Goal: Task Accomplishment & Management: Manage account settings

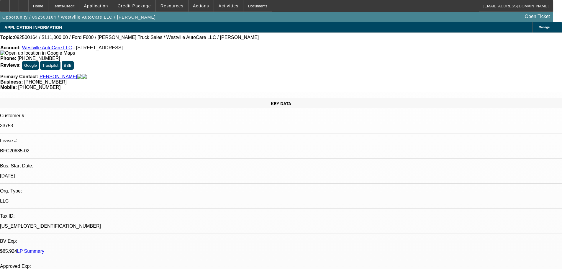
select select "0"
select select "2"
select select "0"
select select "6"
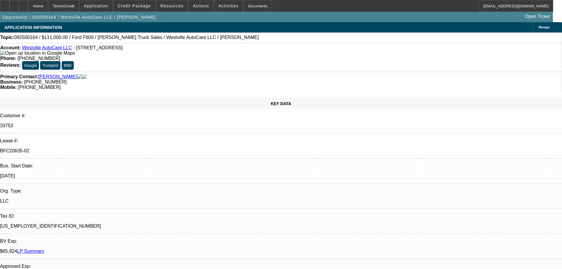
select select "0"
select select "2"
select select "0"
select select "6"
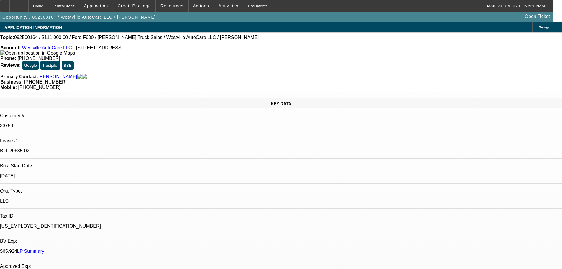
select select "0"
select select "2"
select select "0"
select select "6"
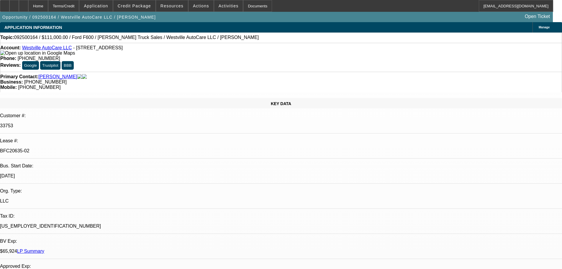
select select "0"
select select "2"
select select "0"
select select "6"
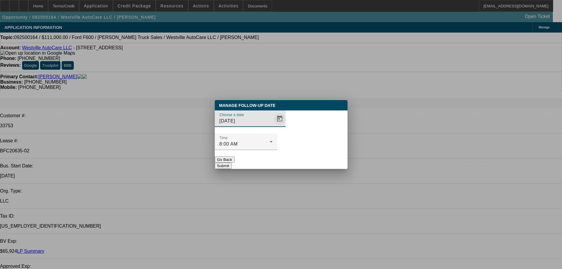
click at [274, 126] on span "Open calendar" at bounding box center [280, 118] width 14 height 14
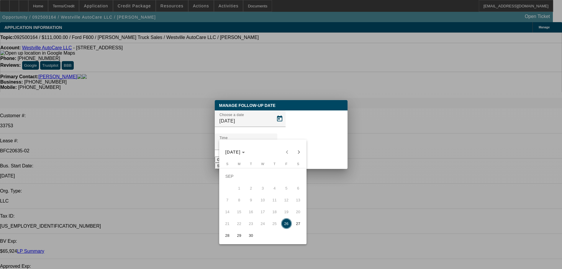
drag, startPoint x: 237, startPoint y: 238, endPoint x: 240, endPoint y: 237, distance: 3.4
click at [239, 239] on span "29" at bounding box center [239, 235] width 11 height 11
type input "9/29/2025"
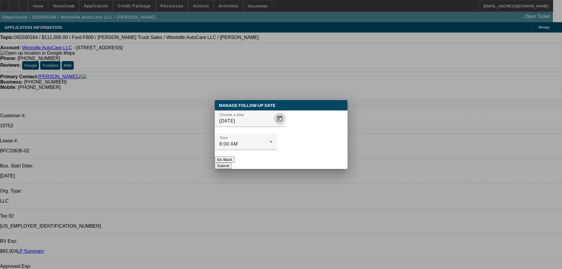
click at [232, 162] on button "Submit" at bounding box center [223, 165] width 17 height 6
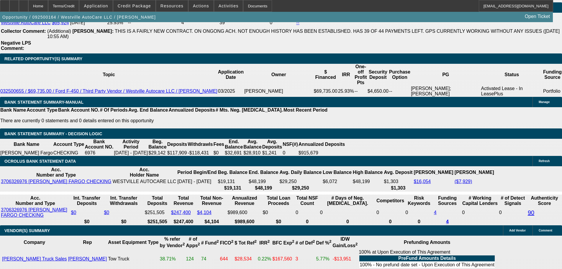
scroll to position [1148, 0]
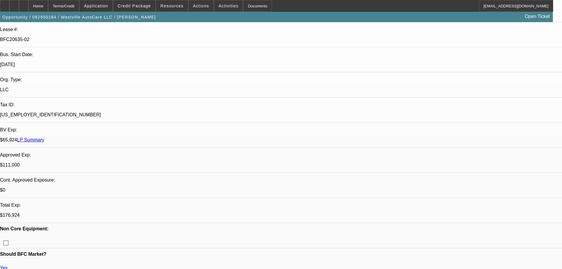
drag, startPoint x: 223, startPoint y: 186, endPoint x: 216, endPoint y: 93, distance: 92.3
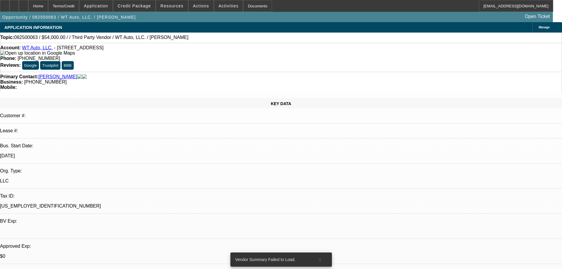
select select "0"
select select "6"
select select "0"
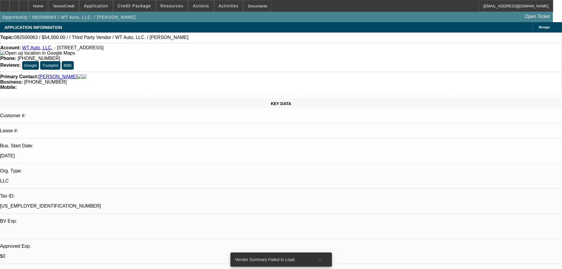
select select "0"
select select "6"
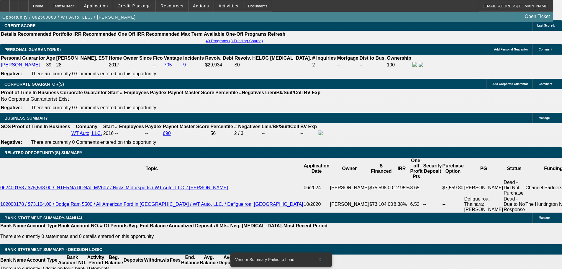
scroll to position [710, 0]
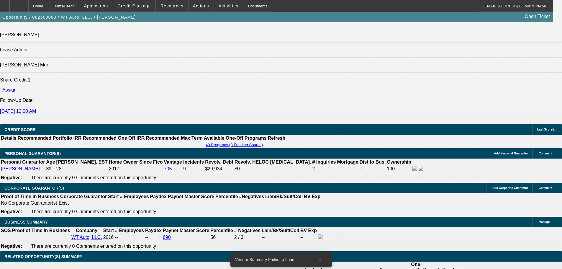
drag, startPoint x: 297, startPoint y: 136, endPoint x: 291, endPoint y: 89, distance: 47.0
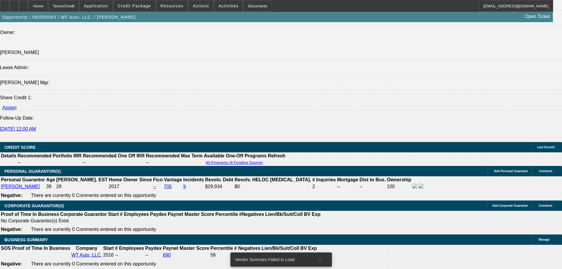
scroll to position [48, 0]
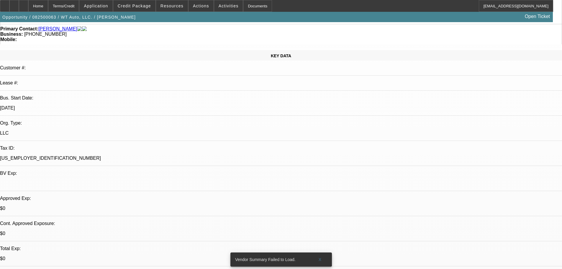
drag, startPoint x: 292, startPoint y: 58, endPoint x: 293, endPoint y: 52, distance: 5.7
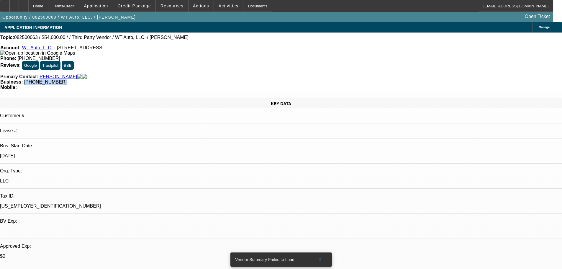
drag, startPoint x: 237, startPoint y: 65, endPoint x: 211, endPoint y: 64, distance: 26.9
click at [211, 79] on div "Business: (203) 206-2111" at bounding box center [280, 81] width 561 height 5
copy span "(203) 206-2111"
click at [175, 74] on div "Primary Contact: Sousa, William" at bounding box center [280, 76] width 561 height 5
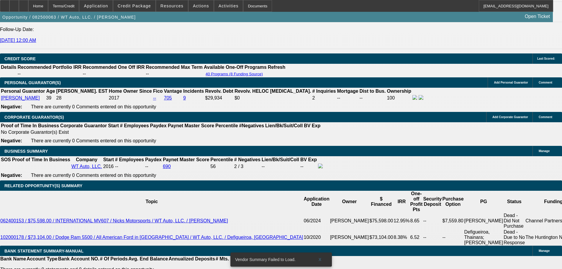
scroll to position [951, 0]
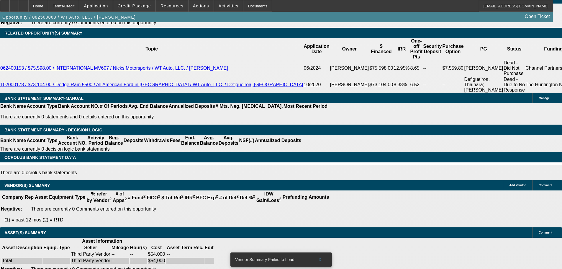
drag, startPoint x: 257, startPoint y: 148, endPoint x: 327, endPoint y: 249, distance: 122.3
drag, startPoint x: 538, startPoint y: 224, endPoint x: 381, endPoint y: 196, distance: 159.5
copy div "8/20 TT will, just got back from vacation today. Let me know that the truck sol…"
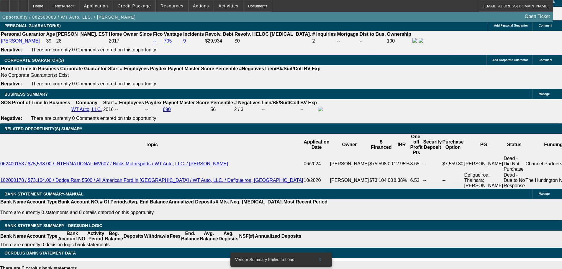
drag, startPoint x: 288, startPoint y: 183, endPoint x: 287, endPoint y: 117, distance: 65.8
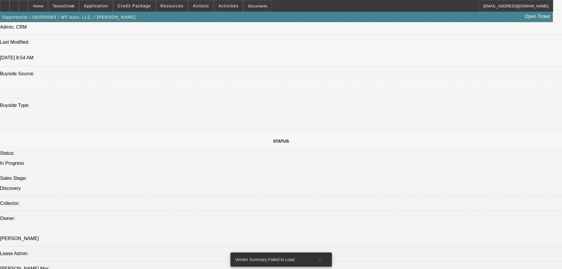
scroll to position [474, 0]
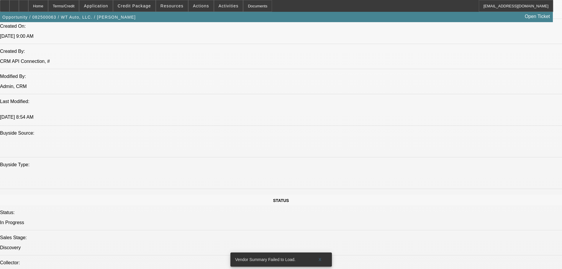
scroll to position [0, 0]
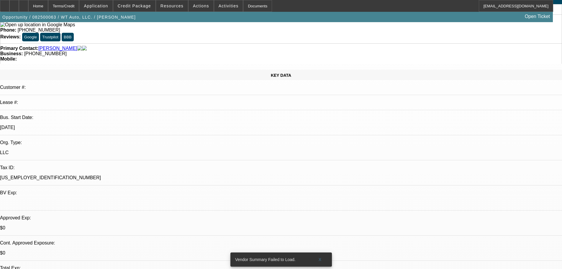
drag, startPoint x: 280, startPoint y: 187, endPoint x: 257, endPoint y: 91, distance: 99.1
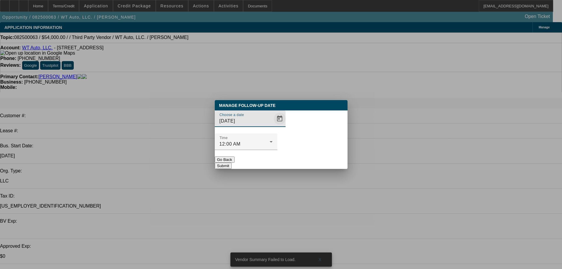
click at [273, 126] on span "Open calendar" at bounding box center [280, 118] width 14 height 14
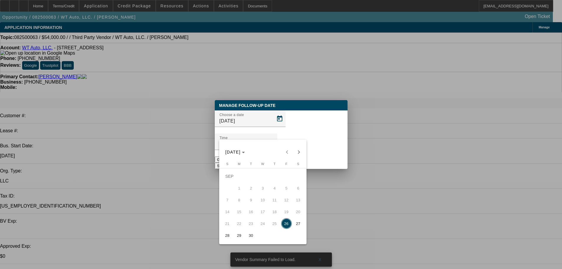
click at [248, 235] on span "30" at bounding box center [251, 235] width 11 height 11
type input "9/30/2025"
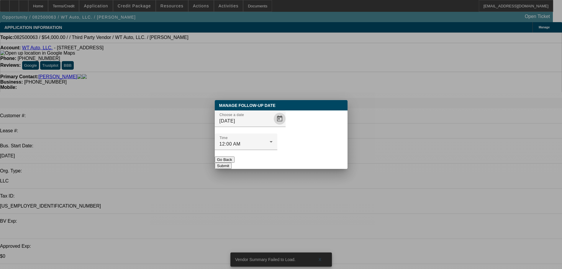
click at [232, 162] on button "Submit" at bounding box center [223, 165] width 17 height 6
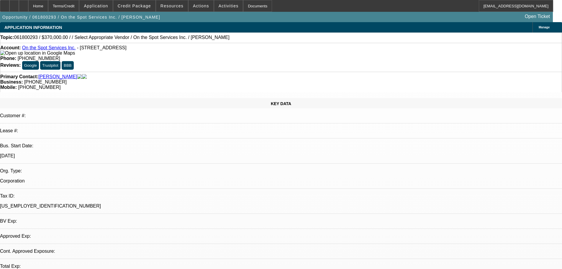
select select "0"
select select "2"
select select "0.1"
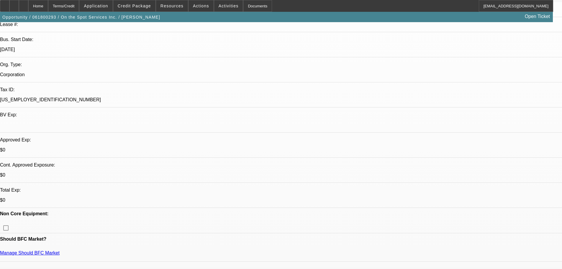
drag, startPoint x: 182, startPoint y: 119, endPoint x: 181, endPoint y: 132, distance: 13.3
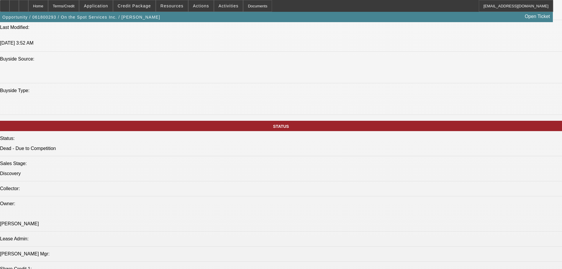
drag, startPoint x: 210, startPoint y: 92, endPoint x: 222, endPoint y: 139, distance: 48.8
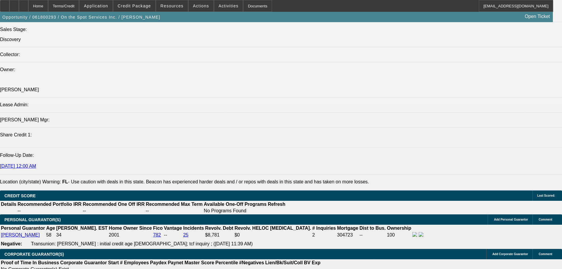
scroll to position [792, 0]
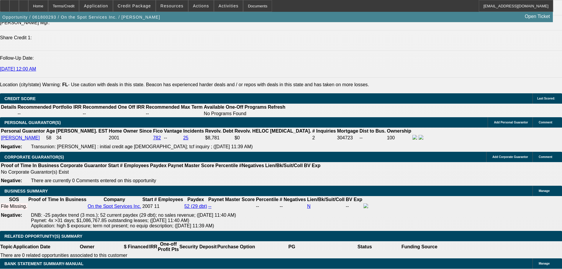
drag, startPoint x: 224, startPoint y: 126, endPoint x: 237, endPoint y: 171, distance: 47.0
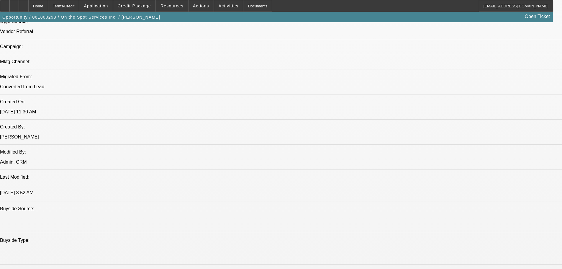
drag, startPoint x: 236, startPoint y: 129, endPoint x: 235, endPoint y: 87, distance: 42.2
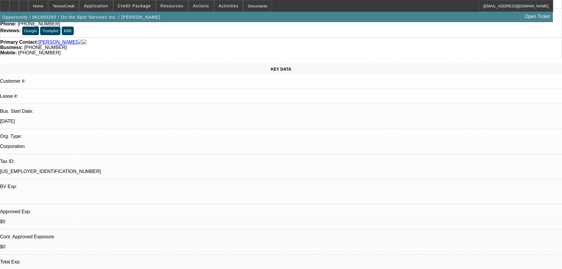
scroll to position [0, 0]
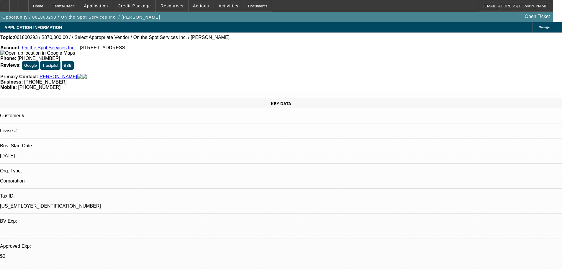
drag, startPoint x: 217, startPoint y: 123, endPoint x: 216, endPoint y: 83, distance: 40.1
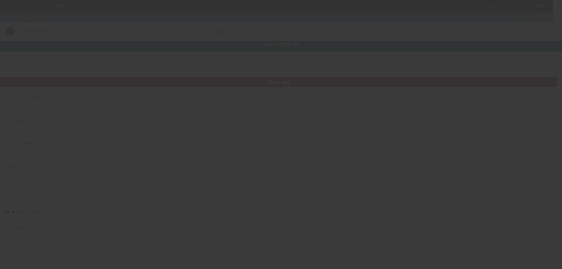
type input "[PERSON_NAME]"
type input "[STREET_ADDRESS][PERSON_NAME]"
type input "45324"
type input "Fairborn"
type input "[PHONE_NUMBER]"
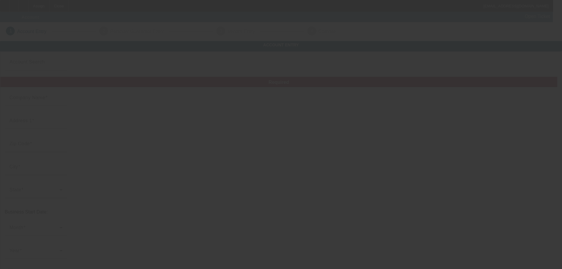
type input "A to Z Septic and Pumping"
type input "[EMAIL_ADDRESS][DOMAIN_NAME]"
type input "[PERSON_NAME]"
type input "[US_EMPLOYER_IDENTIFICATION_NUMBER]"
type input "[URL][DOMAIN_NAME]"
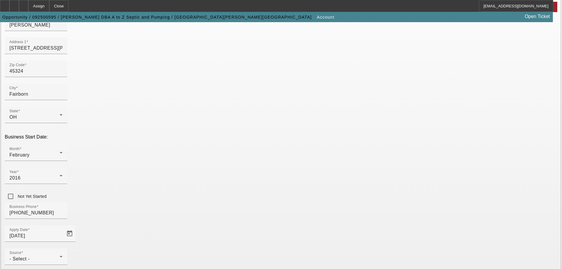
scroll to position [109, 0]
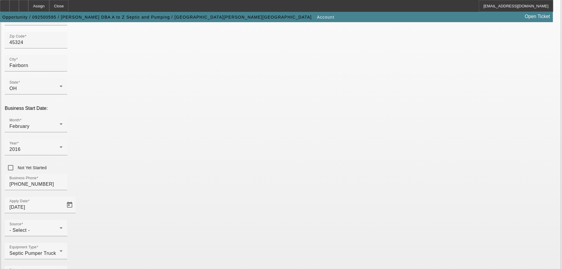
click at [60, 226] on div "- Select -" at bounding box center [34, 229] width 50 height 7
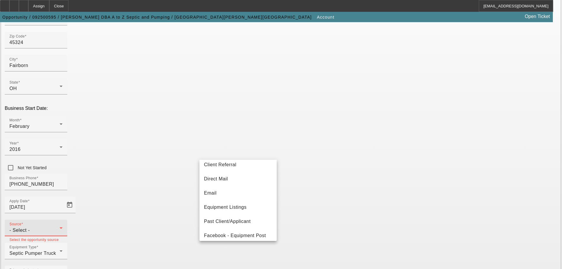
scroll to position [62, 0]
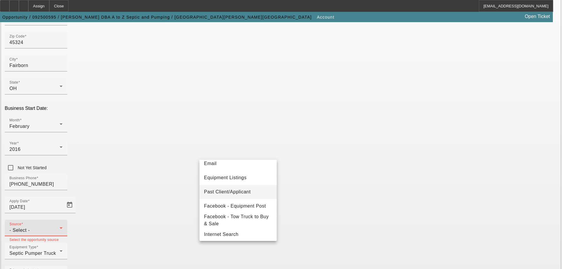
click at [248, 194] on span "Past Client/Applicant" at bounding box center [227, 191] width 47 height 7
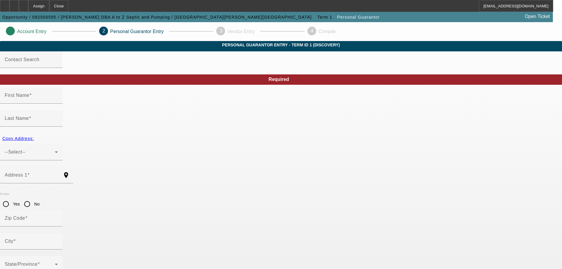
type input "Glen"
type input "Henderson"
type input "23 POwell Ave"
radio input "true"
type input "45324"
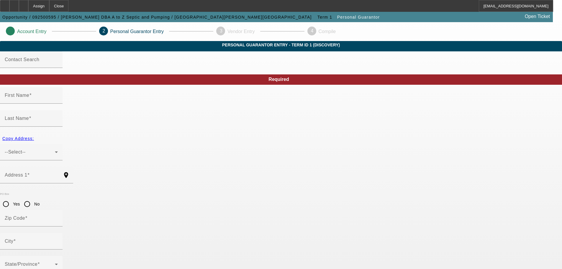
type input "Fairborn"
type input "[PHONE_NUMBER]"
type input "302-76-8980"
type input "glenhenderson12@gmail.com"
type input "[PHONE_NUMBER]"
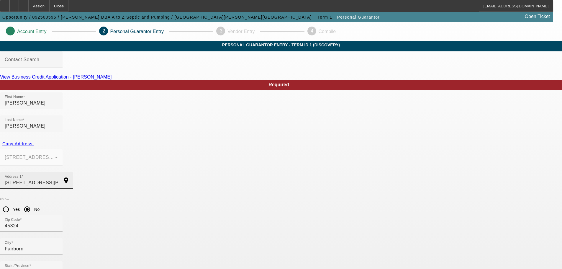
click at [58, 179] on input "23 POwell Ave" at bounding box center [31, 182] width 53 height 7
type input "[STREET_ADDRESS][PERSON_NAME]"
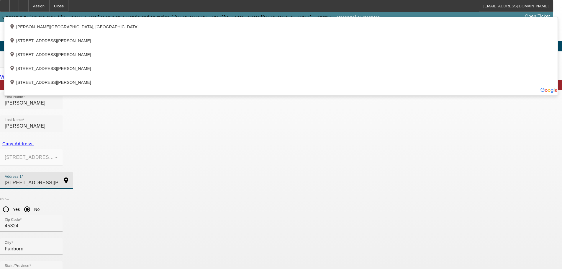
click at [58, 179] on input "[STREET_ADDRESS][PERSON_NAME]" at bounding box center [31, 182] width 53 height 7
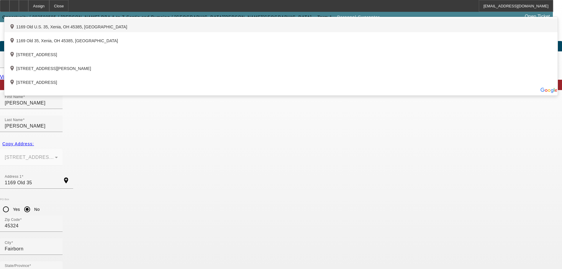
click at [209, 32] on div "add_location 1169 Old U.S. 35, Xenia, OH 45385, US" at bounding box center [280, 25] width 553 height 14
type input "1169 Old U.S. 35"
type input "45385"
type input "Xenia"
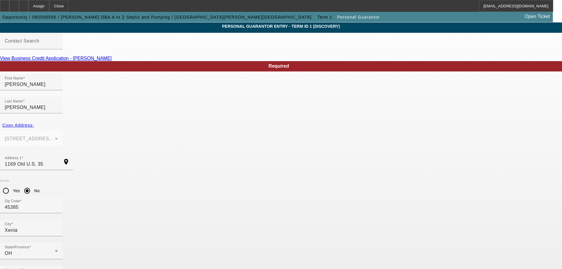
scroll to position [20, 0]
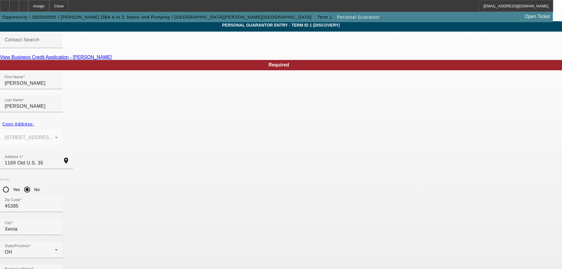
type input "100"
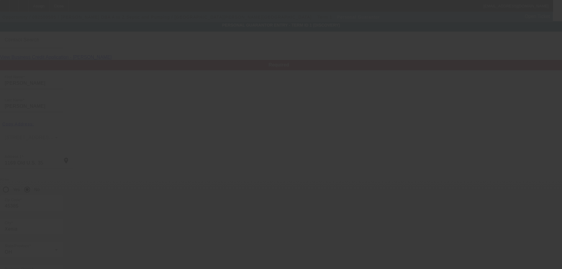
scroll to position [0, 0]
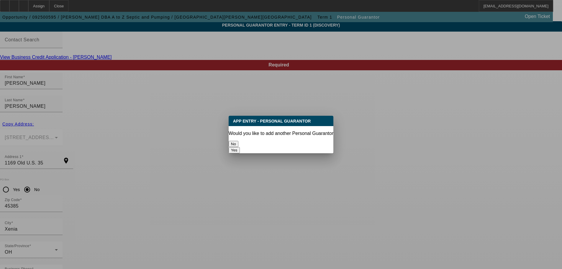
click at [238, 141] on button "No" at bounding box center [234, 144] width 10 height 6
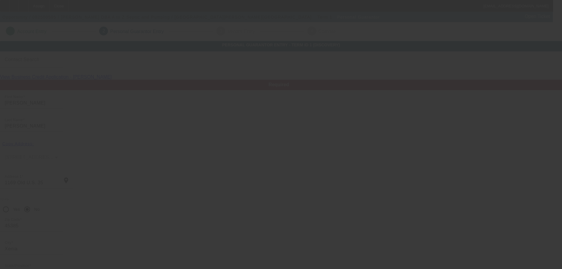
scroll to position [20, 0]
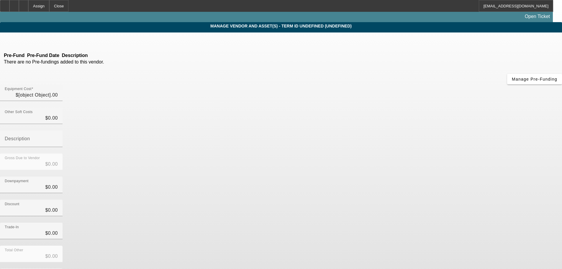
type input "$118,000.00"
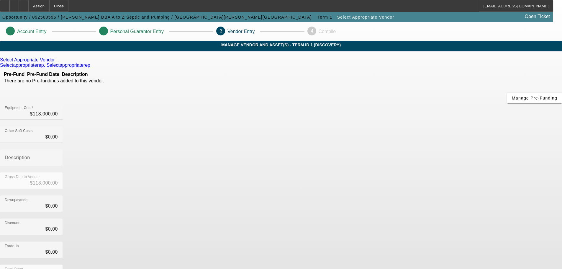
click at [56, 62] on icon at bounding box center [56, 59] width 0 height 5
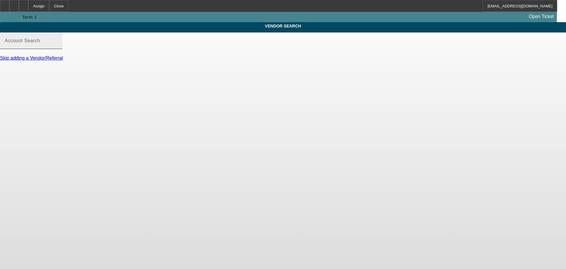
click at [58, 49] on div "Account Search" at bounding box center [31, 40] width 53 height 17
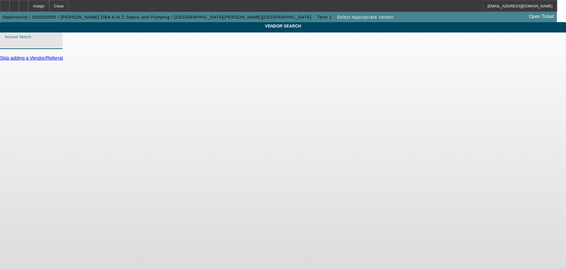
type input "M"
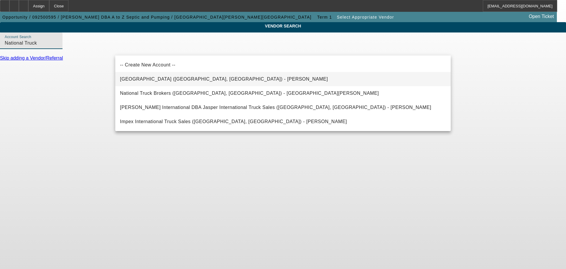
click at [225, 81] on mat-option "National Truck Center (Miami, FL) - Vera, Robert" at bounding box center [283, 79] width 336 height 14
type input "National Truck Center (Miami, FL) - Vera, Robert"
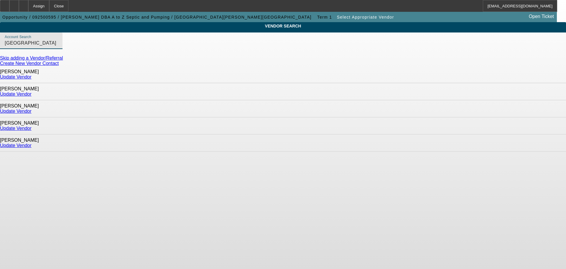
click at [32, 91] on link "Update Vendor" at bounding box center [16, 93] width 32 height 5
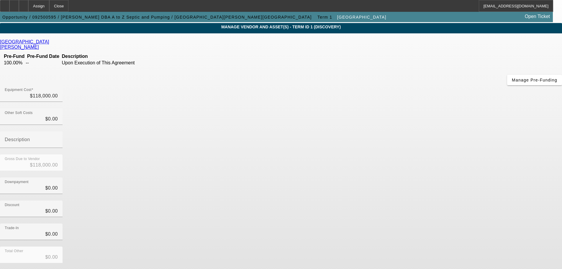
scroll to position [32, 0]
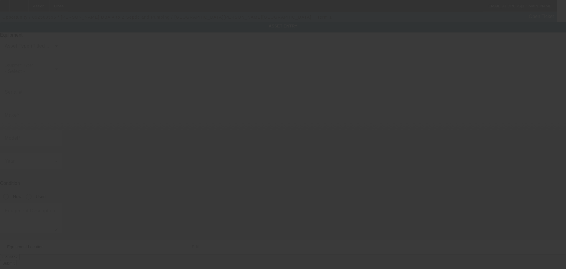
type textarea "Make: 2016; Model: International"
type input "23 Powell Ave"
type input "Fairborn"
type input "45324"
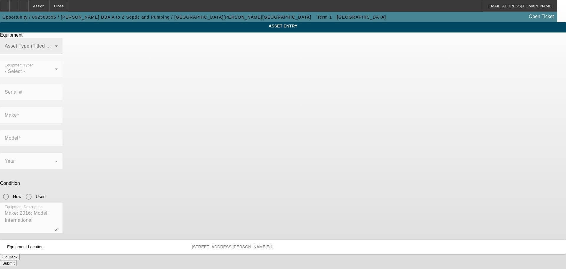
click at [55, 52] on span at bounding box center [30, 48] width 50 height 7
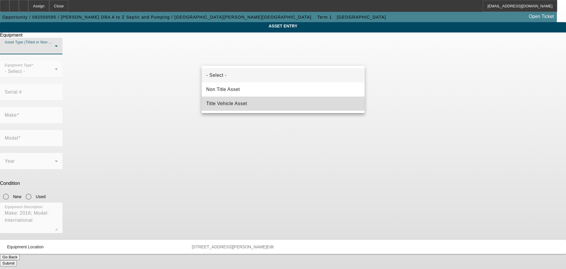
click at [265, 101] on mat-option "Title Vehicle Asset" at bounding box center [283, 103] width 163 height 14
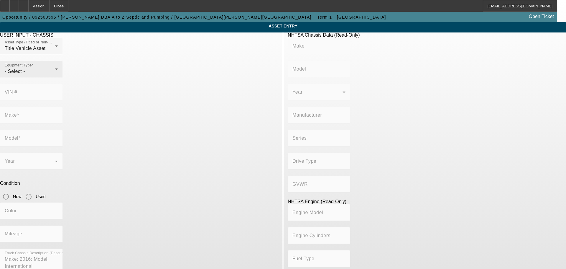
click at [58, 76] on div "Equipment Type - Select -" at bounding box center [31, 69] width 53 height 17
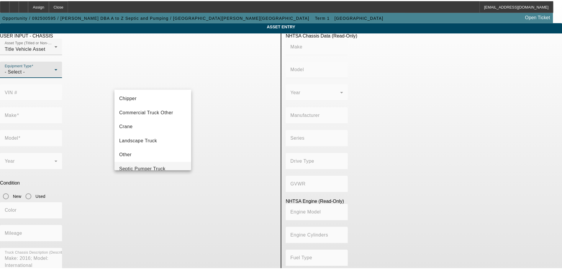
scroll to position [65, 0]
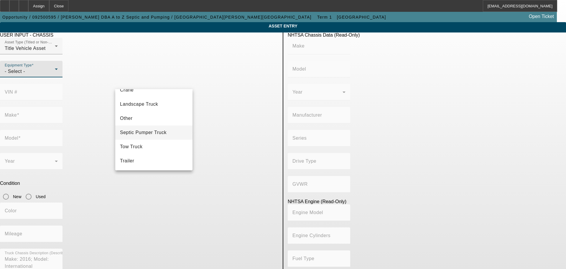
click at [157, 136] on mat-option "Septic Pumper Truck" at bounding box center [153, 132] width 77 height 14
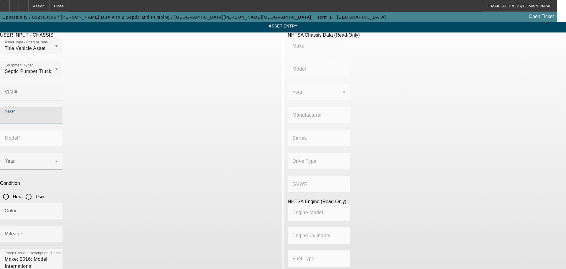
click at [58, 114] on input "Make" at bounding box center [31, 117] width 53 height 7
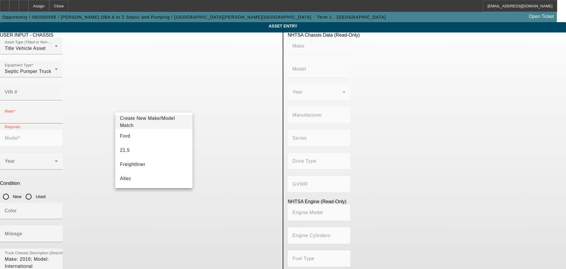
click at [75, 184] on app-asset-collateral-manage "ASSET ENTRY Delete asset USER INPUT - CHASSIS Asset Type (Titled or Non-Titled)…" at bounding box center [283, 185] width 566 height 327
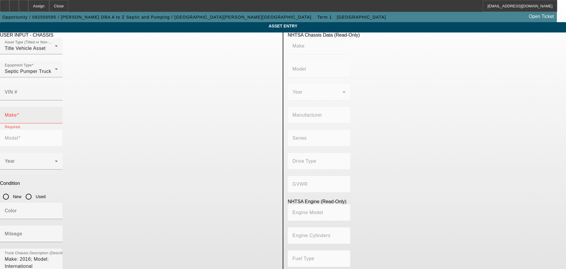
click at [58, 114] on input "Make" at bounding box center [31, 117] width 53 height 7
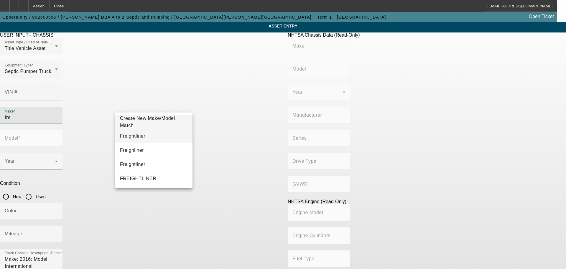
click at [134, 137] on span "Freightliner" at bounding box center [132, 135] width 25 height 5
type input "Freightliner"
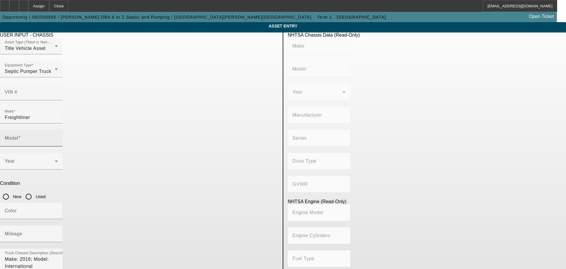
click at [58, 130] on div "Model" at bounding box center [31, 138] width 53 height 17
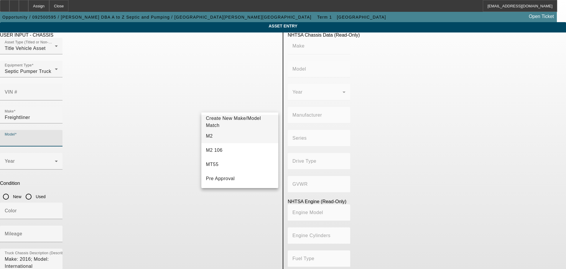
click at [229, 136] on mat-option "M2" at bounding box center [239, 136] width 77 height 14
type input "M2"
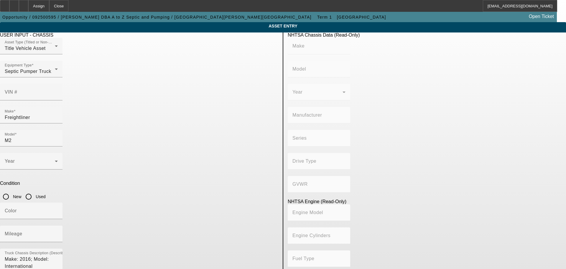
click at [32, 152] on app-asset-collateral-manage "ASSET ENTRY Delete asset USER INPUT - CHASSIS Asset Type (Titled or Non-Titled)…" at bounding box center [283, 185] width 566 height 327
drag, startPoint x: 229, startPoint y: 137, endPoint x: 233, endPoint y: 151, distance: 15.0
click at [35, 191] on input "Used" at bounding box center [29, 197] width 12 height 12
radio input "true"
click at [58, 232] on input "Mileage" at bounding box center [31, 235] width 53 height 7
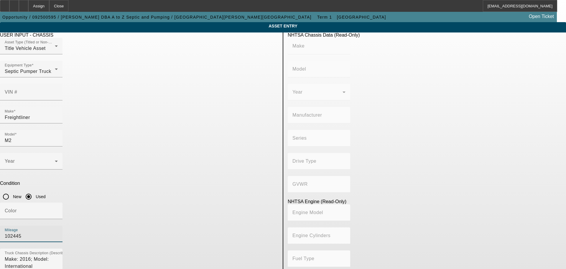
type input "102445"
click at [62, 156] on app-asset-collateral-manage "ASSET ENTRY Delete asset USER INPUT - CHASSIS Asset Type (Titled or Non-Titled)…" at bounding box center [283, 185] width 566 height 327
click at [58, 255] on textarea "Make: 2016; Model: International" at bounding box center [31, 265] width 53 height 21
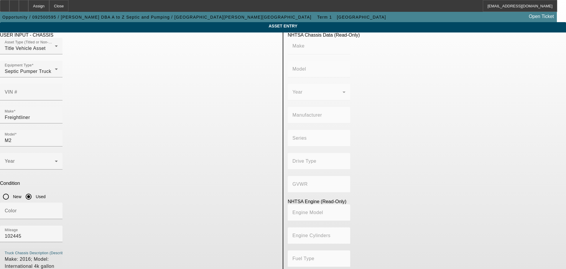
type textarea "Make: 2016; Model: International 4k gallon pumper truck"
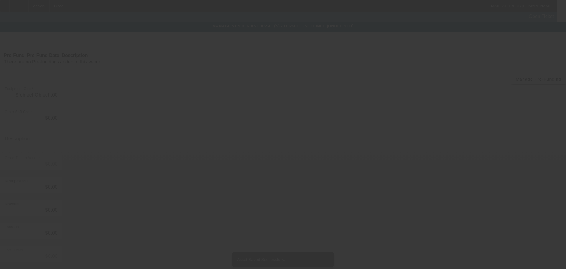
type input "$118,000.00"
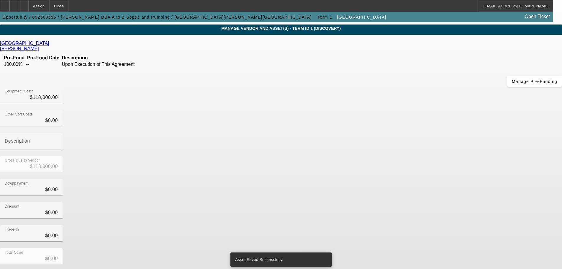
scroll to position [32, 0]
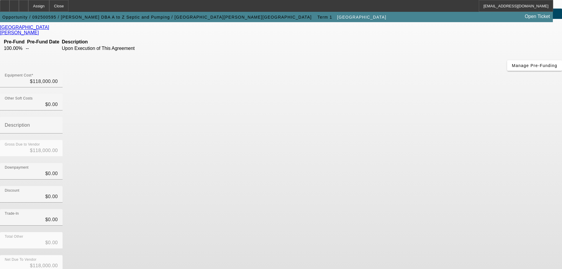
scroll to position [0, 0]
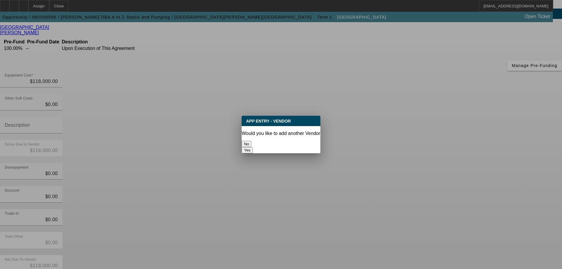
click at [251, 141] on button "No" at bounding box center [247, 144] width 10 height 6
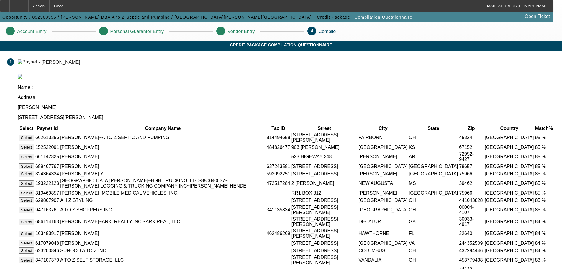
click at [34, 134] on button "Select" at bounding box center [27, 137] width 16 height 6
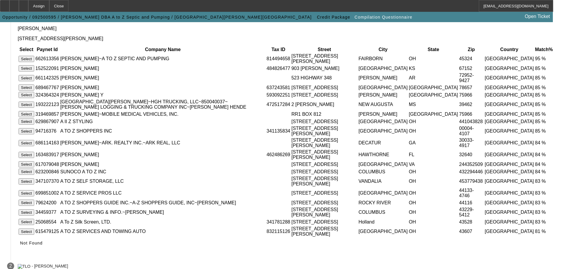
scroll to position [58, 0]
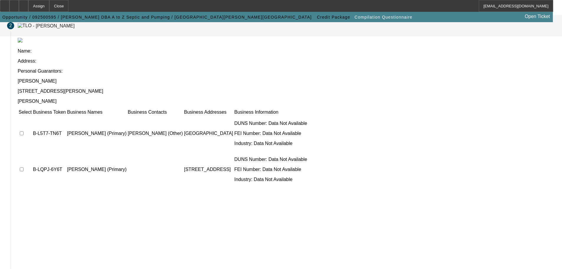
click at [24, 131] on input "checkbox" at bounding box center [22, 133] width 4 height 4
checkbox input "true"
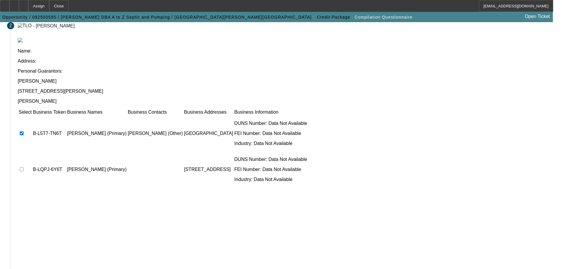
click at [32, 152] on td at bounding box center [25, 169] width 14 height 35
click at [24, 167] on input "checkbox" at bounding box center [22, 169] width 4 height 4
checkbox input "true"
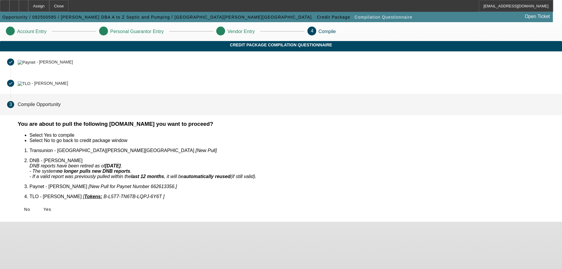
scroll to position [0, 0]
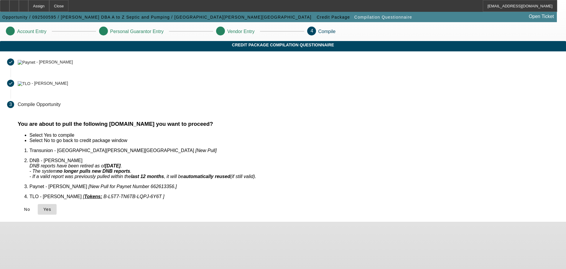
click at [51, 207] on span "Yes" at bounding box center [47, 209] width 8 height 5
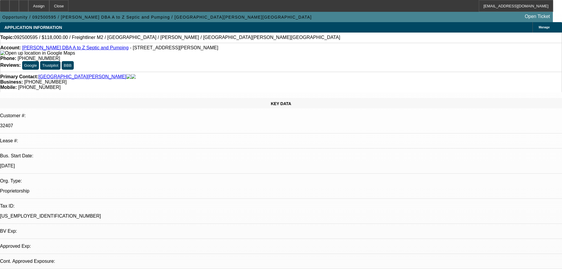
select select "0"
select select "2"
select select "0.1"
select select "4"
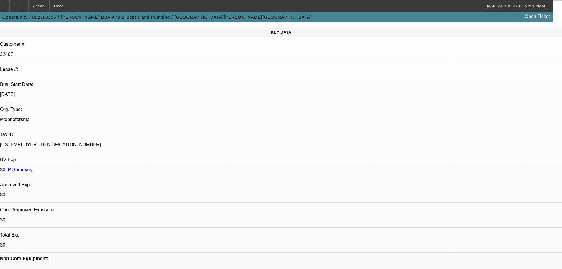
scroll to position [147, 0]
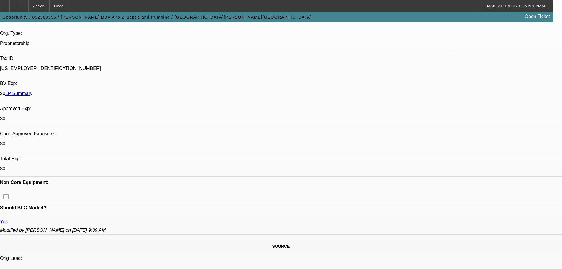
drag, startPoint x: 456, startPoint y: 96, endPoint x: 457, endPoint y: 111, distance: 14.9
radio input "true"
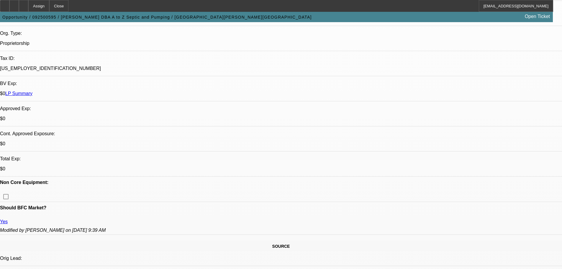
paste textarea "9/23 emailed me about 2016 freightliner at a builder with a new tank, pumo & 13…"
type textarea "LEAD NOTE:9/23 emailed me about 2016 freightliner at a builder with a new tank,…"
radio input "true"
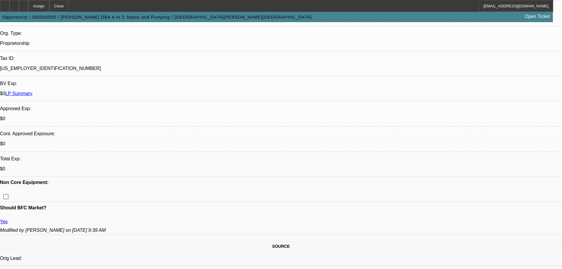
scroll to position [0, 0]
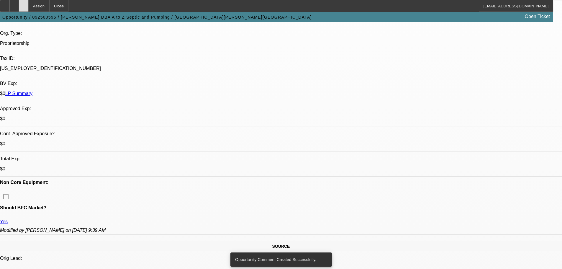
click at [24, 4] on icon at bounding box center [24, 4] width 0 height 0
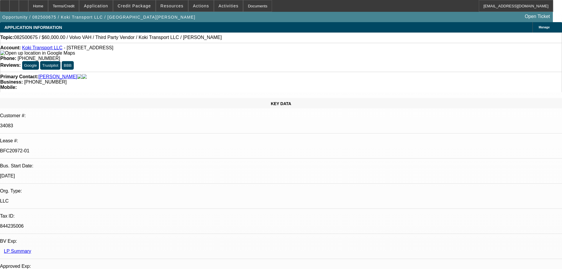
select select "0.2"
select select "2"
select select "0"
select select "6"
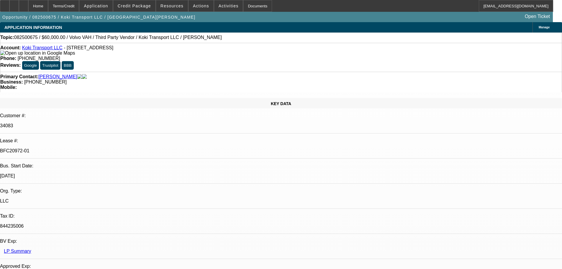
select select "0"
select select "2"
select select "0.1"
select select "4"
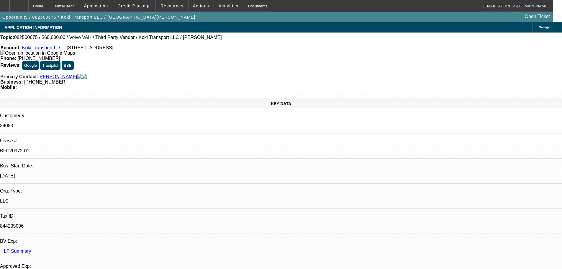
select select "0.2"
select select "2"
select select "0.1"
select select "4"
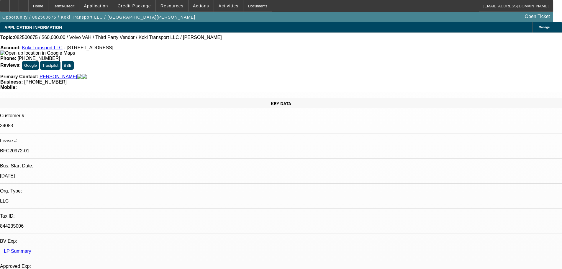
select select "0.15"
select select "2"
select select "0.1"
select select "4"
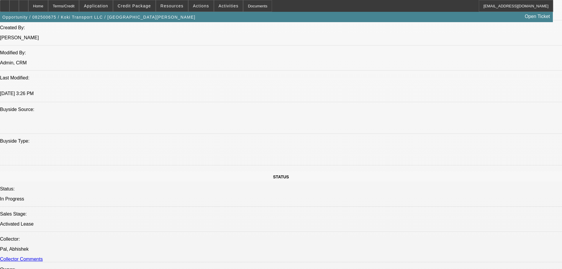
drag, startPoint x: 216, startPoint y: 140, endPoint x: 217, endPoint y: 150, distance: 10.4
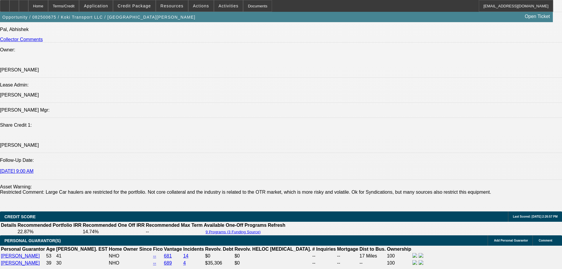
scroll to position [894, 0]
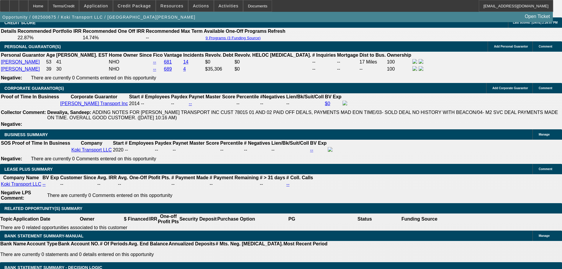
drag, startPoint x: 272, startPoint y: 87, endPoint x: 275, endPoint y: 127, distance: 39.7
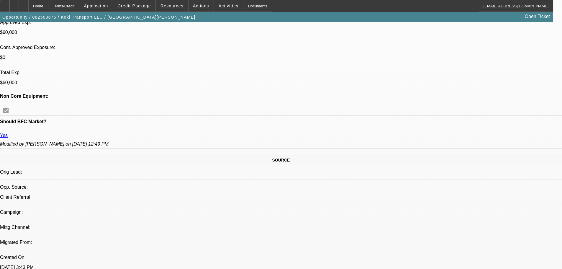
scroll to position [0, 0]
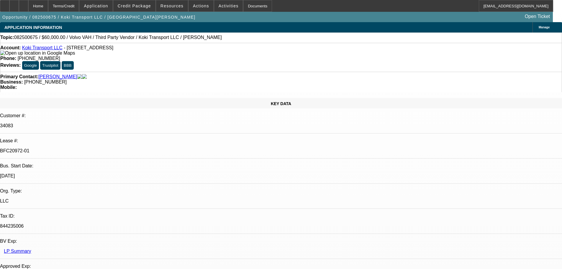
drag, startPoint x: 370, startPoint y: 161, endPoint x: 366, endPoint y: 87, distance: 74.4
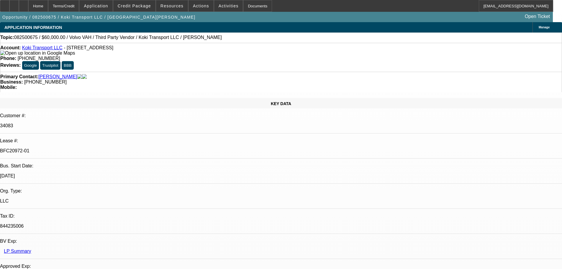
drag, startPoint x: 444, startPoint y: 184, endPoint x: 378, endPoint y: 186, distance: 65.5
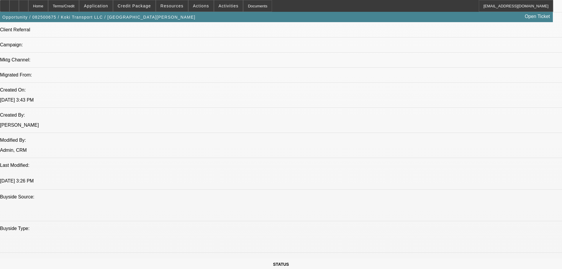
drag, startPoint x: 240, startPoint y: 162, endPoint x: 249, endPoint y: 215, distance: 52.9
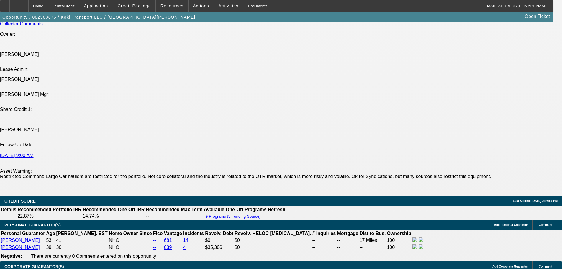
scroll to position [831, 0]
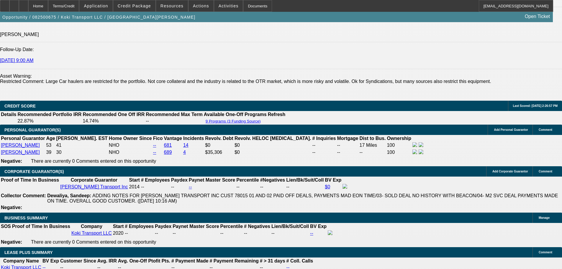
drag, startPoint x: 184, startPoint y: 167, endPoint x: 192, endPoint y: 202, distance: 35.3
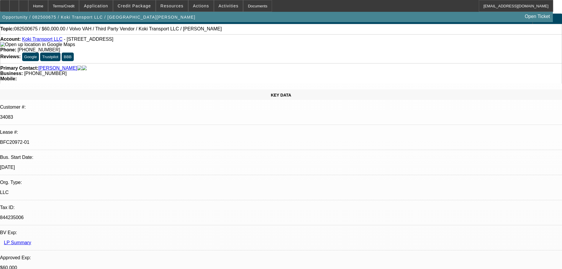
scroll to position [0, 0]
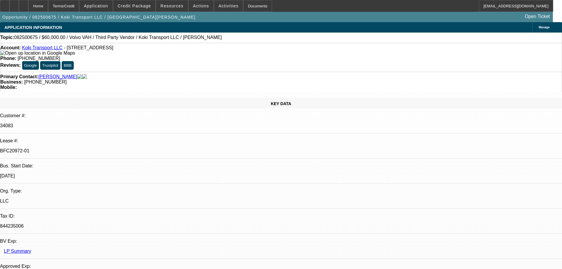
drag, startPoint x: 218, startPoint y: 170, endPoint x: 222, endPoint y: 96, distance: 74.2
drag, startPoint x: 204, startPoint y: 117, endPoint x: 203, endPoint y: 89, distance: 28.0
drag, startPoint x: 201, startPoint y: 111, endPoint x: 200, endPoint y: 101, distance: 10.7
drag, startPoint x: 203, startPoint y: 110, endPoint x: 200, endPoint y: 91, distance: 18.9
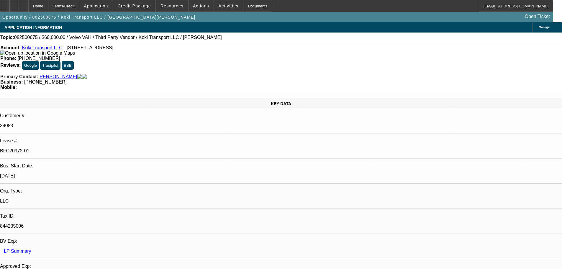
scroll to position [62, 0]
click at [8, 6] on div at bounding box center [4, 6] width 9 height 12
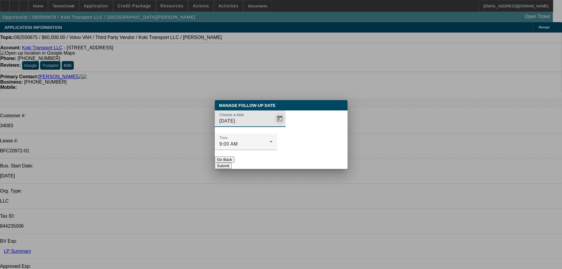
click at [273, 126] on span "Open calendar" at bounding box center [280, 118] width 14 height 14
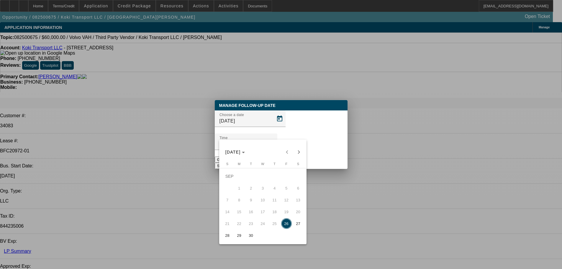
click at [250, 234] on span "30" at bounding box center [251, 235] width 11 height 11
type input "9/30/2025"
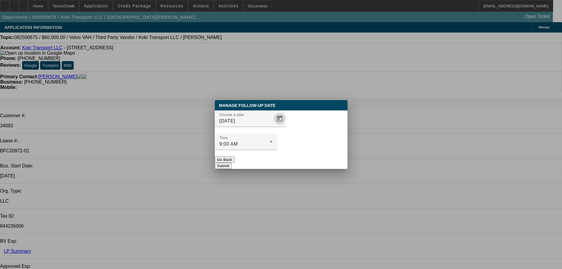
click at [232, 162] on button "Submit" at bounding box center [223, 165] width 17 height 6
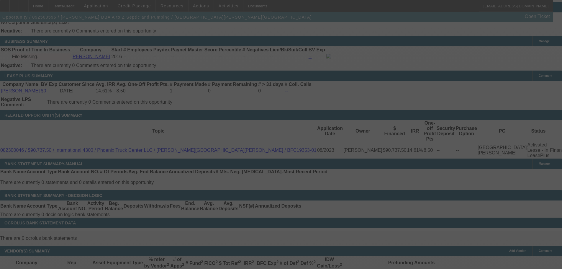
scroll to position [295, 0]
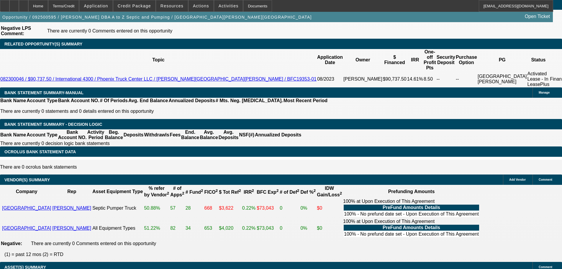
select select "0"
select select "2"
select select "0.1"
select select "4"
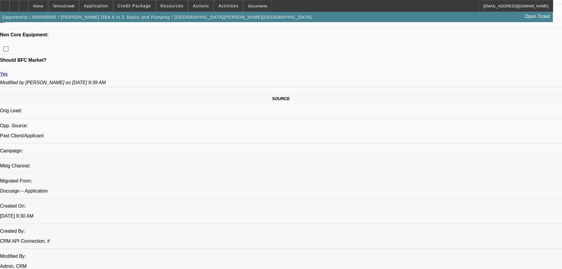
scroll to position [333, 0]
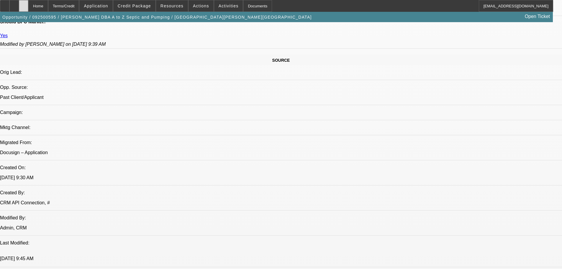
click at [28, 8] on div at bounding box center [23, 6] width 9 height 12
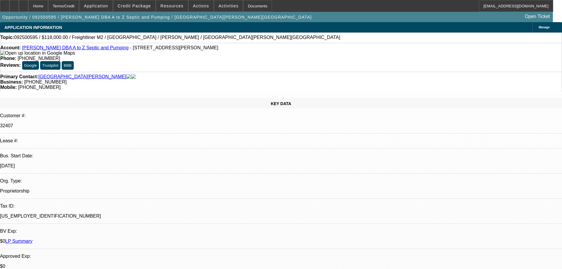
select select "0"
select select "2"
select select "0.1"
select select "4"
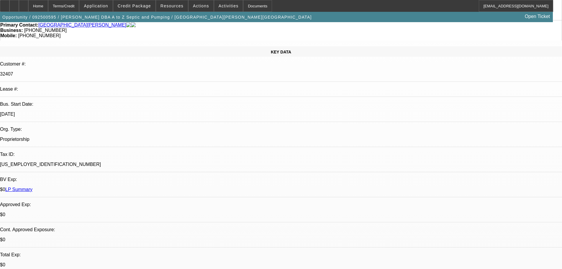
scroll to position [147, 0]
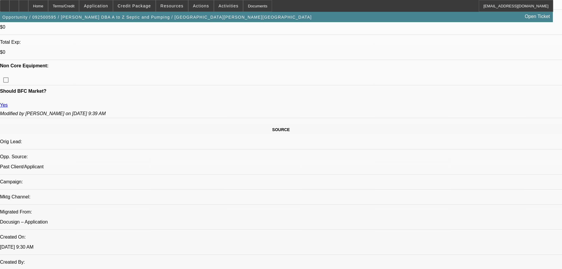
scroll to position [265, 0]
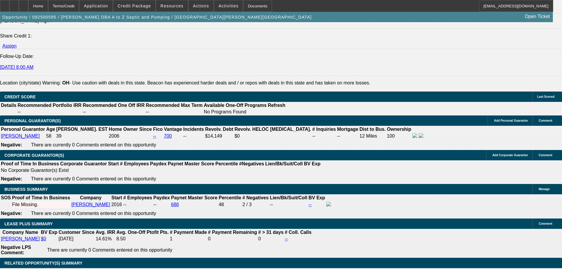
scroll to position [855, 0]
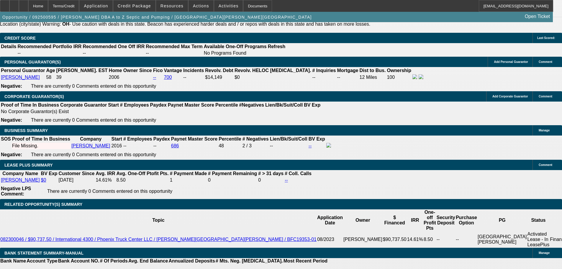
type input "UNKNOWN"
type input "60"
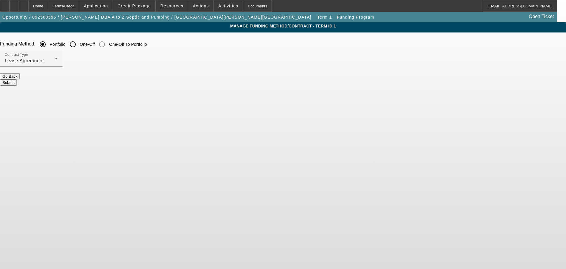
click at [79, 44] on input "One-Off" at bounding box center [73, 44] width 12 height 12
radio input "true"
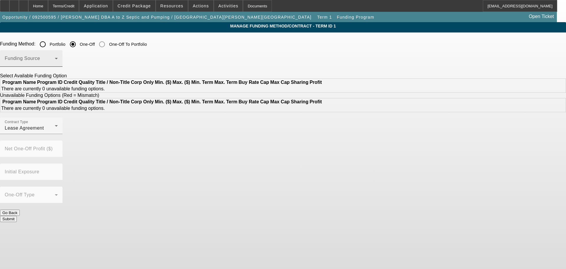
click at [55, 61] on span at bounding box center [30, 60] width 50 height 7
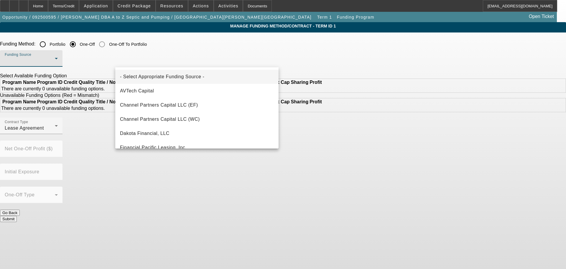
click at [291, 53] on div at bounding box center [283, 134] width 566 height 269
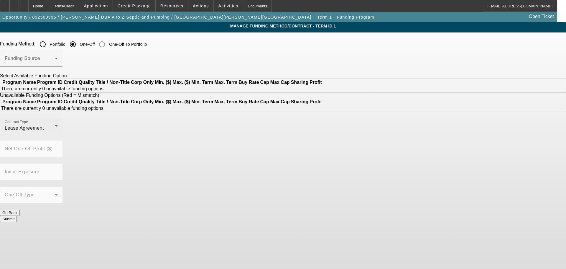
click at [55, 132] on div "Lease Agreement" at bounding box center [30, 127] width 50 height 7
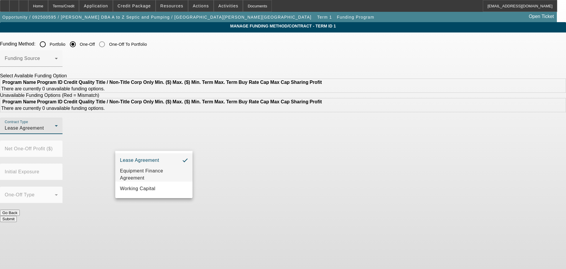
click at [172, 173] on span "Equipment Finance Agreement" at bounding box center [154, 174] width 68 height 14
click at [261, 186] on div "Contract Type Equipment Finance Agreement Net One-Off Profit ($) Initial Exposu…" at bounding box center [283, 163] width 566 height 92
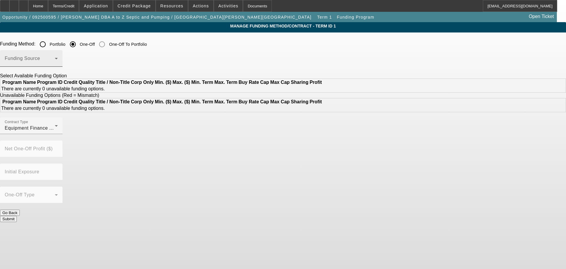
click at [55, 59] on span at bounding box center [30, 60] width 50 height 7
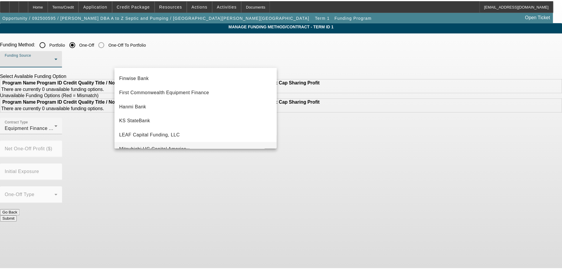
scroll to position [88, 0]
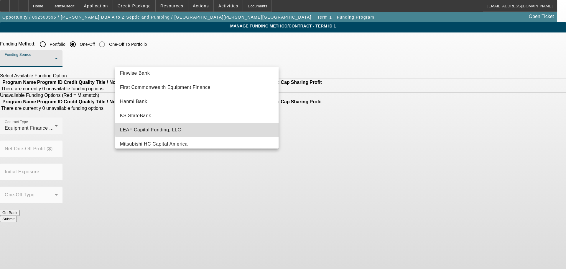
click at [231, 127] on mat-option "LEAF Capital Funding, LLC" at bounding box center [196, 130] width 163 height 14
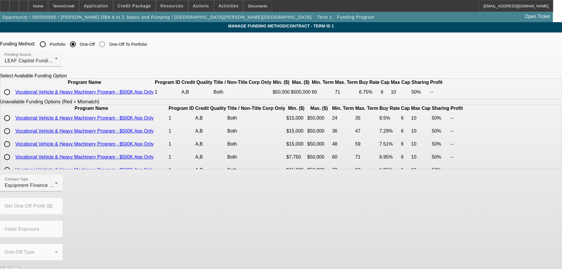
click at [13, 98] on input "radio" at bounding box center [7, 92] width 12 height 12
radio input "true"
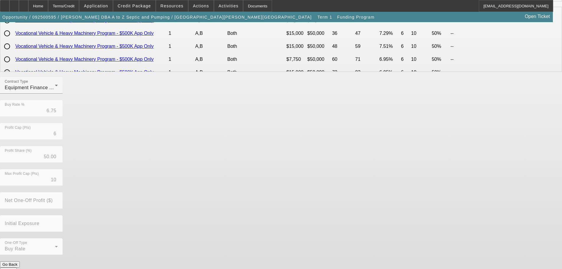
scroll to position [99, 0]
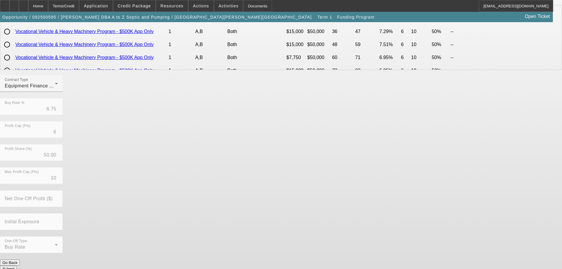
click at [17, 265] on button "Submit" at bounding box center [8, 268] width 17 height 6
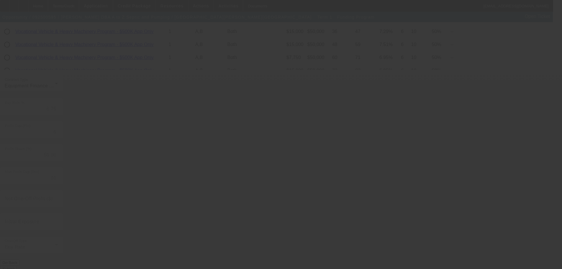
radio input "true"
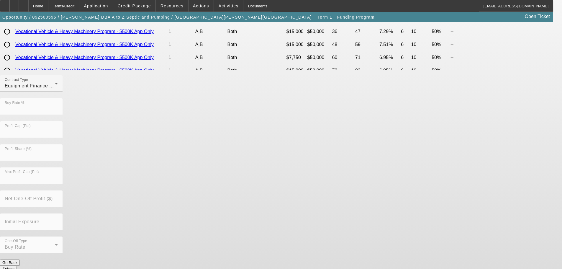
scroll to position [0, 0]
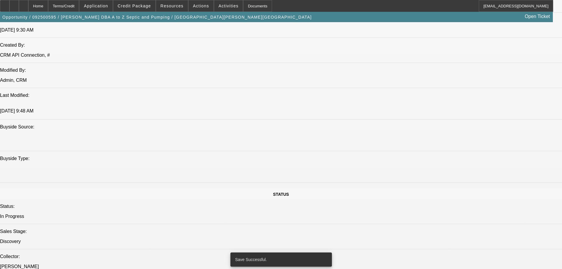
select select "0"
select select "2"
select select "0"
select select "6"
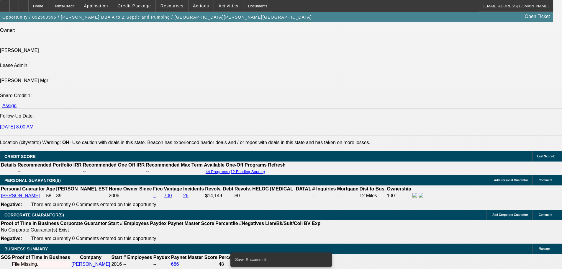
scroll to position [794, 0]
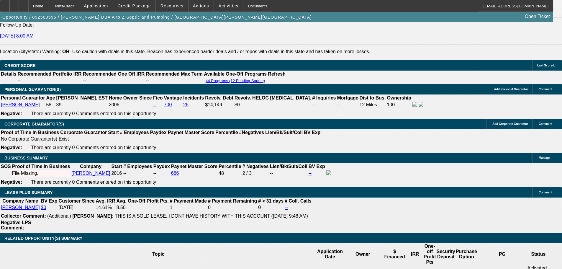
type input "8"
type input "$2,392.61"
type input "$4,785.22"
type input "8.5"
type input "$2,420.95"
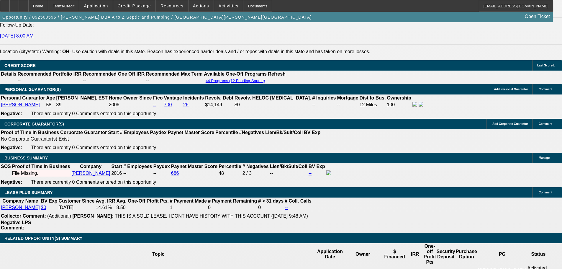
type input "$4,841.90"
type input "8.5"
type input "$11,800.00"
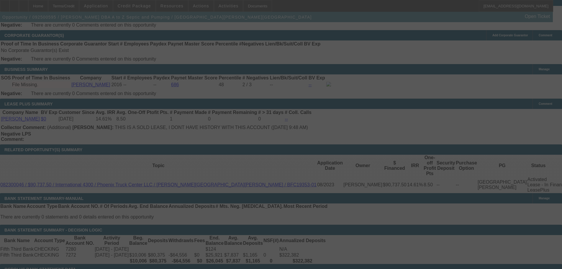
scroll to position [0, 0]
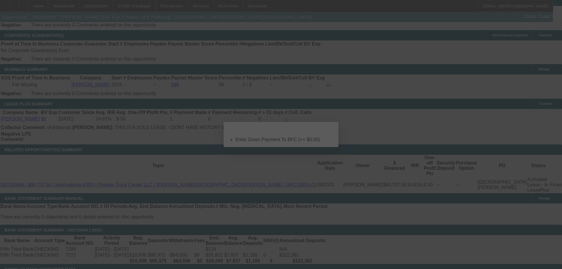
select select "0"
select select "2"
select select "0"
select select "6"
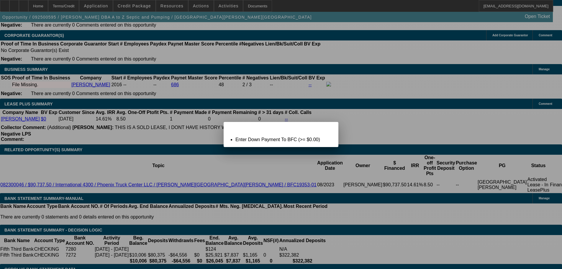
click at [330, 129] on span "Close" at bounding box center [331, 126] width 8 height 3
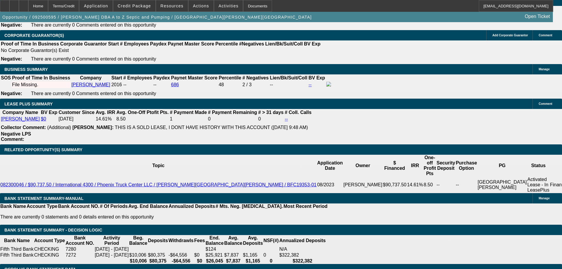
scroll to position [916, 0]
type input "$0.00"
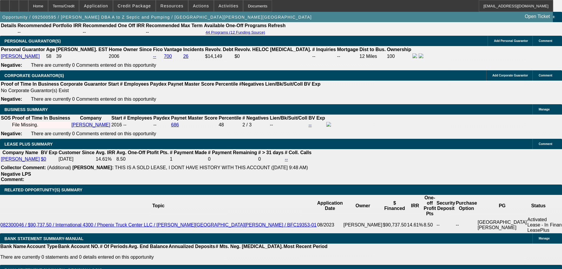
scroll to position [798, 0]
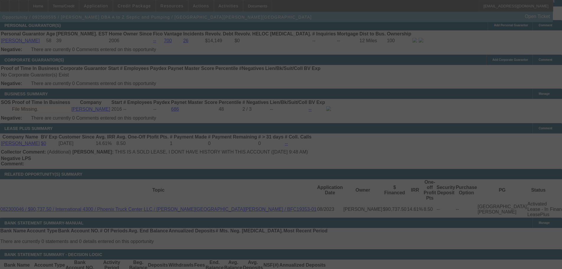
scroll to position [916, 0]
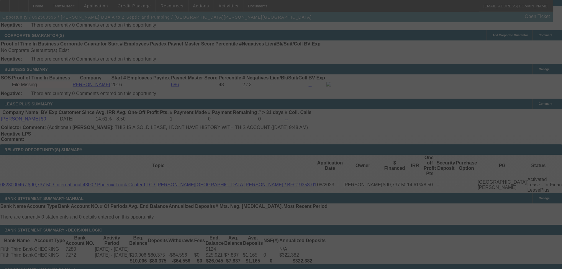
select select "0"
select select "2"
select select "0"
select select "6"
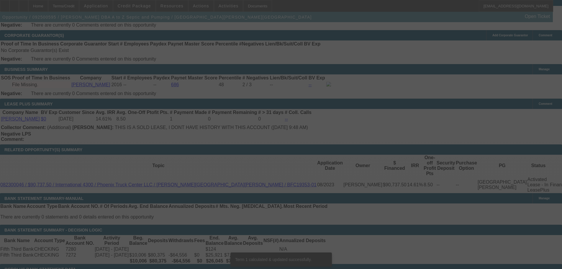
scroll to position [913, 0]
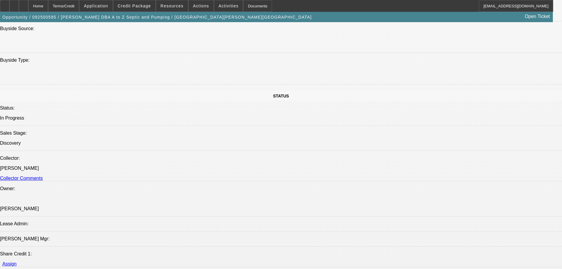
scroll to position [707, 0]
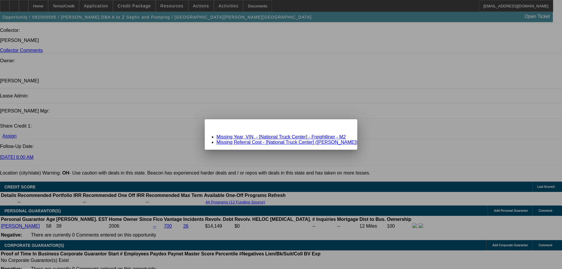
click at [263, 142] on link "Missing Referral Cost - [National Truck Center] (Garcia, Joseph)" at bounding box center [286, 141] width 141 height 5
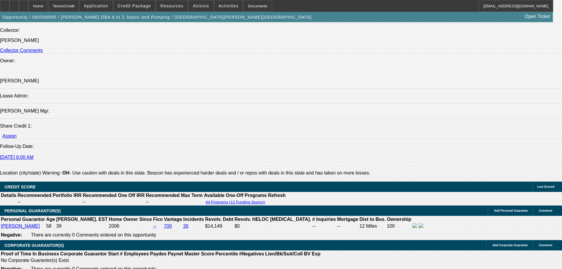
scroll to position [707, 0]
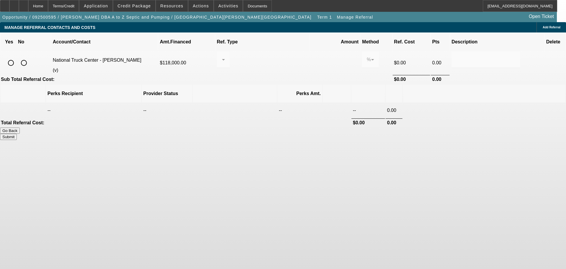
click at [30, 57] on input "radio" at bounding box center [24, 63] width 12 height 12
radio input "true"
click at [17, 134] on button "Submit" at bounding box center [8, 137] width 17 height 6
type input "0.000"
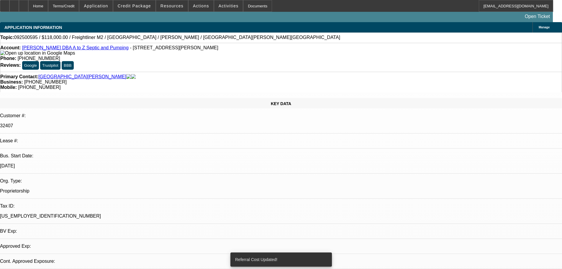
select select "0"
select select "2"
select select "0"
select select "6"
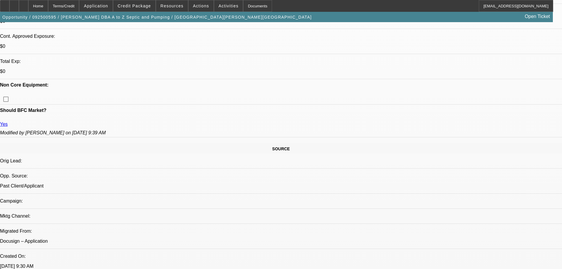
scroll to position [295, 0]
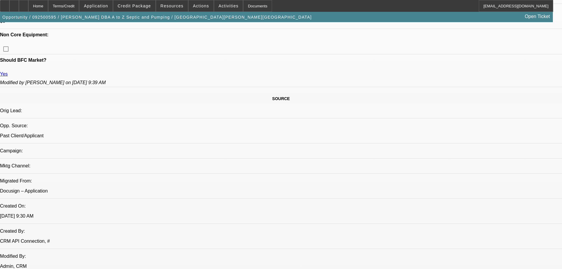
drag, startPoint x: 228, startPoint y: 118, endPoint x: 218, endPoint y: 117, distance: 10.4
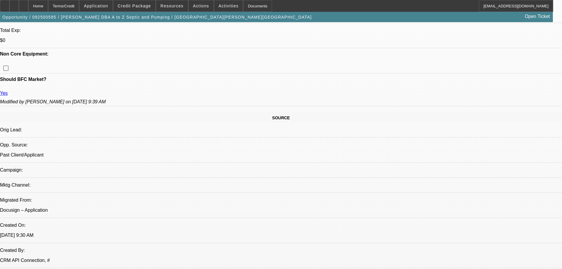
scroll to position [265, 0]
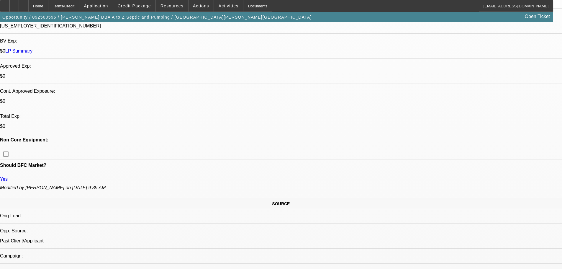
scroll to position [177, 0]
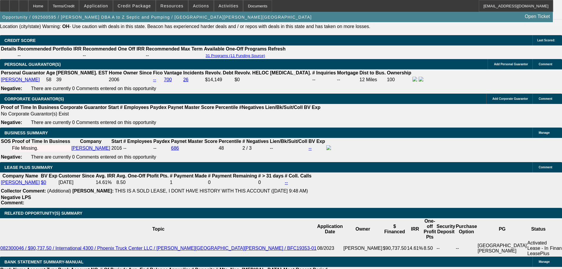
scroll to position [914, 0]
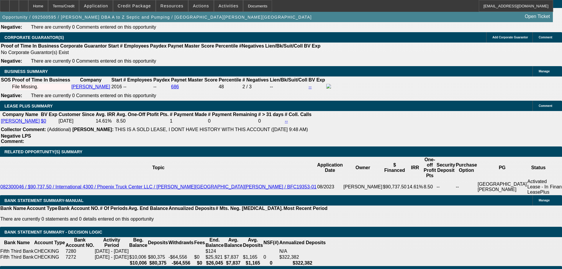
type input "UNKNOWN"
type input "8"
type input "$4,785.22"
type input "$2,392.61"
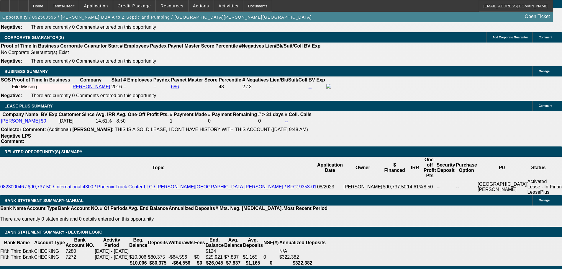
type input "8"
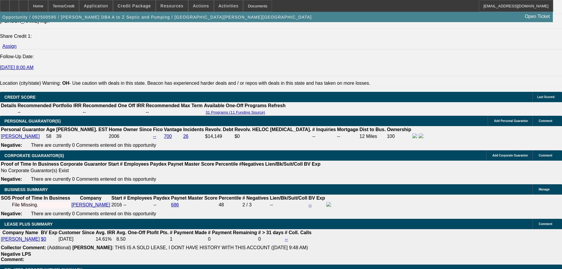
scroll to position [855, 0]
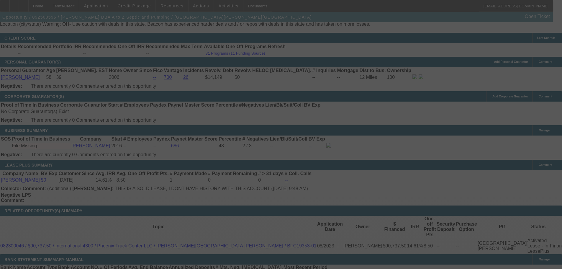
select select "0"
select select "2"
select select "0"
select select "6"
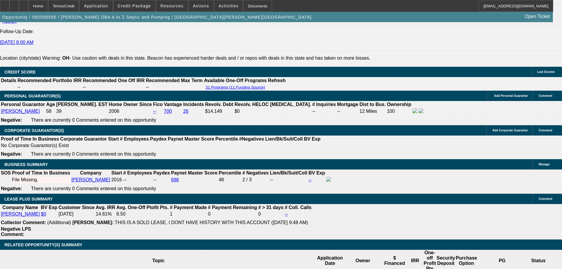
drag, startPoint x: 225, startPoint y: 137, endPoint x: 223, endPoint y: 128, distance: 9.0
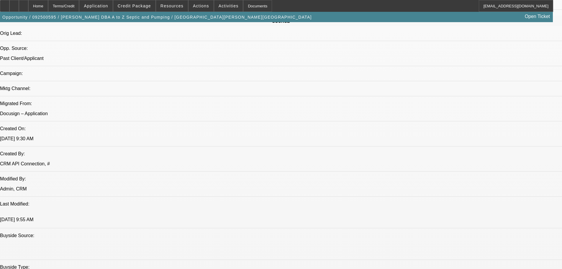
scroll to position [343, 0]
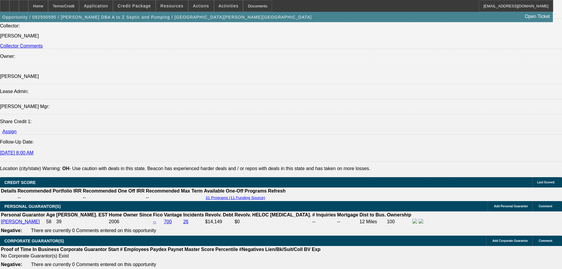
drag, startPoint x: 185, startPoint y: 124, endPoint x: 179, endPoint y: 195, distance: 71.3
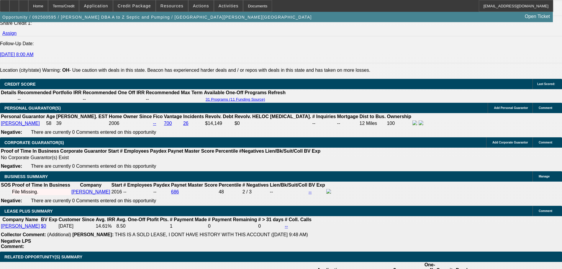
scroll to position [798, 0]
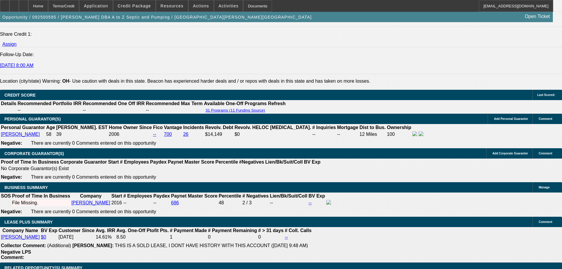
type input "UNKNOWN"
type input "70"
type input "$4,230.08"
type input "$2,115.04"
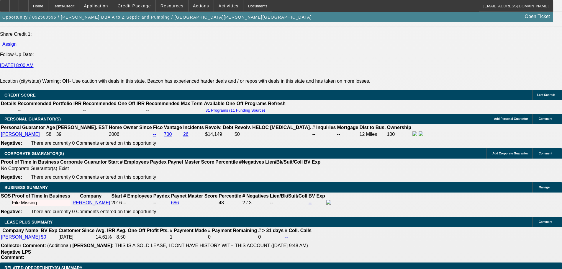
type input "72"
type input "$0.18"
type input "$0.09"
type input "72"
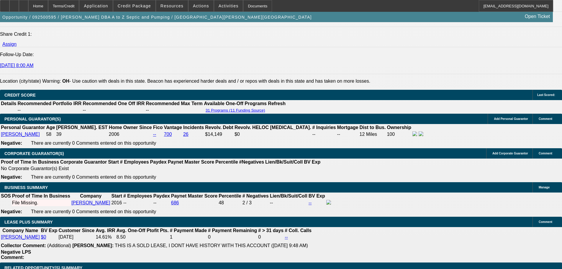
drag, startPoint x: 133, startPoint y: 237, endPoint x: 133, endPoint y: 240, distance: 3.2
type input "8"
type input "$4,137.84"
type input "$2,068.92"
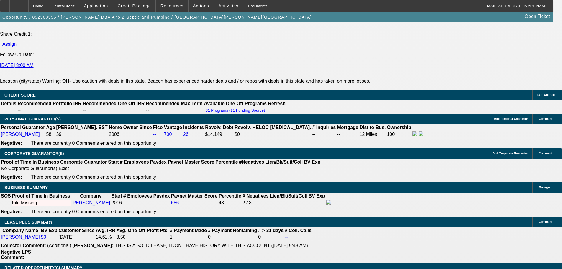
type input "8"
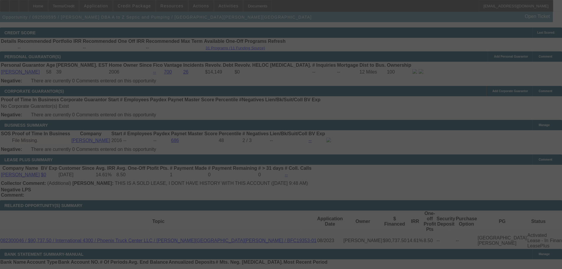
scroll to position [857, 0]
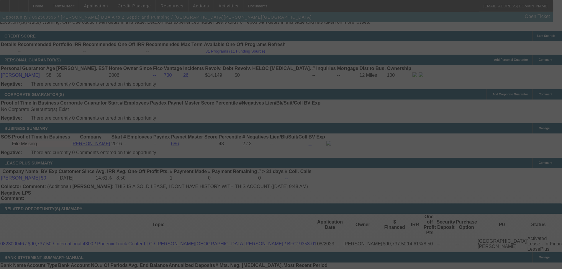
select select "0"
select select "2"
select select "0"
select select "6"
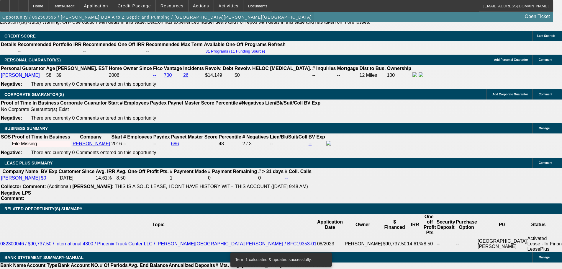
click at [97, 24] on span "button" at bounding box center [157, 17] width 314 height 14
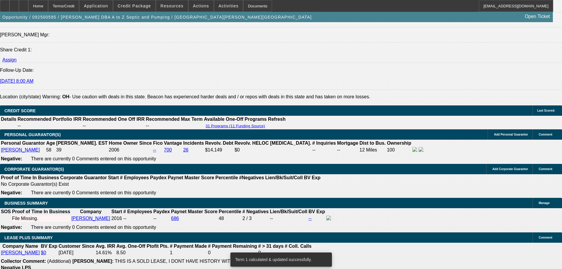
scroll to position [769, 0]
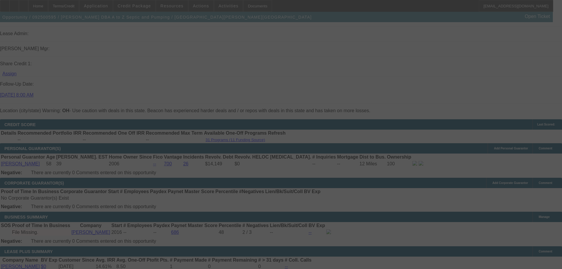
scroll to position [0, 0]
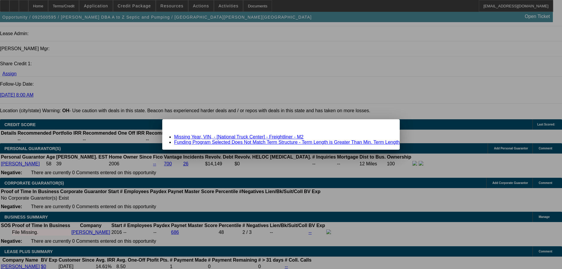
click at [221, 143] on link "Funding Program Selected Does Not Match Term Structure - Term Length is Greater…" at bounding box center [287, 141] width 226 height 5
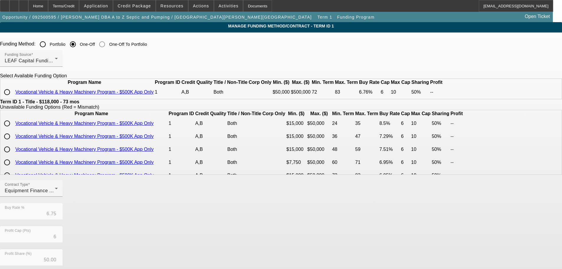
click at [112, 99] on div "Select Available Funding Option Program Name Program ID Credit Quality Title / …" at bounding box center [281, 86] width 562 height 26
click at [13, 98] on input "radio" at bounding box center [7, 92] width 12 height 12
radio input "true"
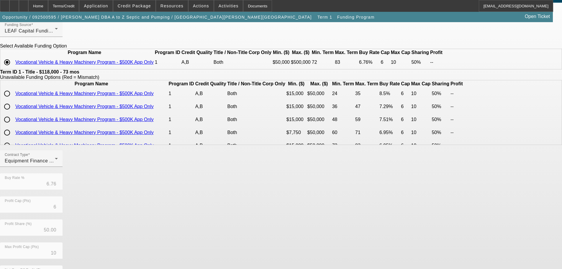
scroll to position [105, 0]
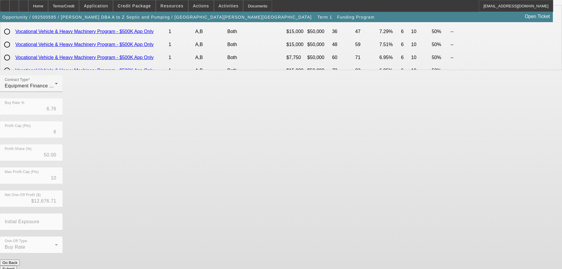
click at [17, 265] on button "Submit" at bounding box center [8, 268] width 17 height 6
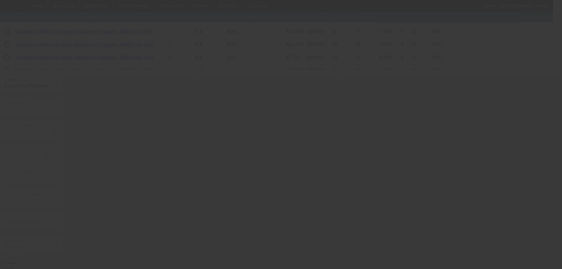
type input "6.75"
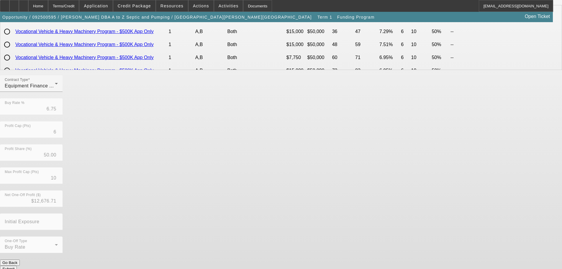
scroll to position [0, 0]
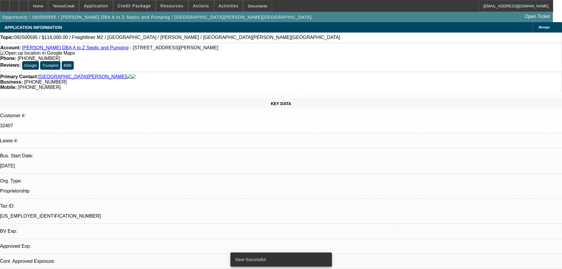
select select "0"
select select "2"
select select "0"
select select "6"
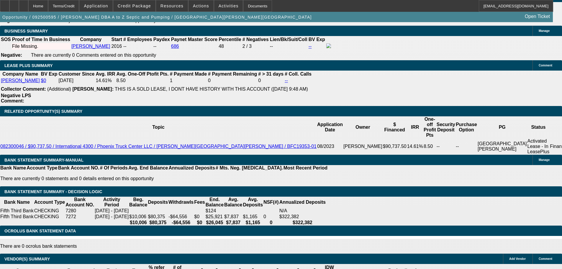
drag, startPoint x: 267, startPoint y: 163, endPoint x: 285, endPoint y: 235, distance: 74.5
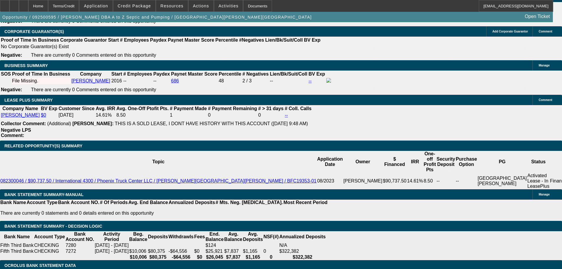
scroll to position [949, 0]
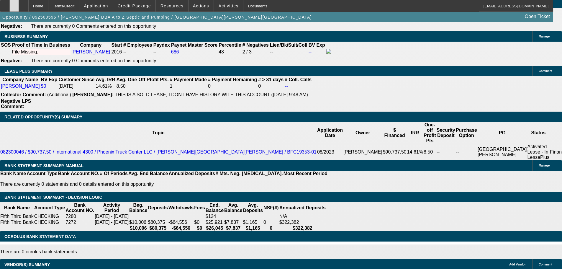
click at [14, 4] on icon at bounding box center [14, 4] width 0 height 0
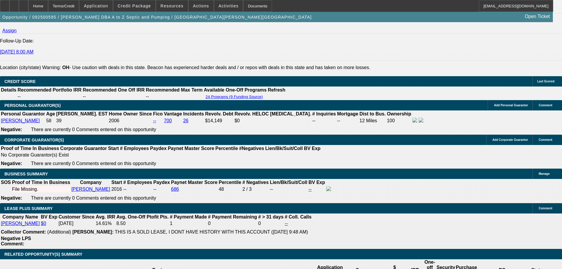
scroll to position [802, 0]
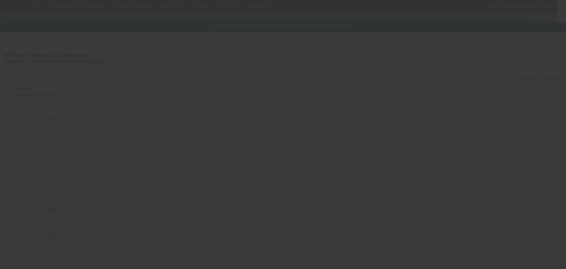
type input "$118,000.00"
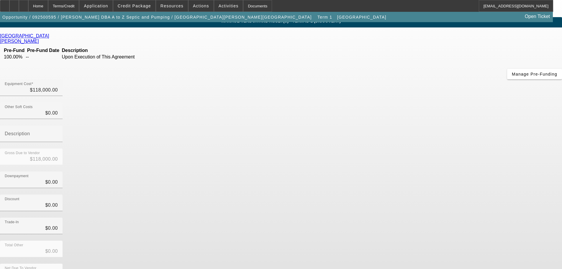
scroll to position [8, 0]
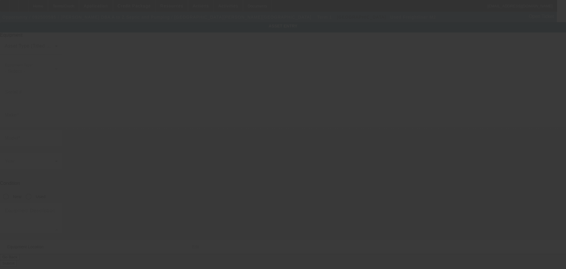
type input "Freightliner"
type input "M2"
radio input "true"
type textarea "Make: 2016; Model: International 4k gallon pumper truck"
type input "23 Powell Ave"
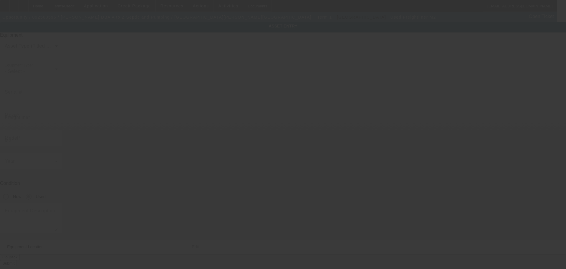
type input "Fairborn"
type input "45324"
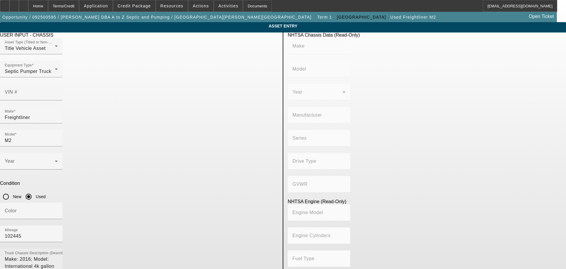
click at [58, 255] on textarea "Make: 2016; Model: International 4k gallon pumper truck" at bounding box center [31, 265] width 53 height 21
paste textarea "New Spartan 420 Vacuum Pump (425 CFM)"
click at [58, 255] on textarea "Nre New Spartan 420 Vacuum Pump (425 CFM)" at bounding box center [31, 265] width 53 height 21
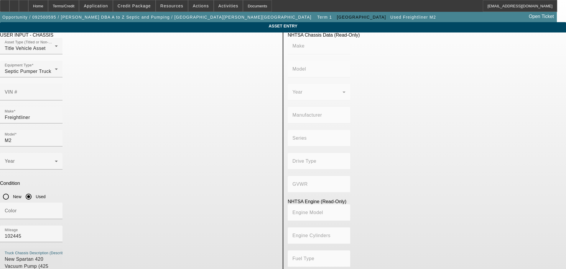
click at [58, 255] on textarea "New Spartan 420 Vacuum Pump (425 CFM)" at bounding box center [31, 265] width 53 height 21
click at [58, 255] on textarea "New Spartan 420 Vacuum Pump (425 CFM) | 4000 Gallon Steel Tank" at bounding box center [31, 265] width 53 height 21
type textarea "New Spartan 420 Vacuum Pump (425 CFM) | 4000 Gallon Carbon Steel Tank"
click at [58, 153] on div "Year" at bounding box center [31, 161] width 53 height 17
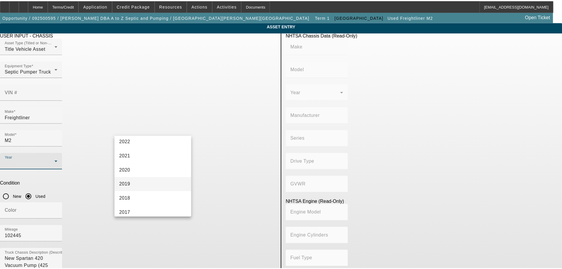
scroll to position [147, 0]
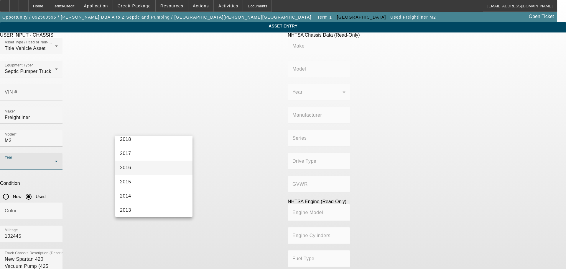
click at [159, 170] on mat-option "2016" at bounding box center [153, 167] width 77 height 14
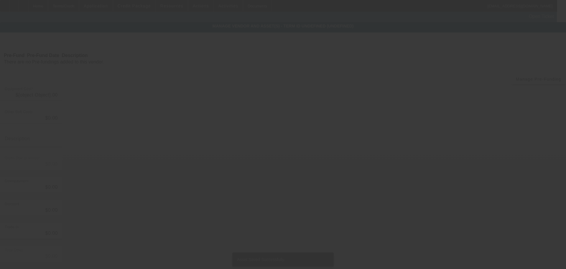
type input "$118,000.00"
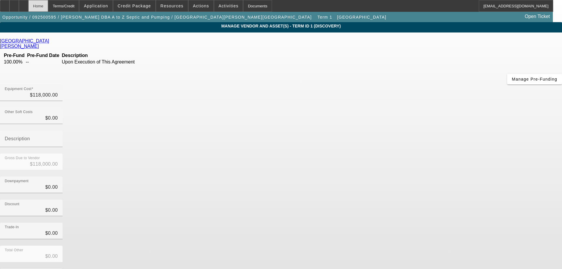
drag, startPoint x: 54, startPoint y: 2, endPoint x: 58, endPoint y: 0, distance: 4.4
click at [48, 2] on div "Home" at bounding box center [38, 6] width 20 height 12
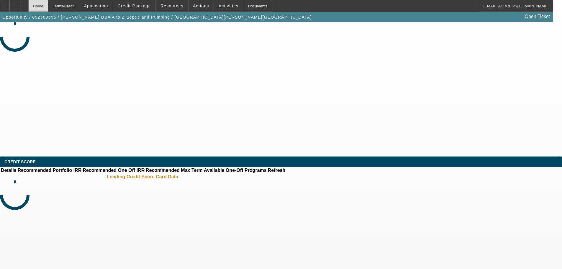
select select "0"
select select "2"
select select "0"
select select "6"
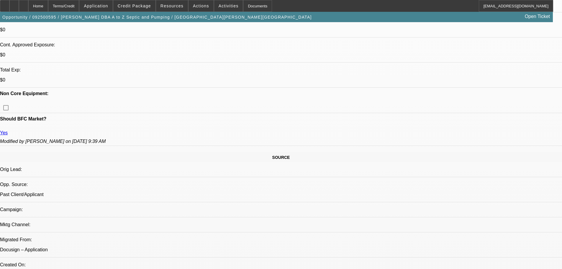
scroll to position [236, 0]
click at [150, 9] on span at bounding box center [134, 6] width 42 height 14
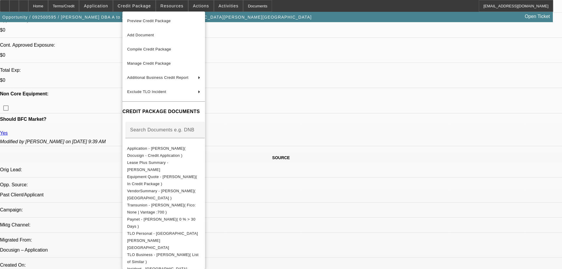
click at [326, 150] on div at bounding box center [281, 134] width 562 height 269
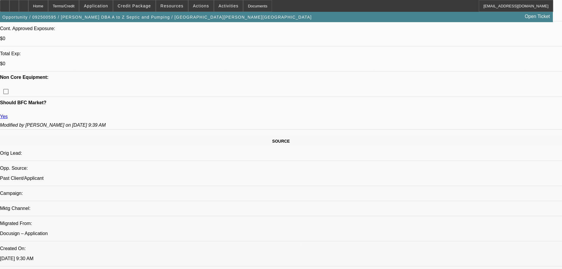
scroll to position [265, 0]
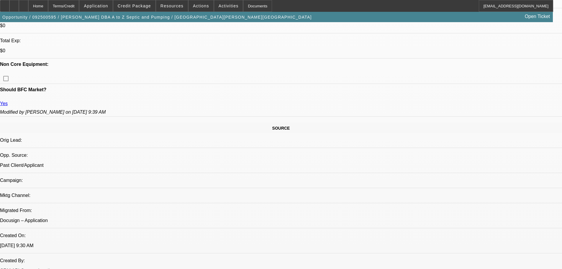
click at [129, 7] on span "Credit Package" at bounding box center [134, 6] width 33 height 5
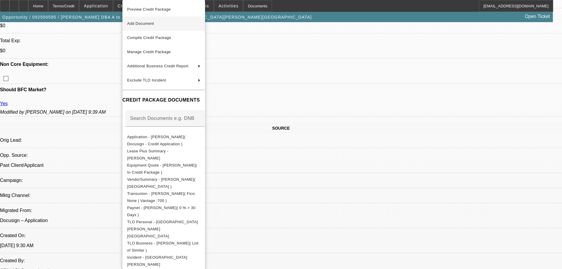
click at [157, 26] on span "Add Document" at bounding box center [163, 23] width 73 height 7
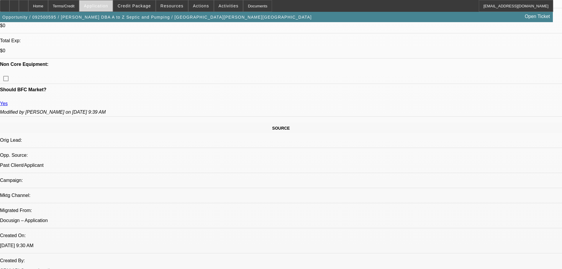
click at [106, 4] on span "Application" at bounding box center [96, 6] width 24 height 5
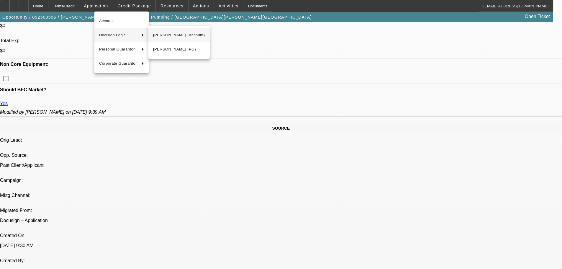
click at [189, 37] on span "Glen Henderson (Account)" at bounding box center [179, 35] width 52 height 7
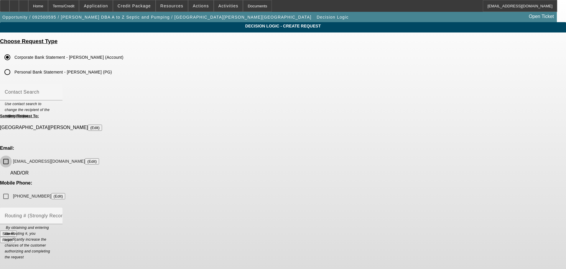
click at [12, 155] on input "glenhenderson12@gmail.com (Edit)" at bounding box center [6, 161] width 12 height 12
click at [134, 7] on span "Credit Package" at bounding box center [134, 6] width 33 height 5
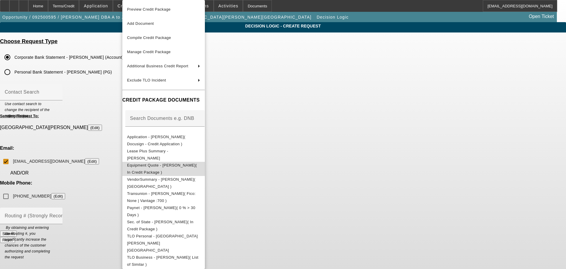
click at [168, 162] on button "Equipment Quote - Glen Henderson( In Credit Package )" at bounding box center [163, 169] width 83 height 14
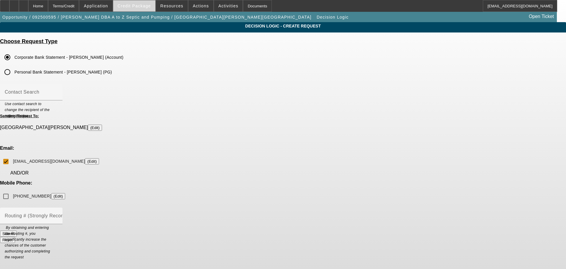
click at [140, 3] on span at bounding box center [134, 6] width 42 height 14
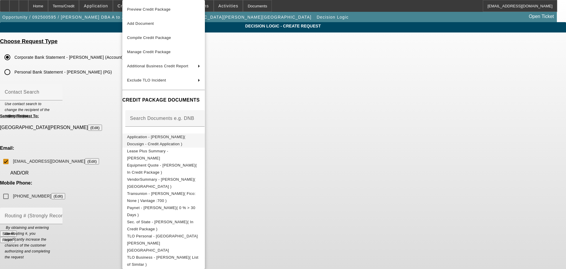
click at [187, 142] on button "Application - Glen Henderson( Docusign - Credit Application )" at bounding box center [163, 140] width 83 height 14
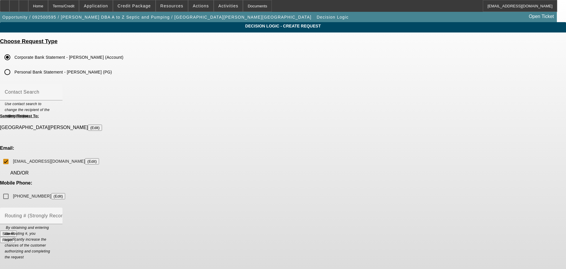
click at [17, 230] on button "Submit" at bounding box center [8, 233] width 17 height 6
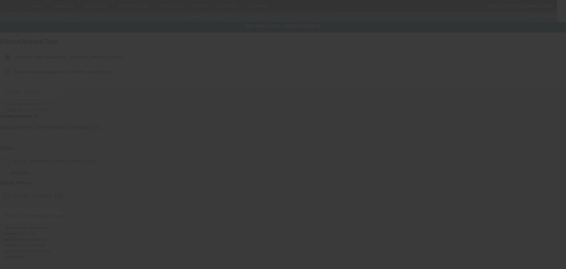
checkbox input "false"
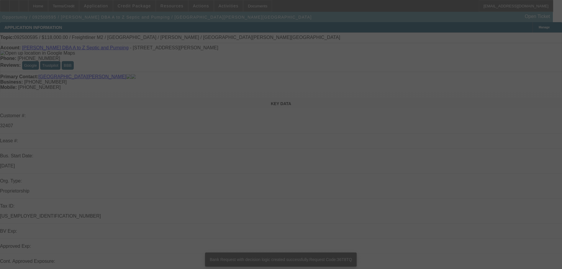
select select "0"
select select "2"
select select "0"
select select "6"
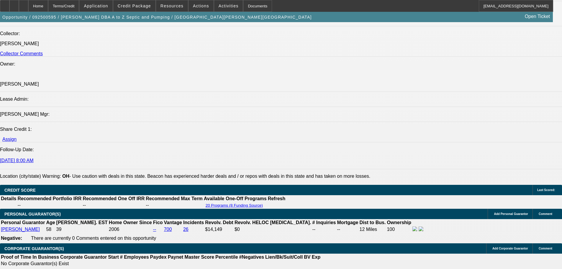
drag, startPoint x: 253, startPoint y: 183, endPoint x: 249, endPoint y: 190, distance: 8.0
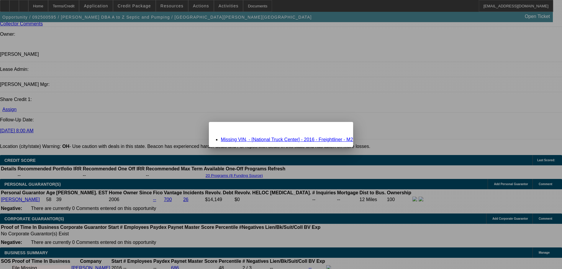
scroll to position [0, 0]
click at [340, 128] on div "Close" at bounding box center [346, 125] width 13 height 7
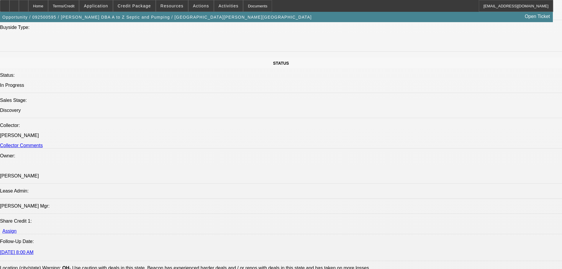
scroll to position [111, 0]
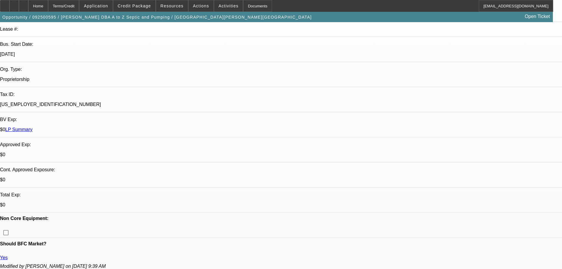
drag, startPoint x: 300, startPoint y: 202, endPoint x: 301, endPoint y: 99, distance: 103.2
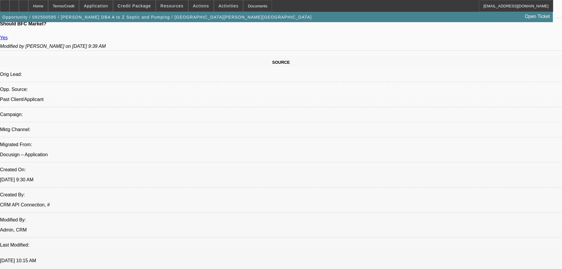
drag, startPoint x: 159, startPoint y: 141, endPoint x: 159, endPoint y: 196, distance: 54.9
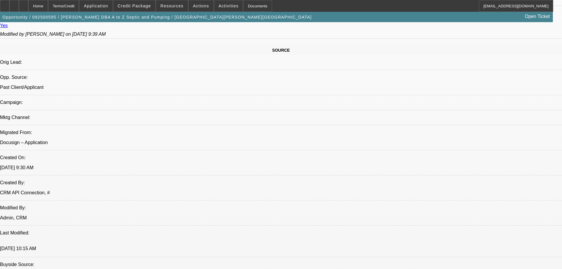
scroll to position [335, 0]
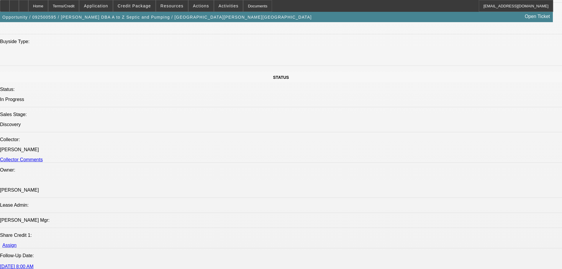
scroll to position [659, 0]
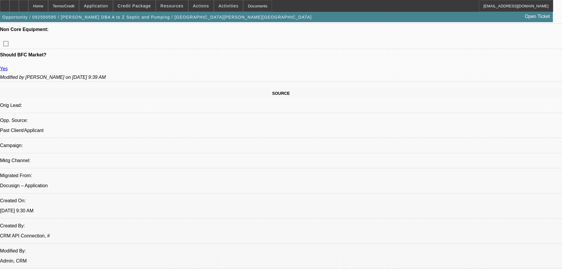
scroll to position [246, 0]
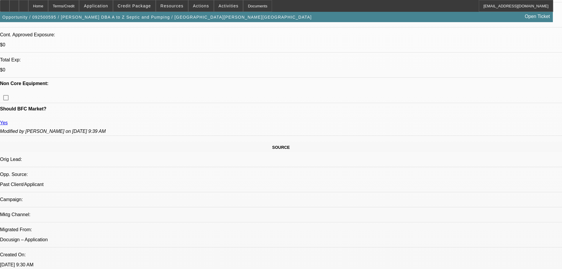
radio input "true"
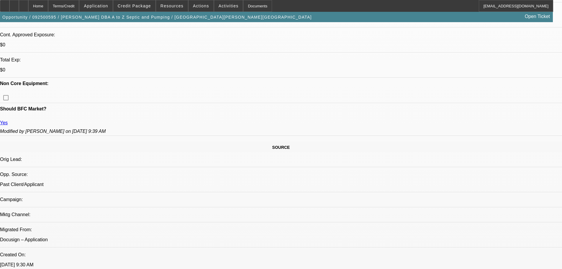
type textarea "PENDING vin + banks"
radio input "true"
click at [28, 4] on div at bounding box center [23, 6] width 9 height 12
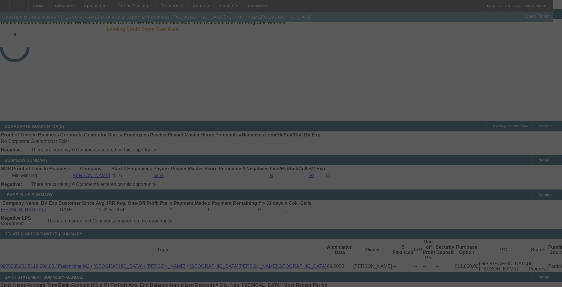
scroll to position [13, 0]
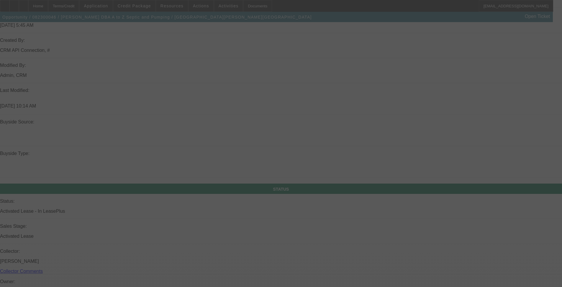
drag, startPoint x: 202, startPoint y: 86, endPoint x: 213, endPoint y: 152, distance: 67.8
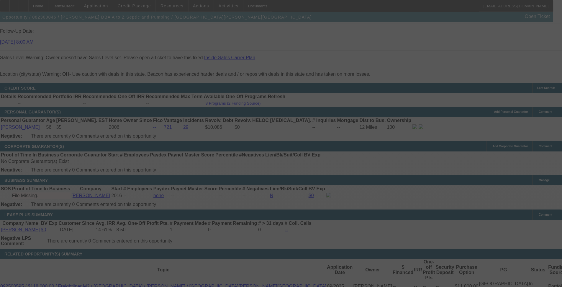
drag, startPoint x: 203, startPoint y: 142, endPoint x: 205, endPoint y: 188, distance: 45.8
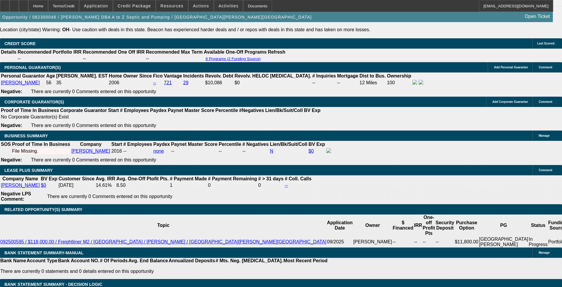
select select "0"
select select "6"
select select "0"
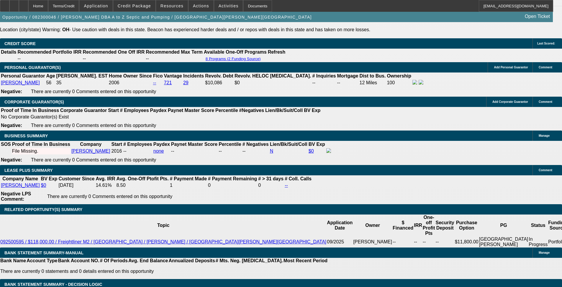
select select "0"
select select "0.1"
select select "4"
select select "0"
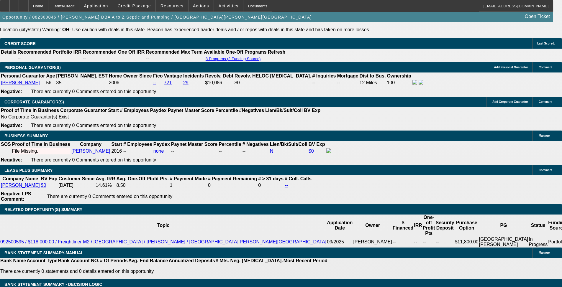
select select "0"
select select "4"
select select "0"
select select "0.1"
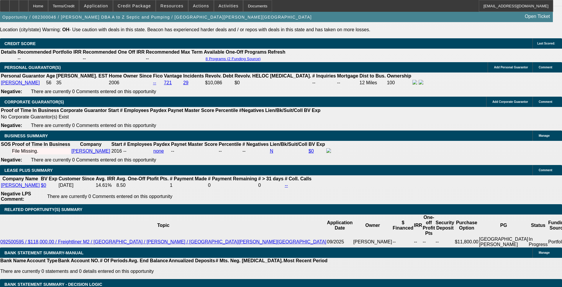
select select "4"
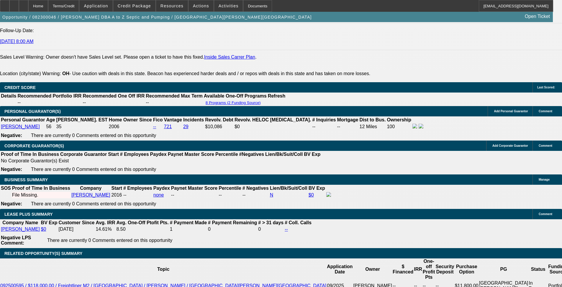
scroll to position [945, 0]
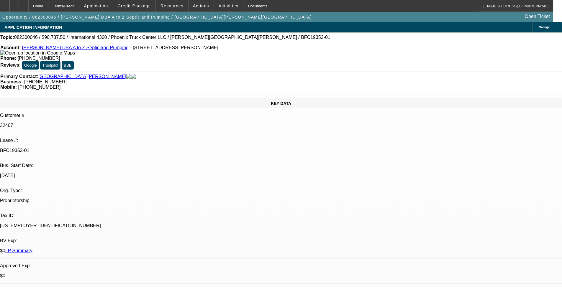
select select "0"
select select "6"
select select "0"
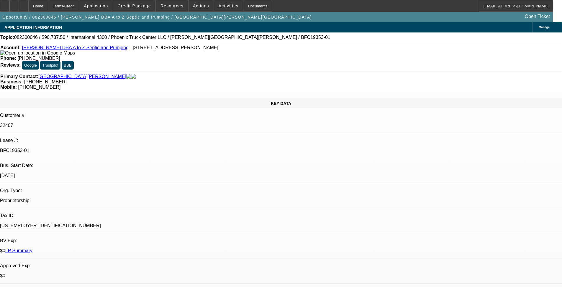
select select "0"
select select "0.1"
select select "4"
select select "0"
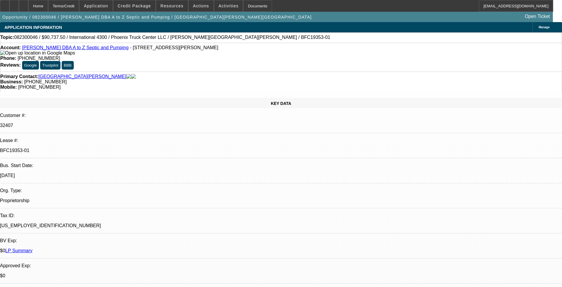
select select "0"
select select "4"
select select "0"
select select "0.1"
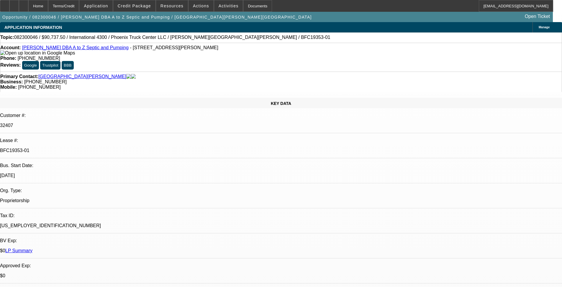
select select "4"
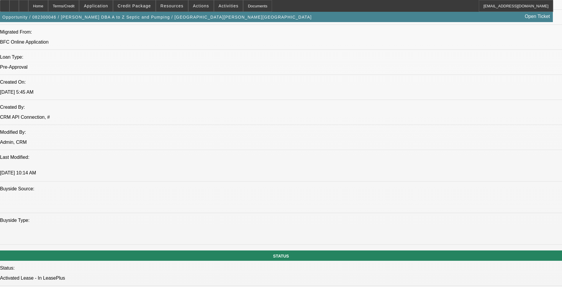
drag, startPoint x: 265, startPoint y: 114, endPoint x: 274, endPoint y: 174, distance: 60.1
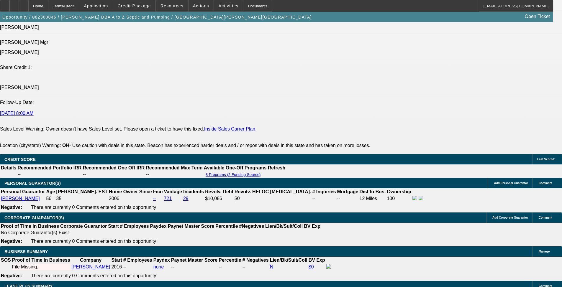
drag, startPoint x: 258, startPoint y: 148, endPoint x: 243, endPoint y: 212, distance: 65.8
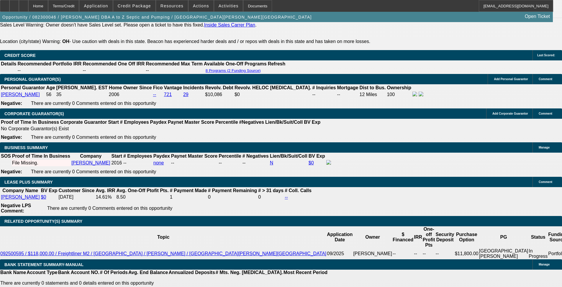
scroll to position [977, 0]
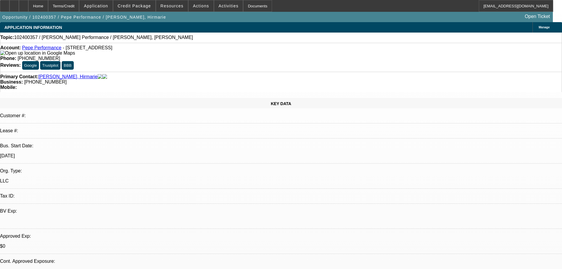
select select "0"
select select "2"
select select "0.1"
select select "4"
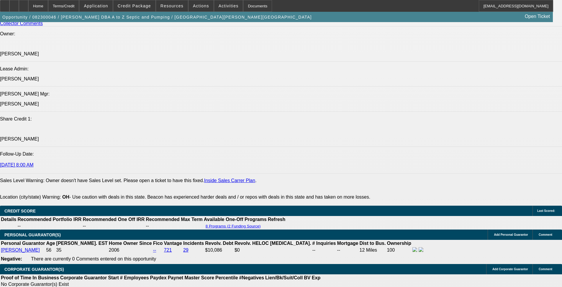
select select "0"
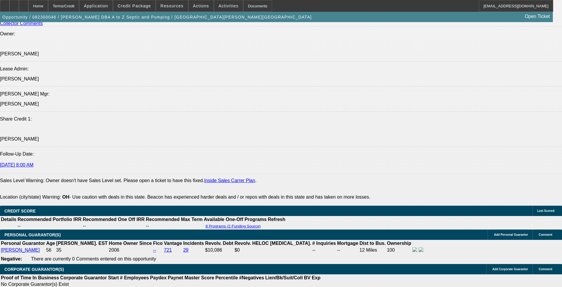
select select "0.1"
select select "0"
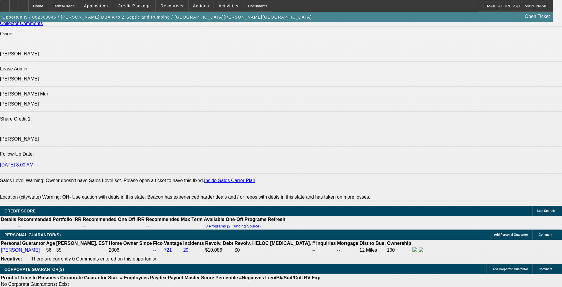
select select "0"
select select "0.1"
select select "1"
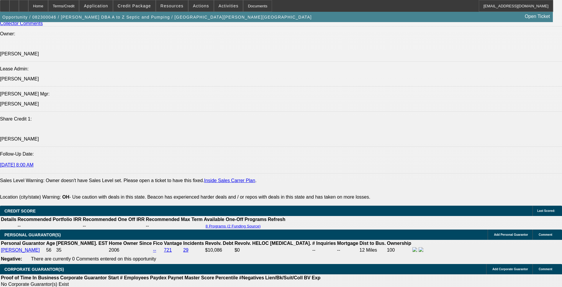
select select "1"
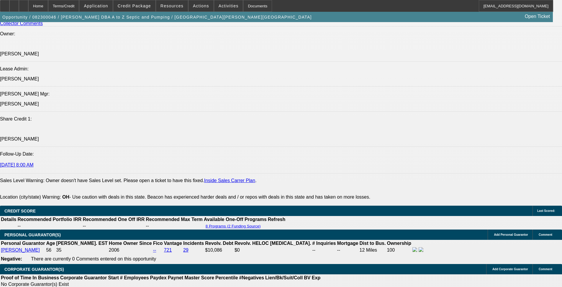
scroll to position [929, 0]
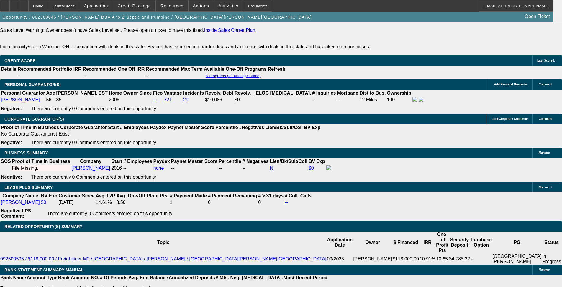
select select "6"
select select "4"
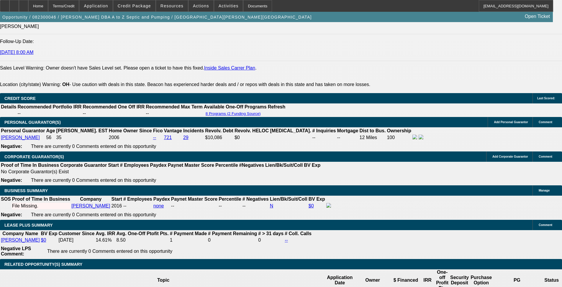
scroll to position [841, 0]
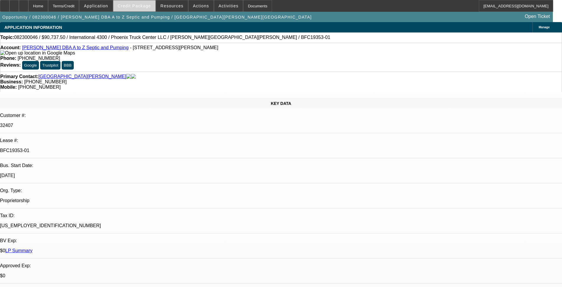
select select "0"
select select "6"
select select "0"
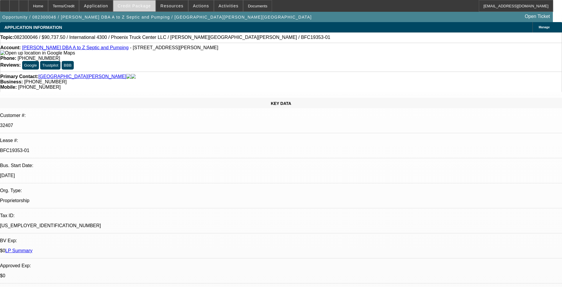
select select "0"
select select "0.1"
select select "4"
select select "0"
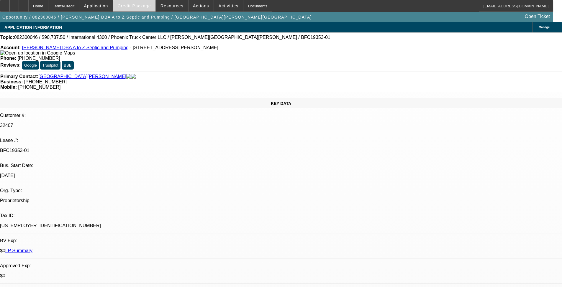
select select "0"
select select "4"
select select "0"
select select "0.1"
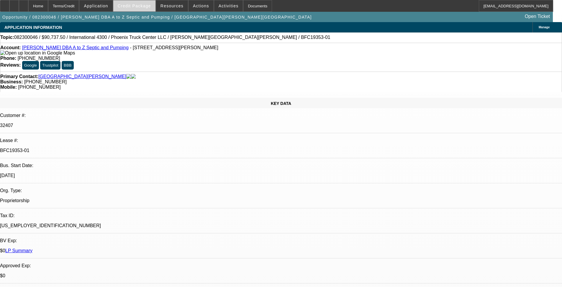
select select "4"
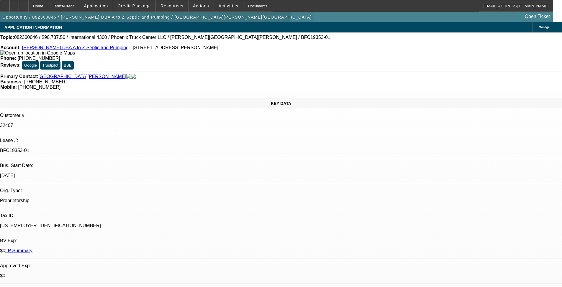
click at [150, 12] on span "button" at bounding box center [157, 17] width 314 height 14
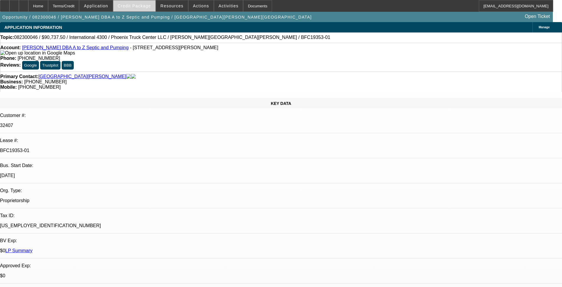
click at [143, 6] on span "Credit Package" at bounding box center [134, 6] width 33 height 5
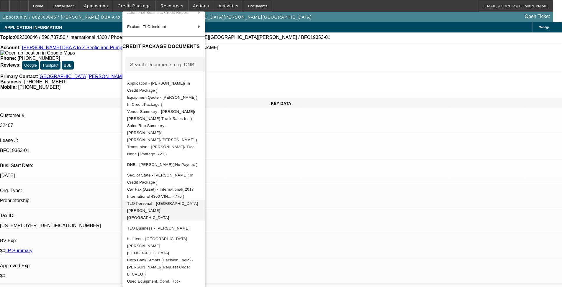
scroll to position [70, 0]
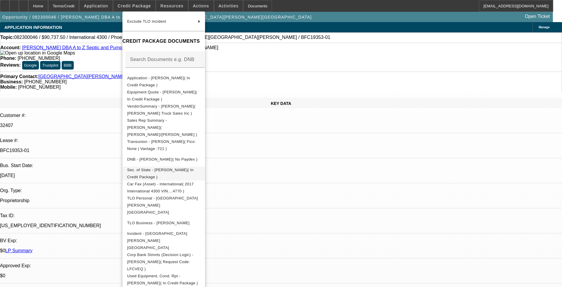
click at [193, 168] on span "Sec. of State - Glen Henderson( In Credit Package )" at bounding box center [160, 174] width 66 height 12
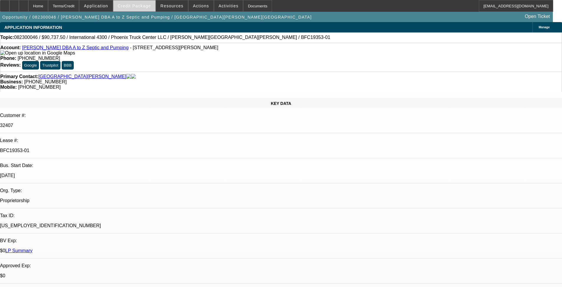
click at [137, 6] on span "Credit Package" at bounding box center [134, 6] width 33 height 5
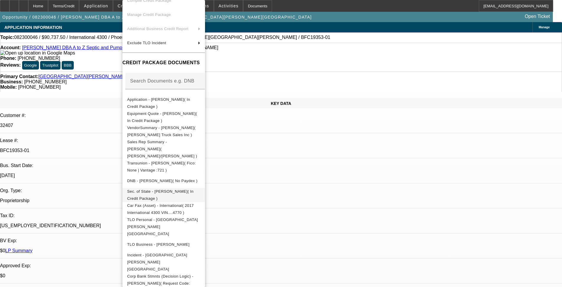
scroll to position [59, 0]
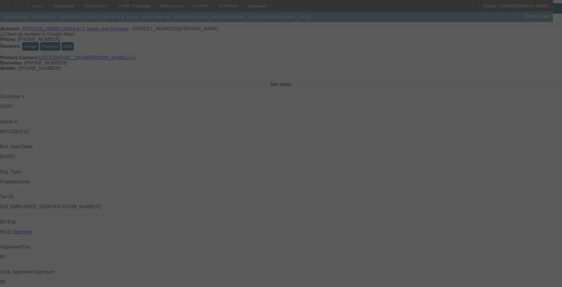
scroll to position [29, 0]
select select "0"
select select "6"
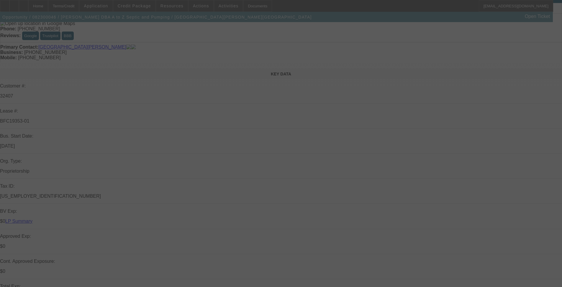
select select "0"
select select "0.1"
select select "4"
select select "0"
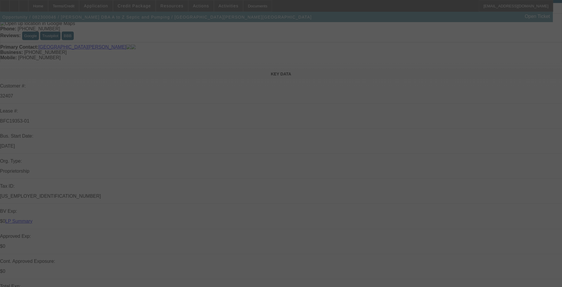
select select "0"
select select "4"
select select "0"
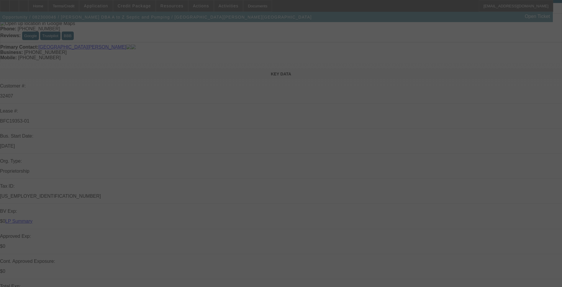
select select "0.1"
select select "4"
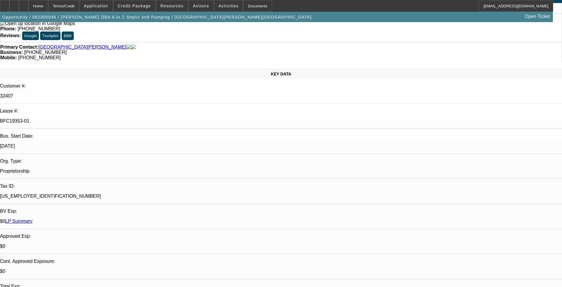
scroll to position [2123, 0]
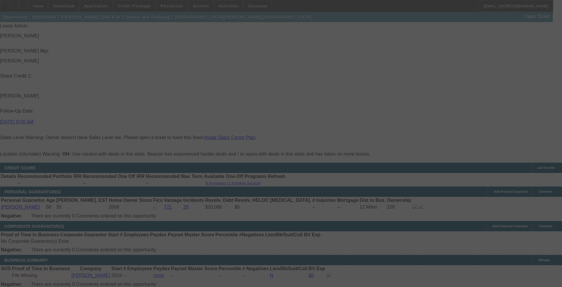
drag, startPoint x: 270, startPoint y: 159, endPoint x: 266, endPoint y: 203, distance: 43.6
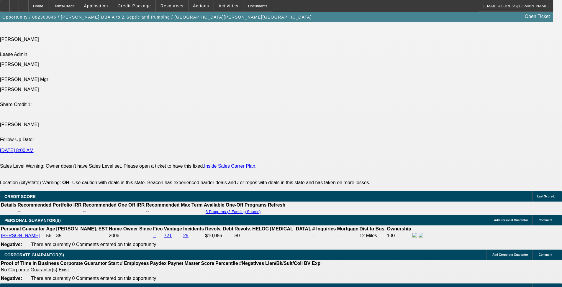
select select "0"
select select "6"
select select "0"
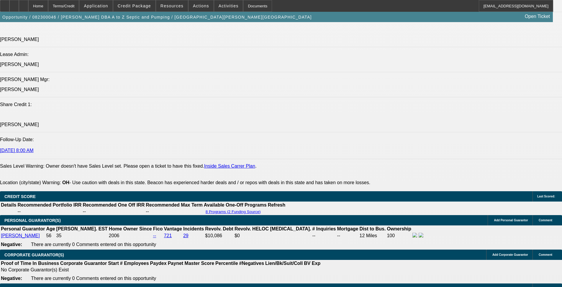
select select "0"
select select "0.1"
select select "4"
select select "0"
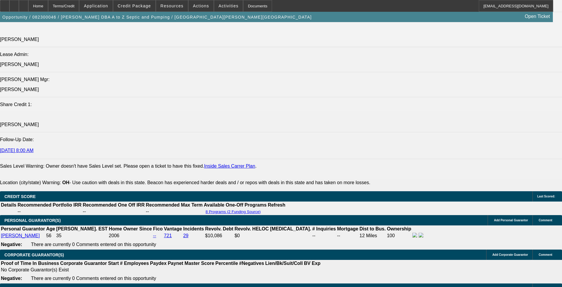
select select "0"
select select "4"
select select "0"
select select "0.1"
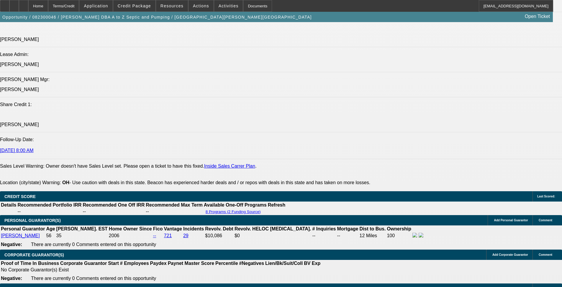
select select "4"
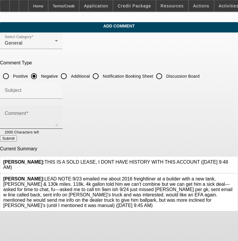
drag, startPoint x: 95, startPoint y: 118, endPoint x: 101, endPoint y: 109, distance: 11.0
click at [58, 118] on textarea "Comment" at bounding box center [31, 119] width 53 height 14
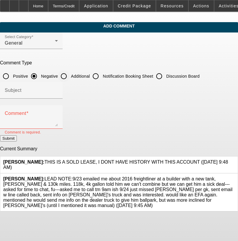
click at [70, 76] on input "Additional" at bounding box center [64, 76] width 12 height 12
radio input "true"
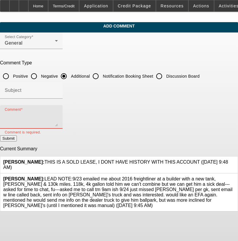
click at [58, 112] on textarea "Comment" at bounding box center [31, 119] width 53 height 14
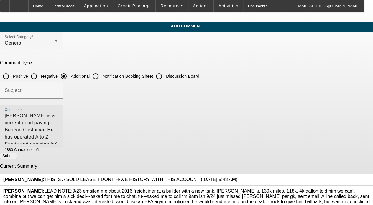
drag, startPoint x: 290, startPoint y: 124, endPoint x: 285, endPoint y: 143, distance: 19.1
click at [58, 143] on textarea "Glen Henderson is a current good paying Beacon Customer. He has operated A to Z…" at bounding box center [31, 128] width 53 height 32
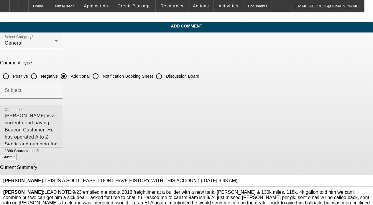
click at [58, 132] on textarea "Glen Henderson is a current good paying Beacon Customer. He has operated A to Z…" at bounding box center [31, 128] width 53 height 33
click at [58, 124] on textarea "Glen Henderson is a current good paying Beacon Customer. He has operated A to Z…" at bounding box center [31, 128] width 53 height 33
click at [58, 131] on textarea "Glen Henderson is a current good paying Beacon Customer. He has operated A to Z…" at bounding box center [31, 128] width 53 height 33
click at [58, 141] on textarea "Glen Henderson is a current good paying Beacon Customer. He has operated A to Z…" at bounding box center [31, 128] width 53 height 33
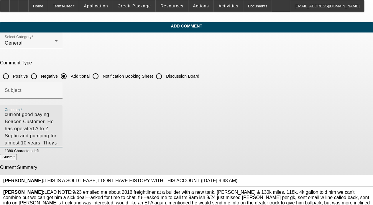
drag, startPoint x: 120, startPoint y: 127, endPoint x: 82, endPoint y: 122, distance: 39.0
click at [58, 122] on textarea "Glen Henderson is a current good paying Beacon Customer. He has operated A to Z…" at bounding box center [31, 128] width 53 height 33
click at [58, 137] on textarea "Glen Henderson is a current good paying Beacon Customer. He has operated A to Z…" at bounding box center [31, 128] width 53 height 33
click at [58, 138] on textarea "Glen Henderson is a current good paying Beacon Customer. He has operated A to Z…" at bounding box center [31, 128] width 53 height 33
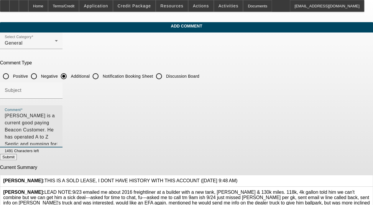
click at [58, 138] on textarea "Glen Henderson is a current good paying Beacon Customer. He has operated A to Z…" at bounding box center [31, 128] width 53 height 33
click at [58, 141] on textarea "Glen Henderson is a current good paying Beacon Customer. He has operated A to Z…" at bounding box center [31, 128] width 53 height 33
click at [58, 142] on textarea "Glen Henderson is a current good paying Beacon Customer. He has operated A to Z…" at bounding box center [31, 128] width 53 height 33
type textarea "Glen Henderson is a current good paying Beacon Customer. He has operated A to Z…"
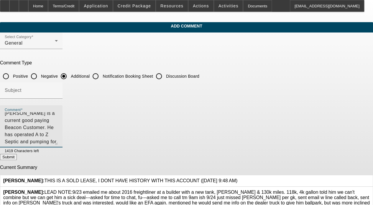
click at [58, 133] on textarea "Glen Henderson is a current good paying Beacon Customer. He has operated A to Z…" at bounding box center [31, 128] width 53 height 33
click at [58, 142] on textarea "Glen Henderson is a current good paying Beacon Customer. He has operated A to Z…" at bounding box center [31, 128] width 53 height 33
click at [58, 143] on textarea "Glen Henderson is a current good paying Beacon Customer. He has operated A to Z…" at bounding box center [31, 128] width 53 height 33
click at [17, 155] on button "Submit" at bounding box center [8, 157] width 17 height 6
radio input "true"
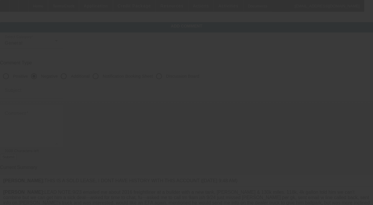
scroll to position [0, 0]
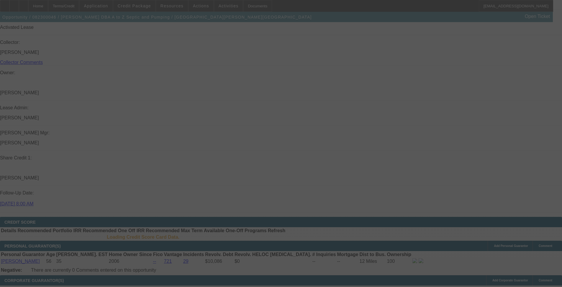
scroll to position [784, 0]
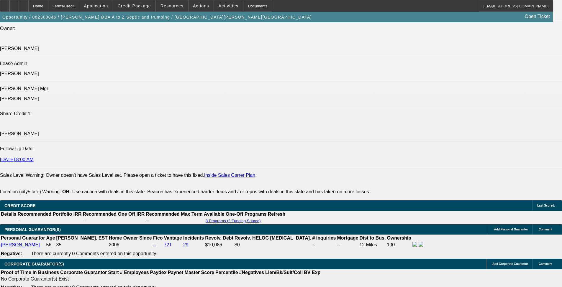
select select "0"
select select "6"
select select "0"
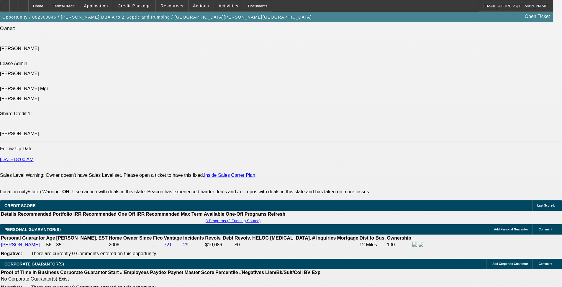
select select "0"
select select "0.1"
select select "4"
select select "0"
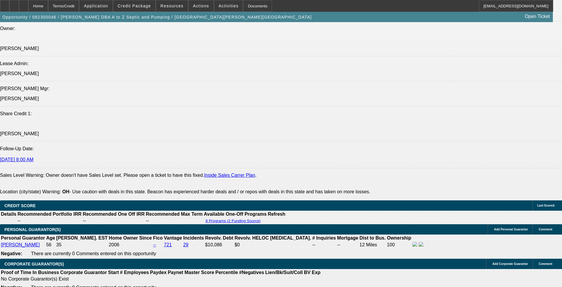
select select "0"
select select "4"
select select "0"
select select "0.1"
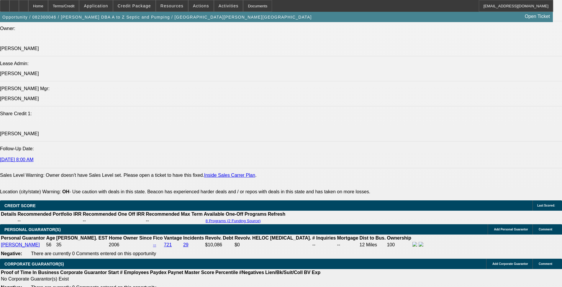
select select "4"
click at [141, 9] on span at bounding box center [134, 6] width 42 height 14
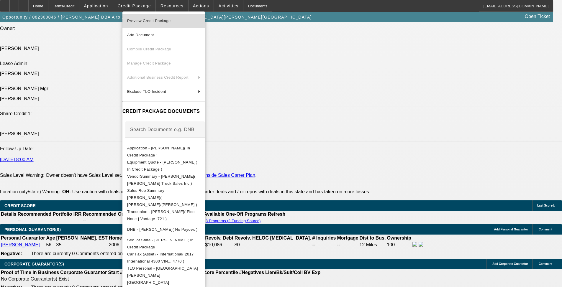
click at [181, 20] on span "Preview Credit Package" at bounding box center [163, 20] width 73 height 7
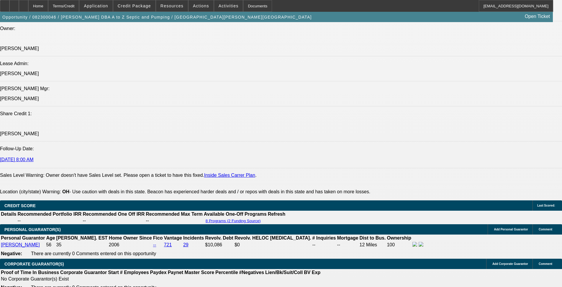
scroll to position [827, 0]
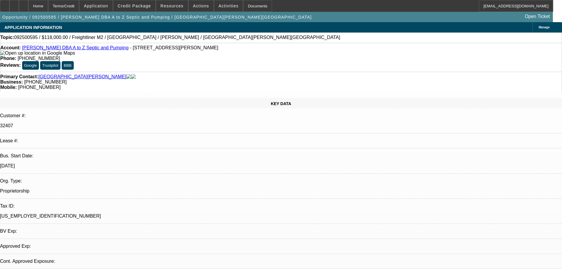
select select "0"
select select "2"
select select "0"
select select "6"
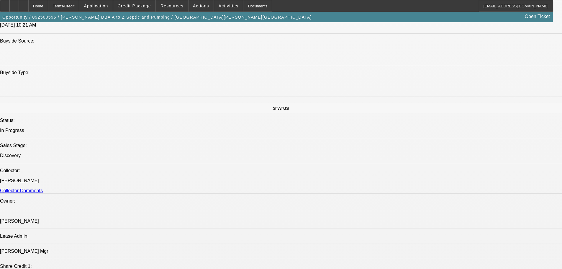
drag, startPoint x: 275, startPoint y: 119, endPoint x: 286, endPoint y: 190, distance: 72.0
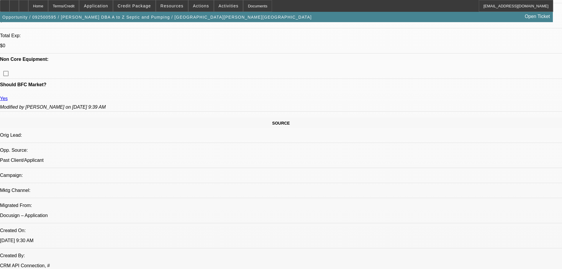
scroll to position [67, 0]
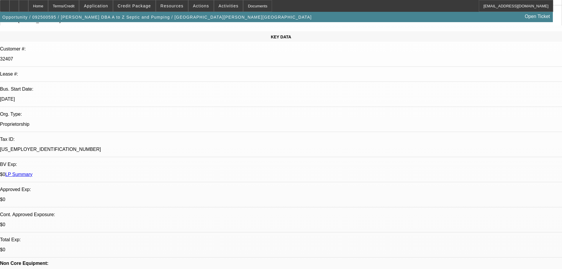
drag, startPoint x: 206, startPoint y: 153, endPoint x: 196, endPoint y: 87, distance: 66.8
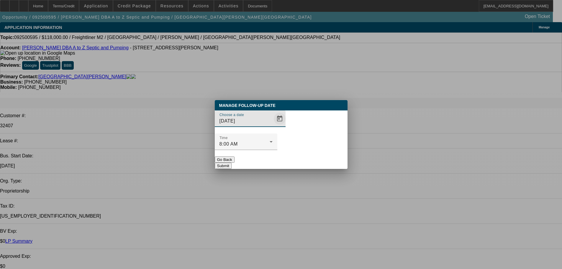
click at [275, 126] on span "Open calendar" at bounding box center [280, 118] width 14 height 14
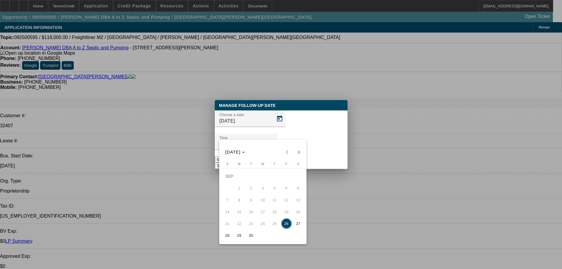
click at [239, 236] on span "29" at bounding box center [239, 235] width 11 height 11
type input "[DATE]"
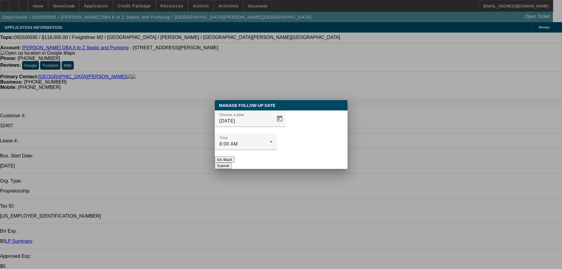
click at [232, 162] on button "Submit" at bounding box center [223, 165] width 17 height 6
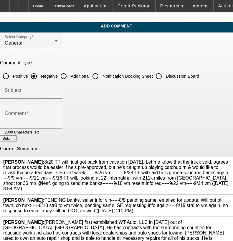
click at [165, 75] on input "Discussion Board" at bounding box center [159, 76] width 12 height 12
radio input "true"
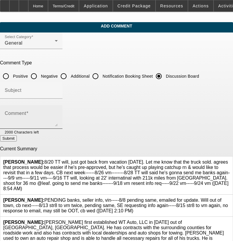
click at [58, 113] on textarea "Comment" at bounding box center [31, 119] width 53 height 14
paste textarea "8/20 TT will, just got back from vacation today. Let me know that the truck sol…"
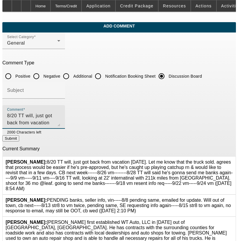
scroll to position [20, 0]
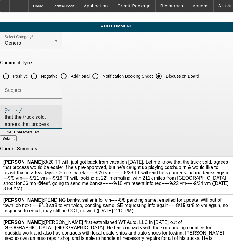
type textarea "8/20 TT will, just got back from vacation today. Let me know that the truck sol…"
click at [230, 159] on icon at bounding box center [230, 159] width 0 height 0
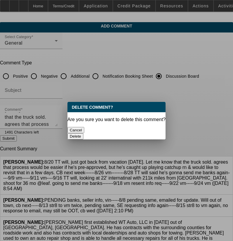
click at [84, 133] on button "Delete" at bounding box center [76, 136] width 16 height 6
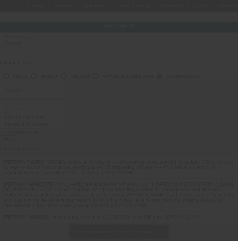
click at [17, 141] on button "Submit" at bounding box center [8, 138] width 17 height 6
radio input "true"
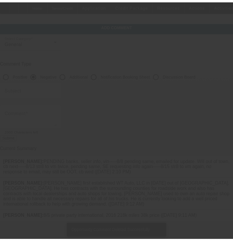
scroll to position [0, 0]
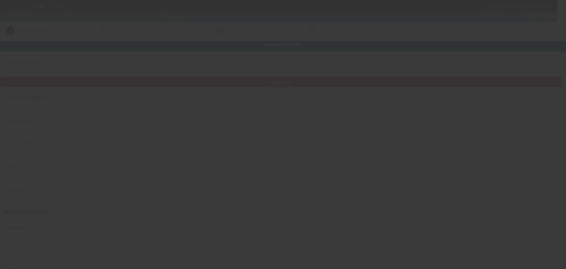
type input "On the Spot Services Inc."
type input "[STREET_ADDRESS]"
type input "33147"
type input "[GEOGRAPHIC_DATA]"
type input "[PHONE_NUMBER]"
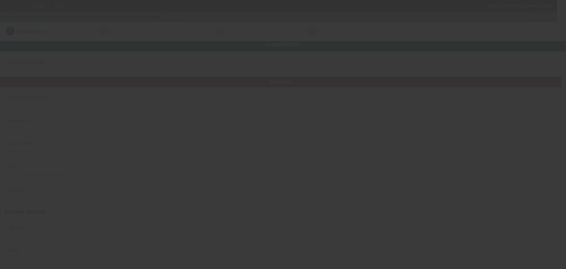
type input "[EMAIL_ADDRESS][DOMAIN_NAME]"
type input "[US_EMPLOYER_IDENTIFICATION_NUMBER]"
type input "Crane and trucking service"
type input "[URL][DOMAIN_NAME]"
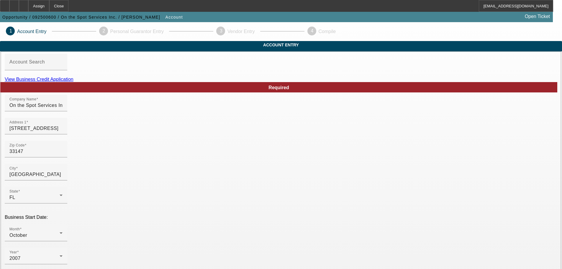
click at [73, 82] on link "View Business Credit Application" at bounding box center [39, 79] width 69 height 5
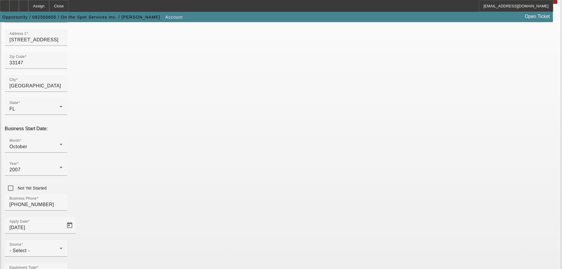
scroll to position [109, 0]
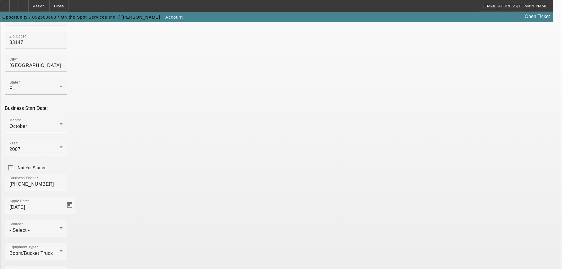
click at [60, 226] on div "- Select -" at bounding box center [34, 229] width 50 height 7
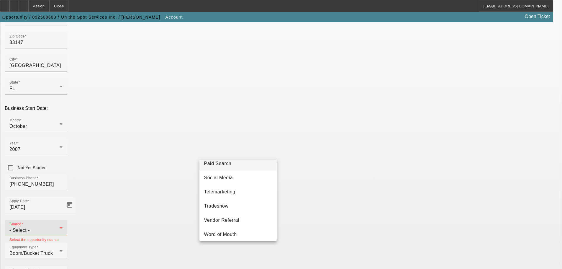
scroll to position [206, 0]
click at [251, 194] on mat-option "Telemarketing" at bounding box center [237, 189] width 77 height 14
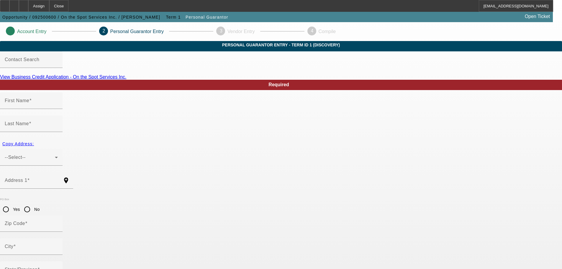
type input "Arnold"
type input "Westberry"
type input "1548 NE 105 Street"
radio input "true"
type input "33147"
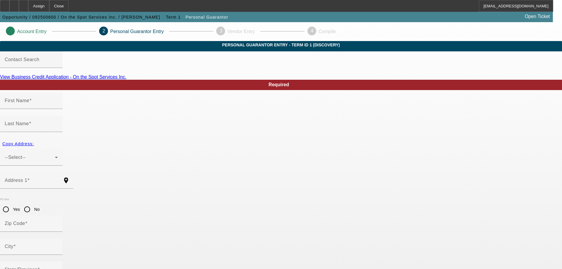
type input "Miami"
type input "[PHONE_NUMBER]"
type input "100"
type input "263-55-3920"
type input "cranes@otscranes.com"
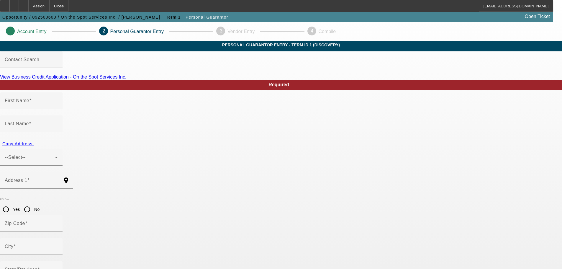
type input "[PHONE_NUMBER]"
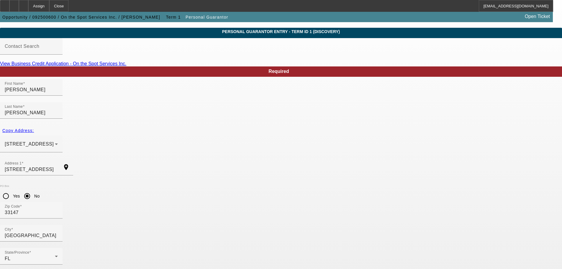
scroll to position [20, 0]
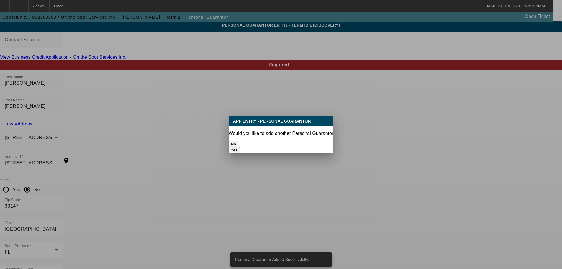
scroll to position [0, 0]
click at [238, 141] on button "No" at bounding box center [234, 144] width 10 height 6
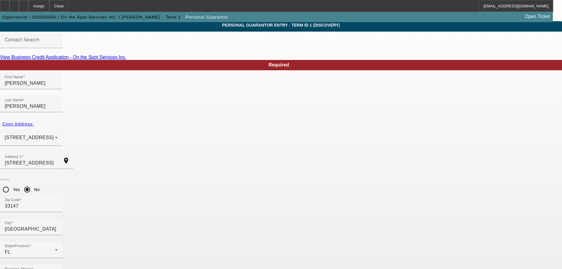
scroll to position [20, 0]
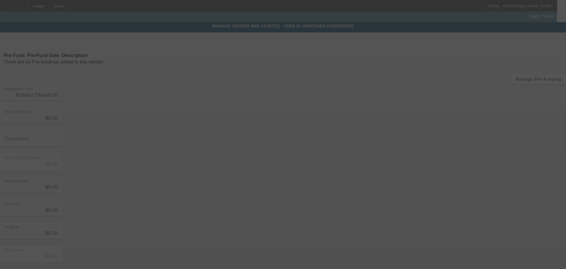
type input "$389,000.00"
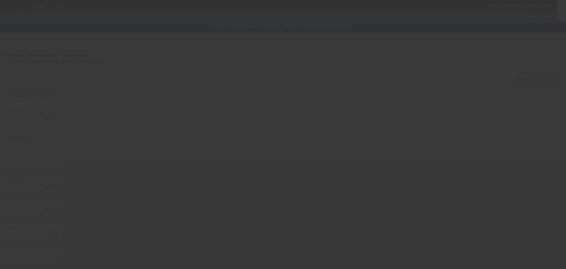
type input "$389,000.00"
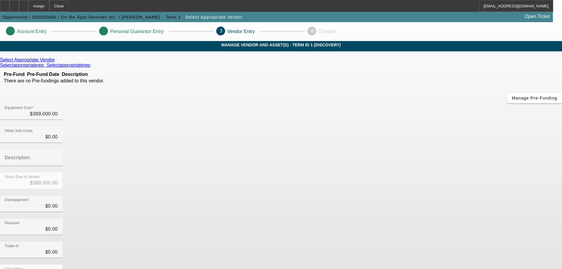
click at [162, 63] on div "Select Appropriate Vendor" at bounding box center [281, 59] width 562 height 5
click at [56, 62] on icon at bounding box center [56, 59] width 0 height 5
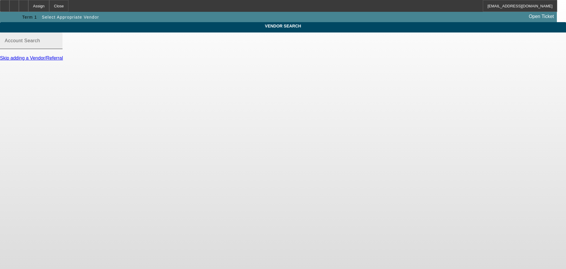
click at [58, 47] on input "Account Search" at bounding box center [31, 43] width 53 height 7
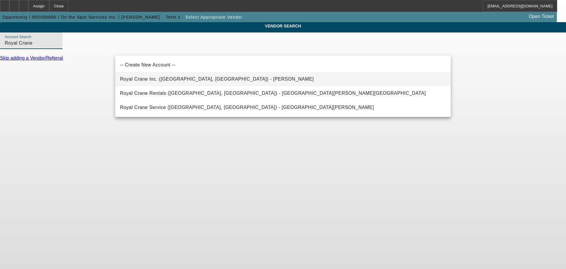
click at [234, 81] on mat-option "Royal Crane Inc. (Port St Lucie, FL) - Veith, Russ" at bounding box center [283, 79] width 336 height 14
type input "Royal Crane Inc. (Port St Lucie, FL) - Veith, Russ"
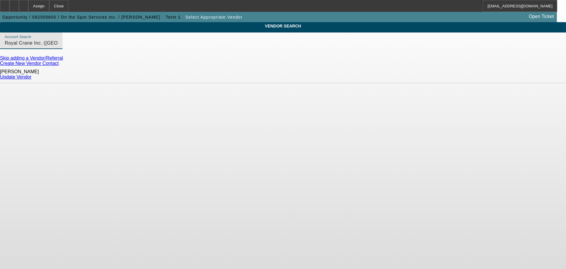
click at [439, 78] on div "Update Vendor" at bounding box center [283, 76] width 566 height 5
click at [424, 74] on div "Update Vendor" at bounding box center [283, 76] width 566 height 5
click at [32, 75] on link "Update Vendor" at bounding box center [16, 76] width 32 height 5
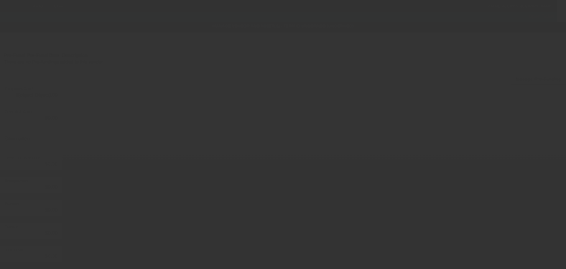
type input "$389,000.00"
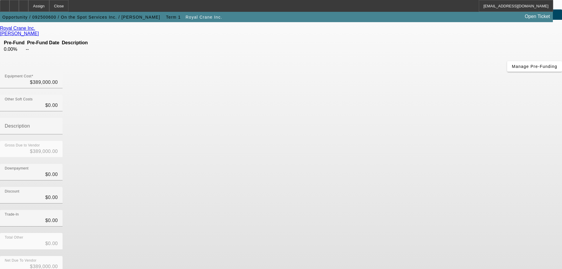
scroll to position [32, 0]
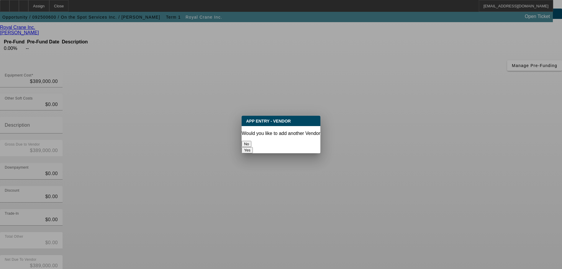
click at [251, 141] on button "No" at bounding box center [247, 144] width 10 height 6
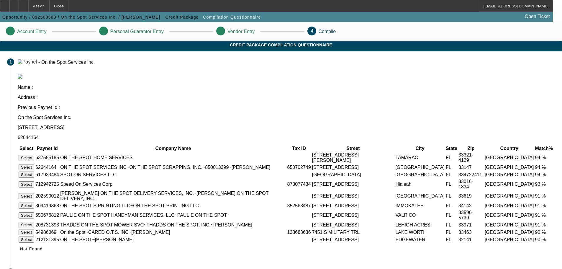
click at [34, 164] on button "Select" at bounding box center [27, 167] width 16 height 6
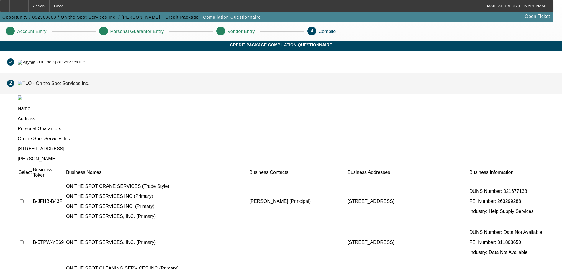
scroll to position [16, 0]
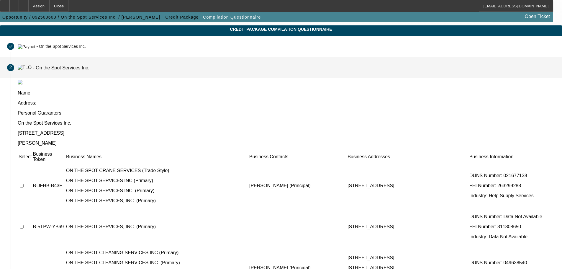
click at [32, 163] on td at bounding box center [25, 185] width 14 height 45
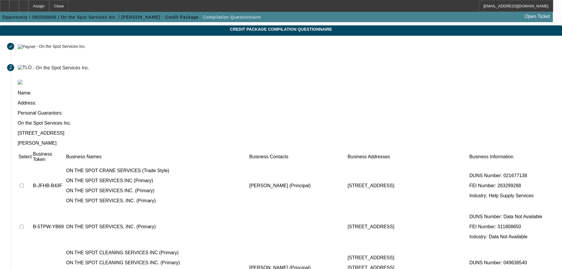
click at [24, 224] on input "checkbox" at bounding box center [22, 226] width 4 height 4
checkbox input "true"
click at [24, 183] on input "checkbox" at bounding box center [22, 185] width 4 height 4
checkbox input "true"
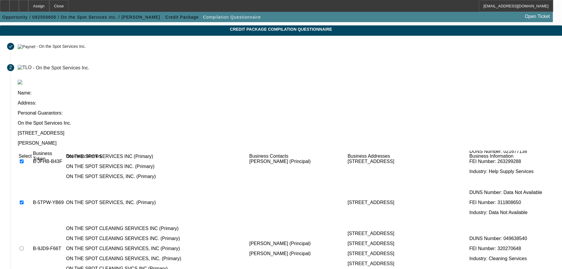
scroll to position [59, 0]
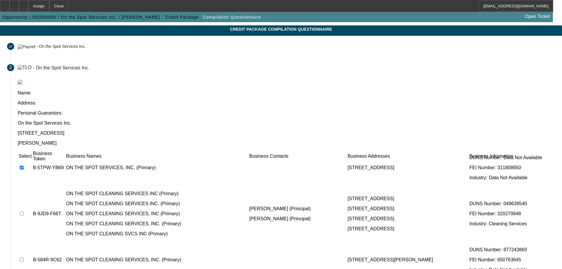
click at [32, 186] on td at bounding box center [25, 213] width 14 height 55
click at [24, 211] on input "checkbox" at bounding box center [22, 213] width 4 height 4
checkbox input "false"
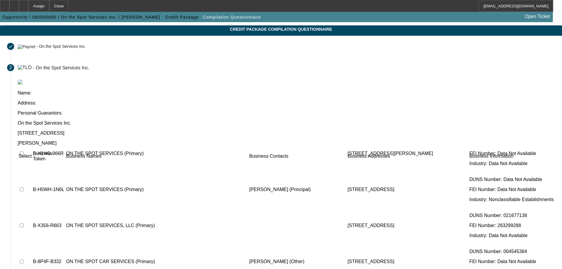
scroll to position [653, 0]
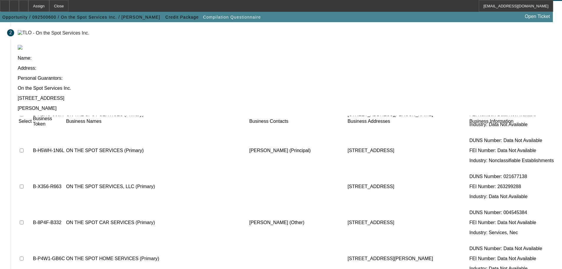
scroll to position [0, 0]
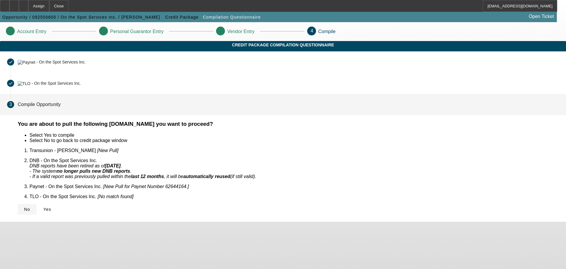
click at [30, 207] on span "No" at bounding box center [27, 209] width 6 height 5
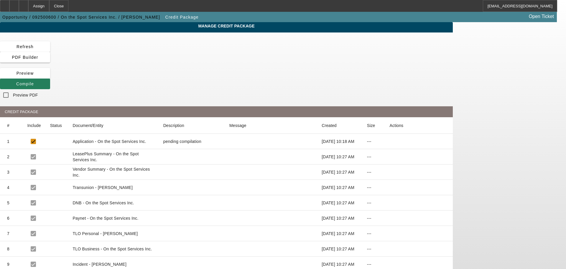
click at [34, 81] on span "Compile" at bounding box center [25, 83] width 18 height 5
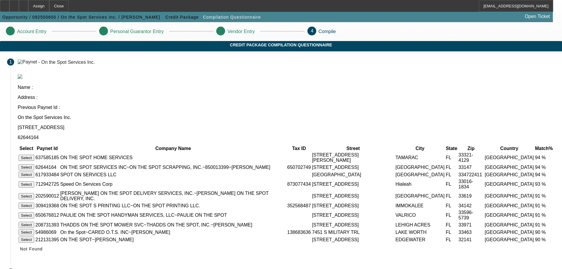
click at [34, 164] on button "Select" at bounding box center [27, 167] width 16 height 6
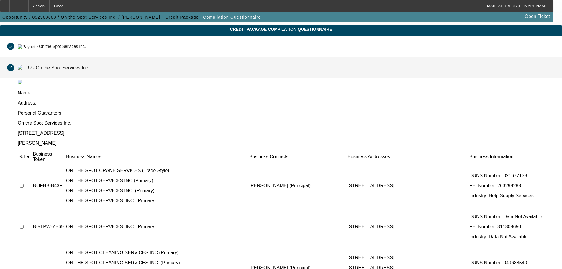
click at [24, 183] on input "checkbox" at bounding box center [22, 185] width 4 height 4
checkbox input "true"
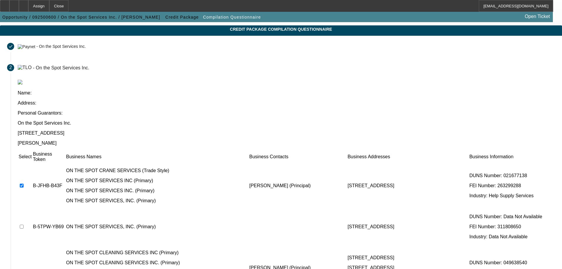
click at [24, 224] on input "checkbox" at bounding box center [22, 226] width 4 height 4
checkbox input "true"
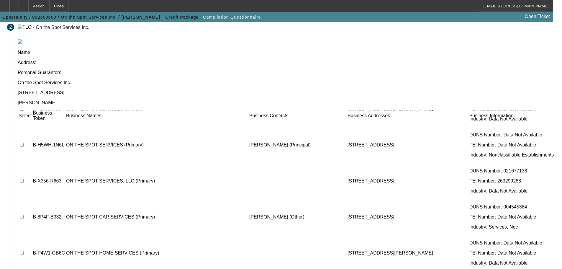
scroll to position [58, 0]
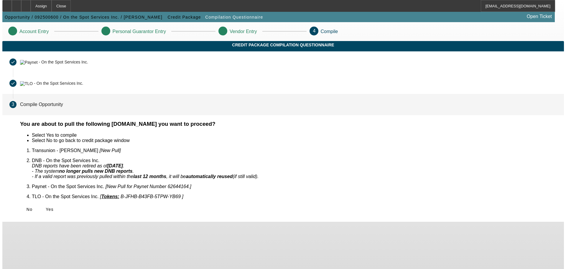
scroll to position [0, 0]
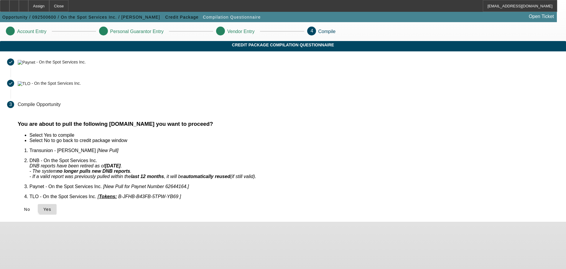
click at [51, 207] on span "Yes" at bounding box center [47, 209] width 8 height 5
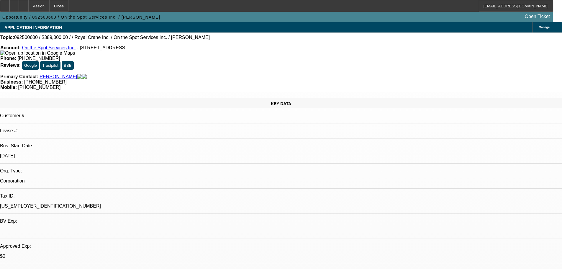
select select "0"
select select "2"
select select "0.1"
select select "4"
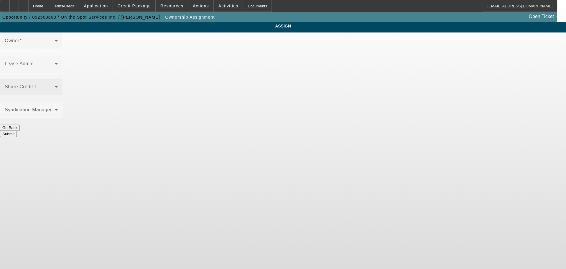
click at [55, 86] on span at bounding box center [30, 89] width 50 height 7
click at [48, 8] on div "Home" at bounding box center [38, 6] width 20 height 12
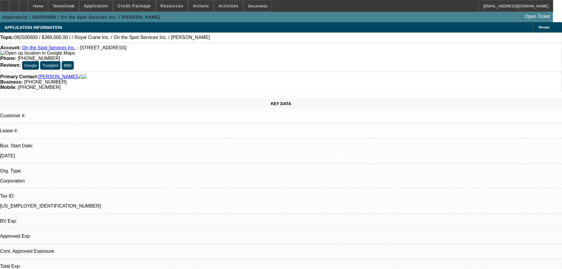
select select "0"
select select "2"
select select "0.1"
select select "4"
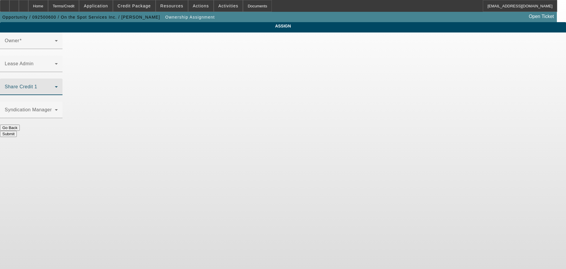
click at [55, 86] on span at bounding box center [30, 89] width 50 height 7
click at [60, 83] on icon at bounding box center [56, 86] width 7 height 7
click at [28, 8] on div at bounding box center [23, 6] width 9 height 12
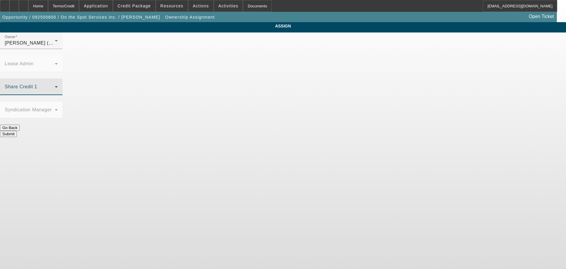
click at [55, 86] on span at bounding box center [30, 89] width 50 height 7
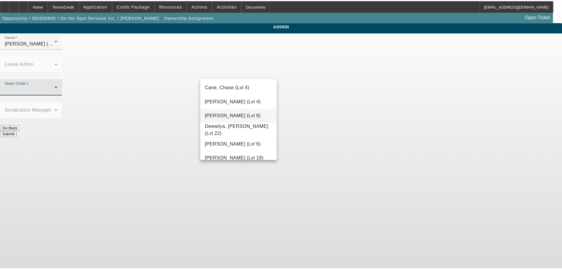
scroll to position [118, 0]
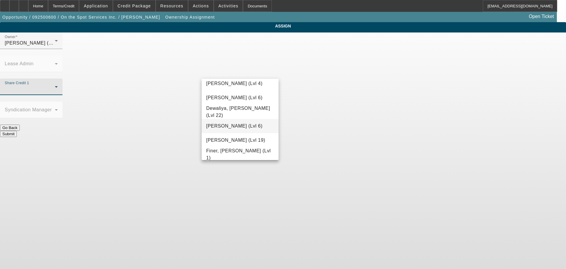
click at [238, 128] on span "[PERSON_NAME] (Lvl 6)" at bounding box center [234, 125] width 56 height 7
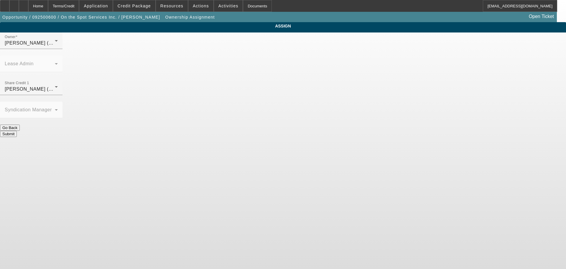
click at [17, 131] on button "Submit" at bounding box center [8, 134] width 17 height 6
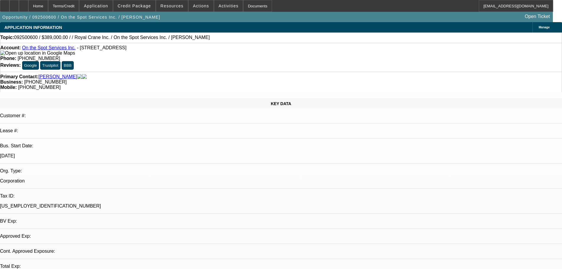
select select "0"
select select "2"
select select "0.1"
select select "4"
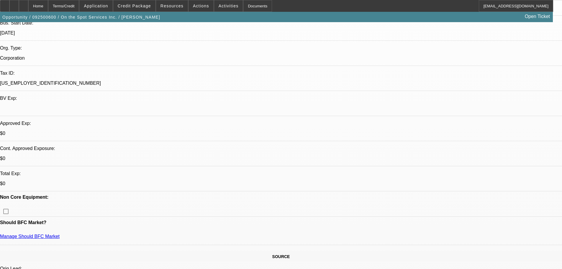
scroll to position [177, 0]
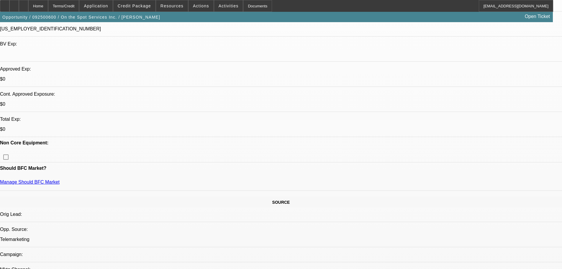
radio input "true"
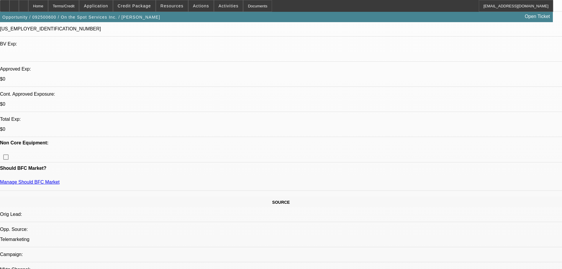
paste textarea "9/8 text message from [PERSON_NAME], let me know they found a crane they want t…"
type textarea "LEAD NOTE; 9/8 text message from [PERSON_NAME], let me know they found a crane …"
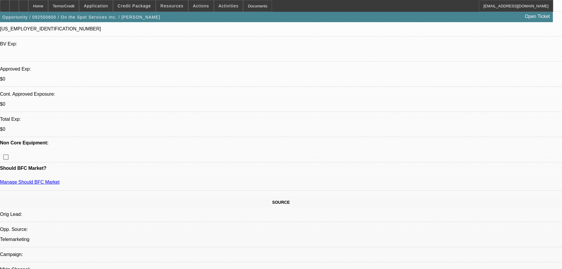
radio input "true"
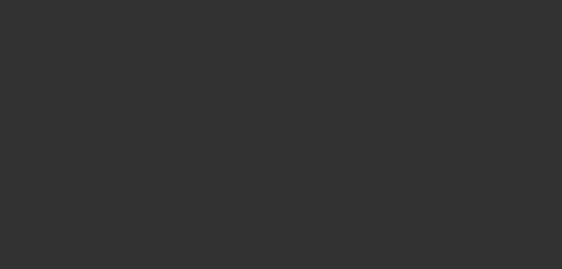
scroll to position [0, 0]
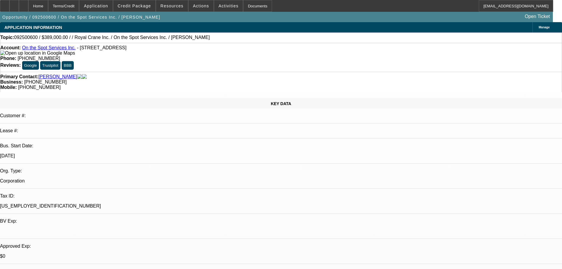
click at [269, 79] on div "Business: (305) 696-4001" at bounding box center [280, 81] width 561 height 5
click at [19, 8] on div at bounding box center [13, 6] width 9 height 12
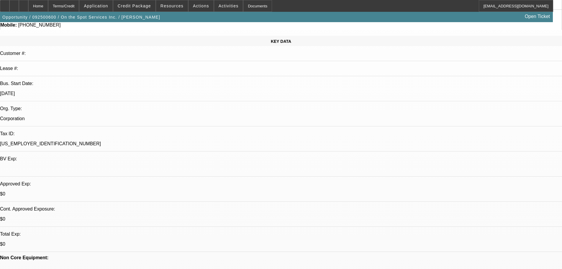
scroll to position [118, 0]
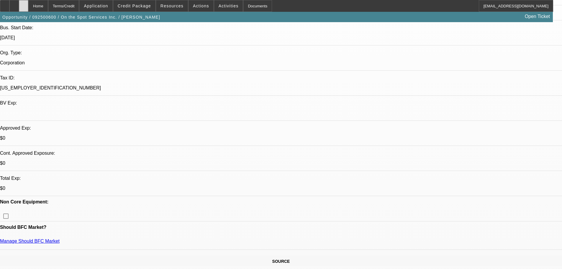
click at [28, 4] on div at bounding box center [23, 6] width 9 height 12
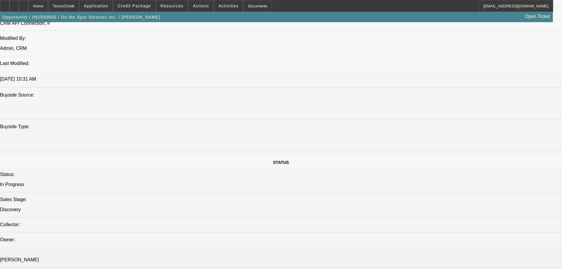
select select "0"
select select "2"
select select "0.1"
select select "4"
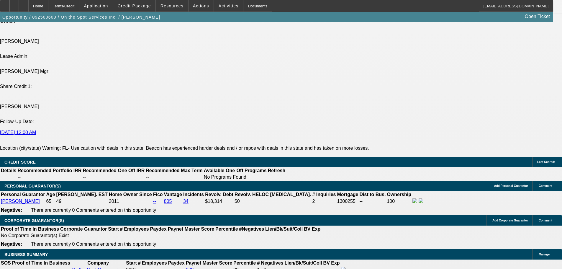
scroll to position [725, 0]
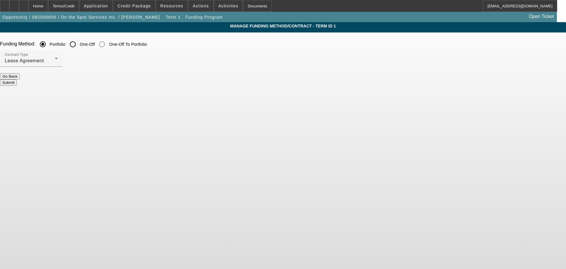
click at [79, 42] on input "One-Off" at bounding box center [73, 44] width 12 height 12
radio input "true"
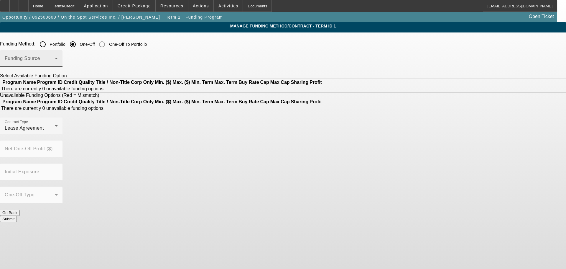
click at [55, 63] on span at bounding box center [30, 60] width 50 height 7
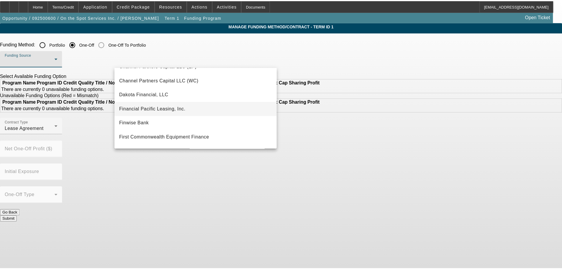
scroll to position [88, 0]
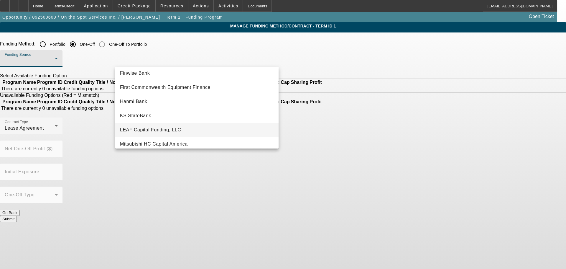
click at [204, 129] on mat-option "LEAF Capital Funding, LLC" at bounding box center [196, 130] width 163 height 14
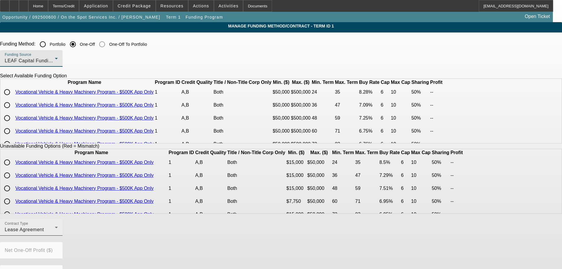
click at [58, 235] on div "Contract Type Lease Agreement" at bounding box center [31, 227] width 53 height 17
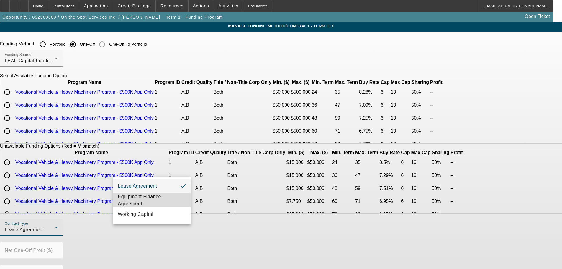
click at [159, 201] on span "Equipment Finance Agreement" at bounding box center [152, 200] width 68 height 14
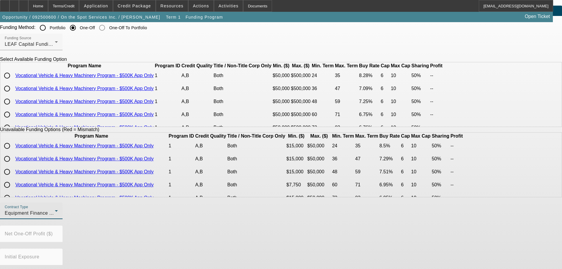
scroll to position [41, 0]
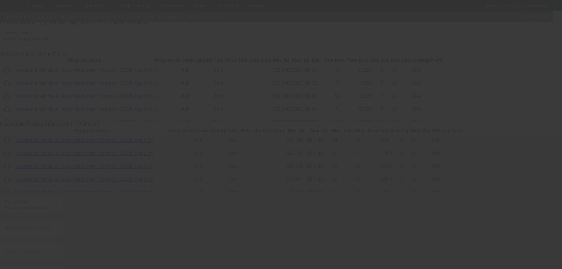
scroll to position [0, 0]
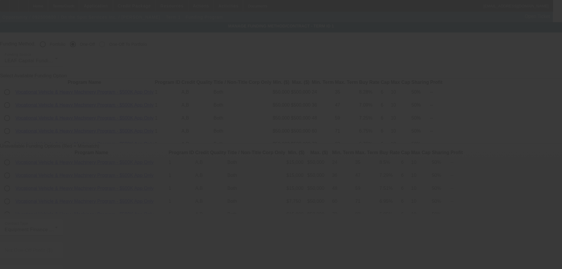
radio input "true"
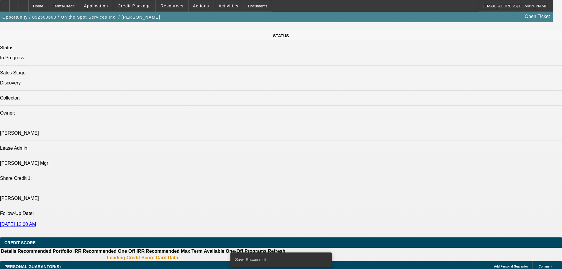
select select "0"
select select "2"
select select "0"
select select "6"
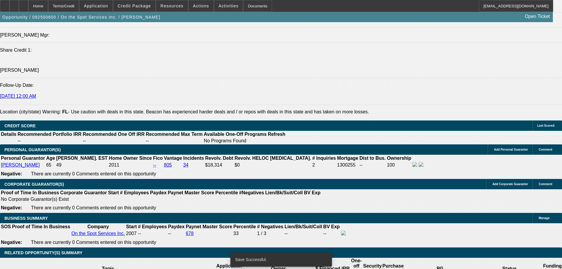
scroll to position [750, 0]
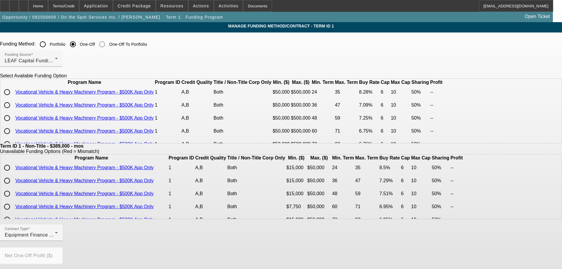
click at [13, 98] on input "radio" at bounding box center [7, 92] width 12 height 12
radio input "true"
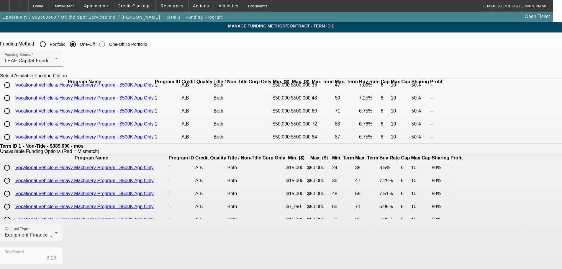
scroll to position [41, 0]
click at [13, 122] on input "radio" at bounding box center [7, 123] width 12 height 12
radio input "true"
type input "6.76"
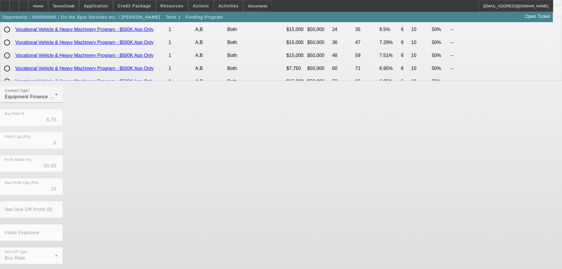
scroll to position [139, 0]
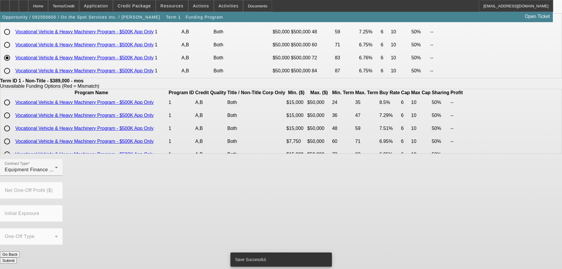
scroll to position [0, 0]
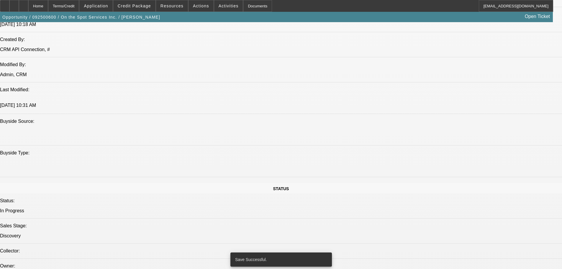
select select "0"
select select "2"
select select "0"
select select "6"
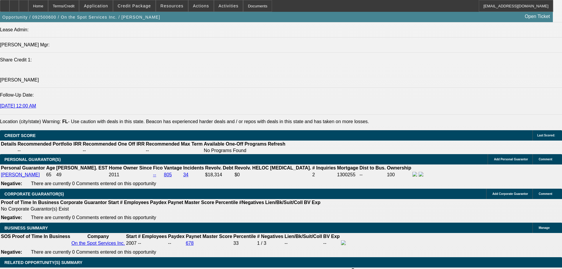
scroll to position [755, 0]
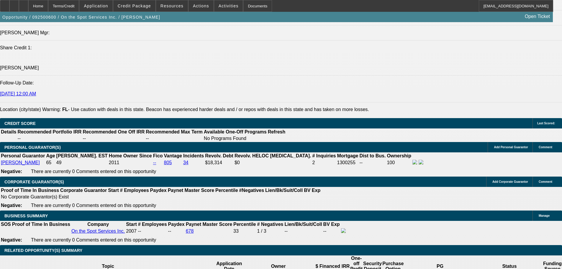
type input "UNKNOWN"
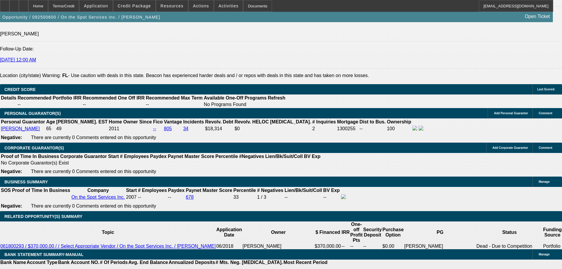
type input "72"
select select "0"
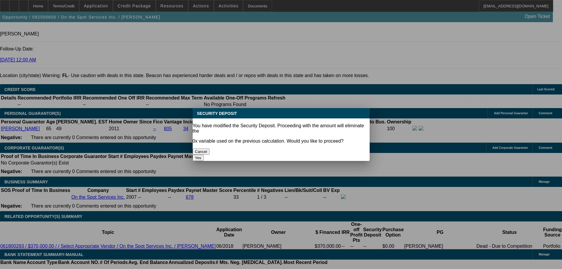
scroll to position [0, 0]
click at [204, 155] on button "Yes" at bounding box center [198, 158] width 11 height 6
type input "$0.00"
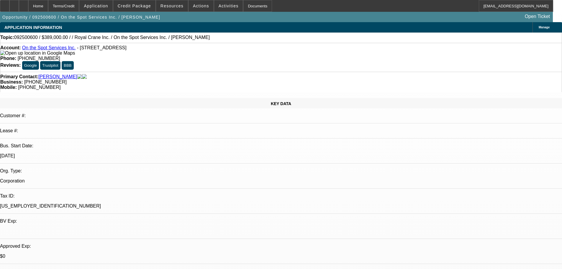
scroll to position [789, 0]
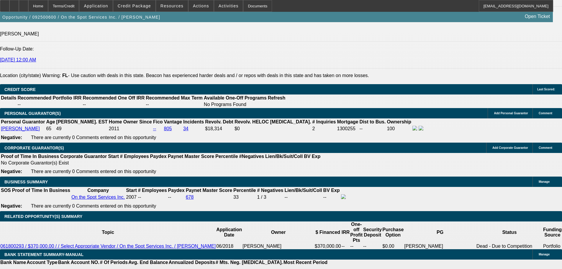
select select "1"
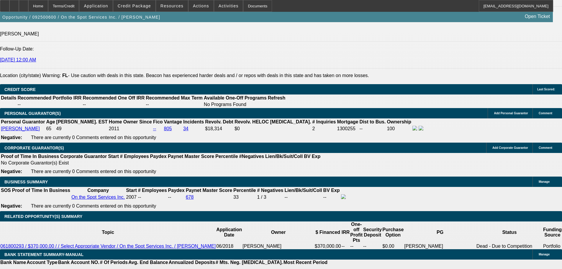
type input "$0.00"
type input "8"
type input "$6,820.43"
type input "8.25"
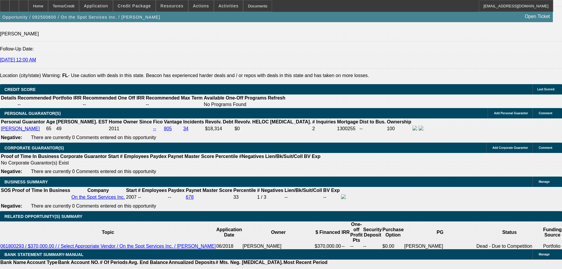
type input "$6,868.01"
type input "8.25"
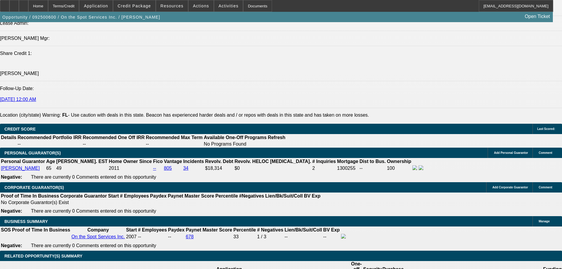
scroll to position [700, 0]
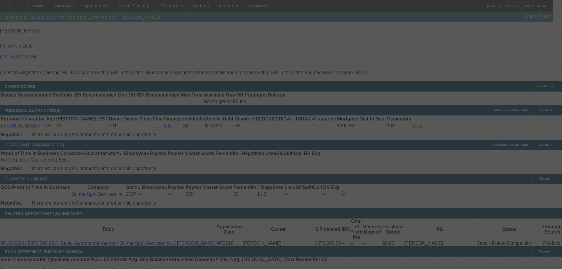
scroll to position [818, 0]
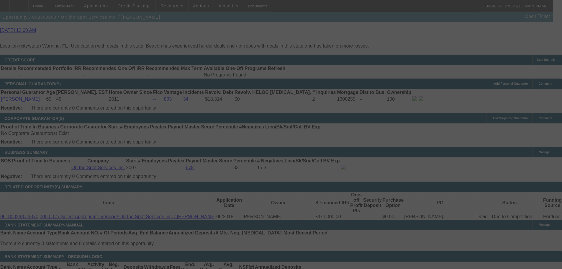
select select "0"
select select "6"
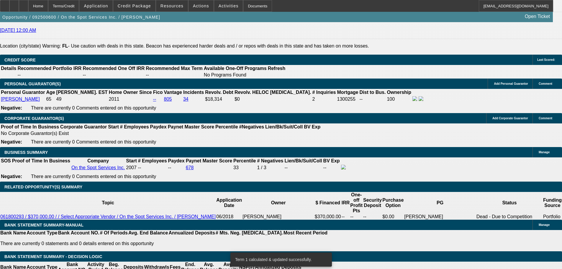
type input "UNKNOWN"
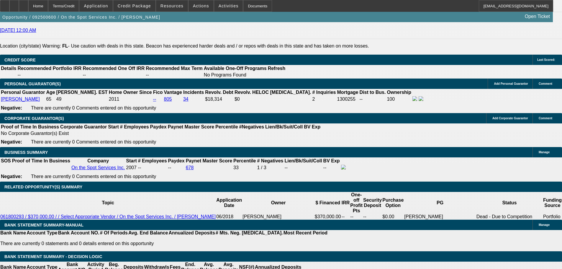
type input "8."
type input "$6,820.43"
type input "78"
type input "$25,559.40"
type input "7.8"
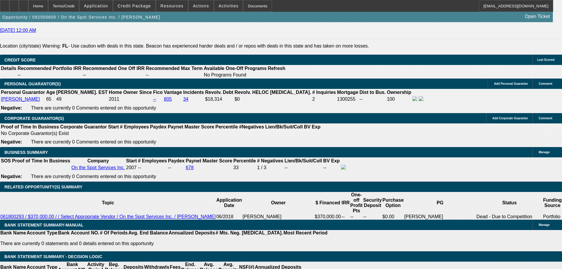
type input "$6,782.51"
type input "7."
type input "$6,632.06"
type input "7.9"
type input "$6,801.45"
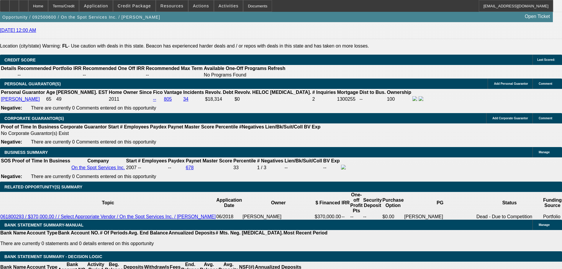
type input "7.99"
type input "$6,818.53"
type input "7.99"
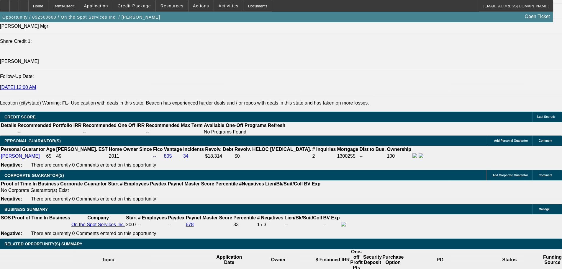
scroll to position [700, 0]
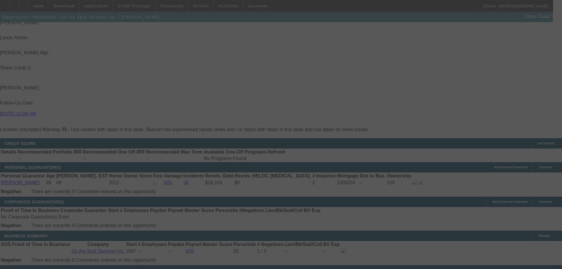
scroll to position [759, 0]
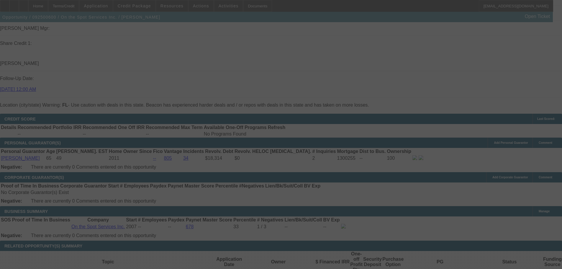
select select "0"
select select "6"
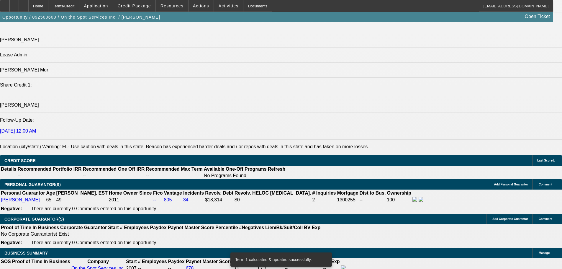
scroll to position [789, 0]
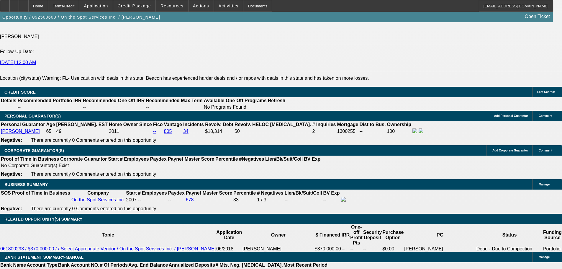
drag, startPoint x: 207, startPoint y: 135, endPoint x: 199, endPoint y: 106, distance: 30.5
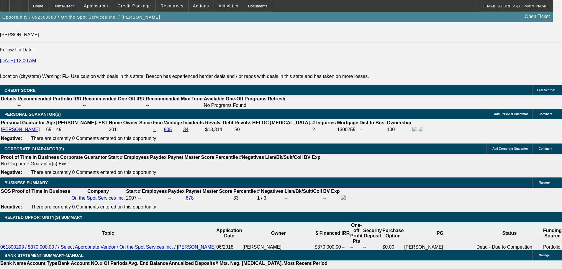
scroll to position [855, 0]
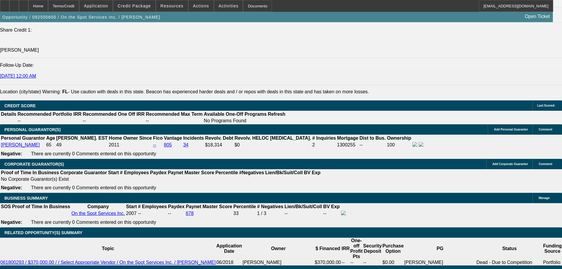
drag, startPoint x: 170, startPoint y: 106, endPoint x: 165, endPoint y: 91, distance: 15.9
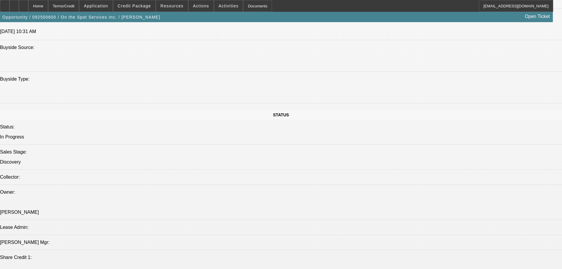
scroll to position [205, 0]
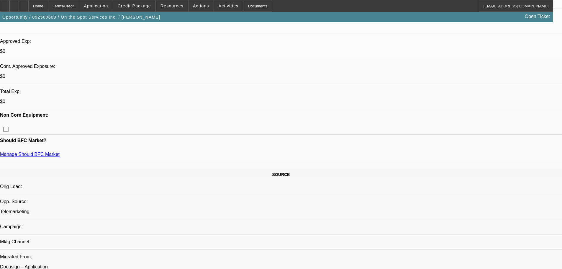
drag, startPoint x: 270, startPoint y: 165, endPoint x: 251, endPoint y: 85, distance: 82.3
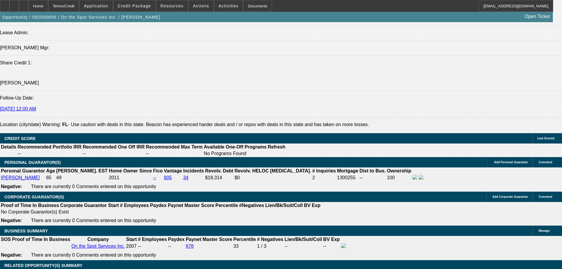
scroll to position [768, 0]
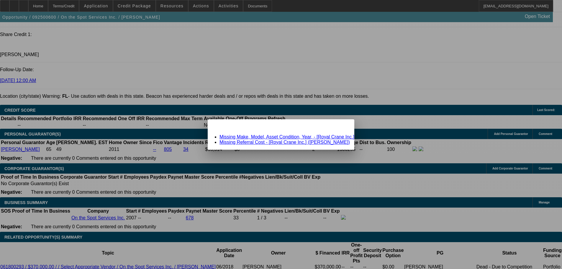
click at [263, 141] on link "Missing Referral Cost - [Royal Crane Inc.] (Veith, Russ)" at bounding box center [284, 141] width 130 height 5
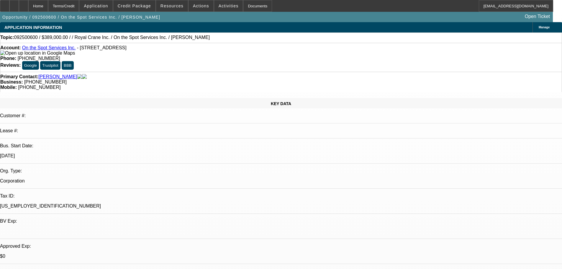
scroll to position [768, 0]
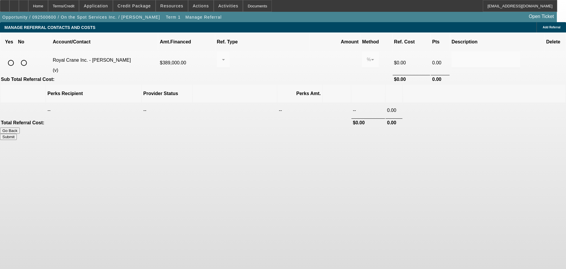
click at [30, 59] on input "radio" at bounding box center [24, 63] width 12 height 12
radio input "true"
click at [17, 134] on button "Submit" at bounding box center [8, 137] width 17 height 6
type input "0.000"
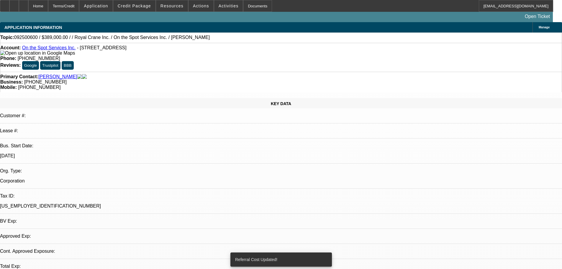
select select "0"
select select "6"
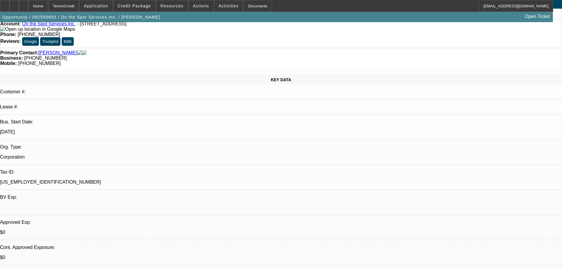
drag, startPoint x: 211, startPoint y: 176, endPoint x: 211, endPoint y: 191, distance: 14.5
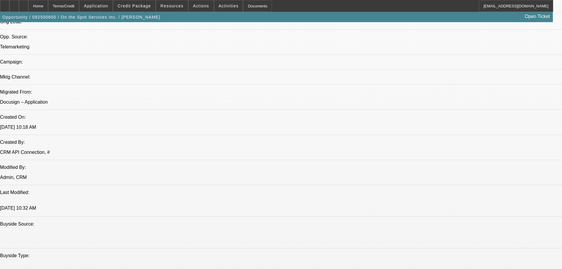
scroll to position [452, 0]
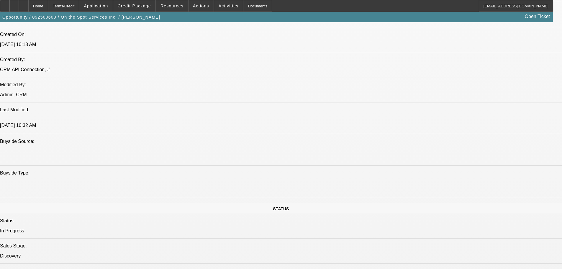
radio input "true"
type textarea "PENDING quote"
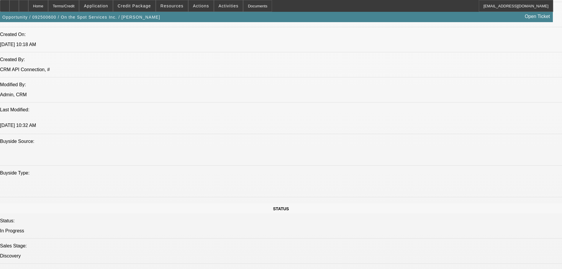
radio input "true"
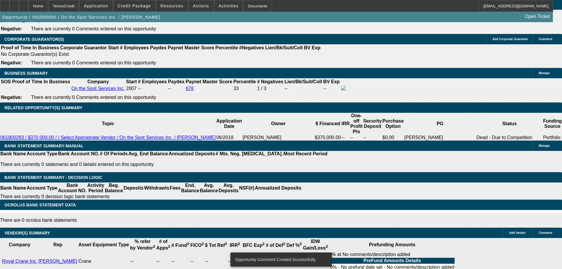
drag, startPoint x: 220, startPoint y: 241, endPoint x: 219, endPoint y: 236, distance: 5.4
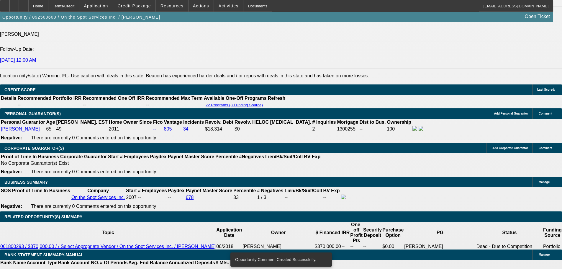
drag, startPoint x: 192, startPoint y: 168, endPoint x: 182, endPoint y: 146, distance: 24.7
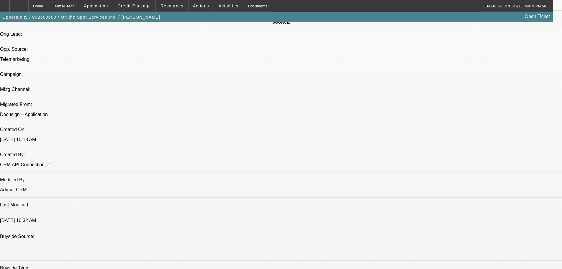
scroll to position [11, 0]
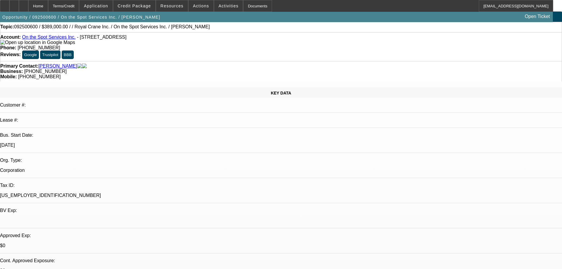
drag, startPoint x: 221, startPoint y: 147, endPoint x: 211, endPoint y: 102, distance: 46.1
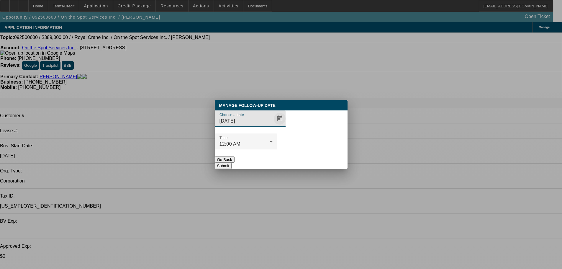
click at [273, 126] on span "Open calendar" at bounding box center [280, 118] width 14 height 14
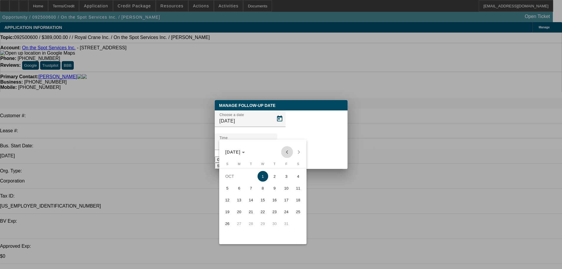
click at [285, 152] on span "Previous month" at bounding box center [287, 152] width 12 height 12
click at [237, 234] on span "29" at bounding box center [239, 235] width 11 height 11
type input "9/29/2025"
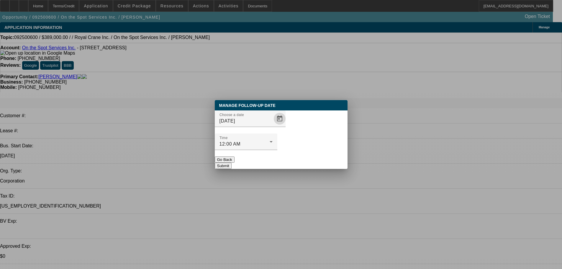
drag, startPoint x: 308, startPoint y: 150, endPoint x: 295, endPoint y: 177, distance: 30.5
click at [232, 162] on button "Submit" at bounding box center [223, 165] width 17 height 6
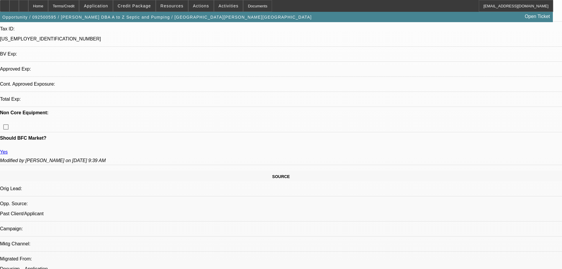
select select "0"
select select "2"
select select "0"
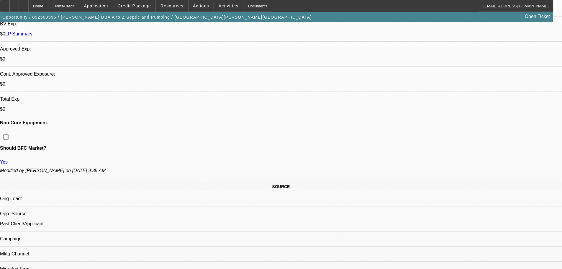
select select "1"
select select "2"
select select "6"
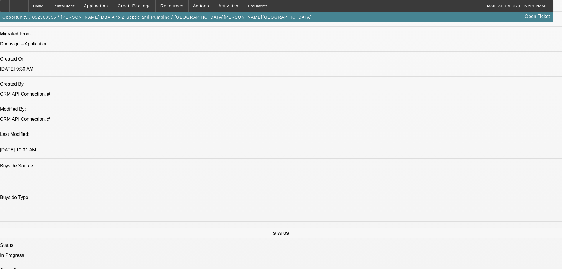
scroll to position [490, 0]
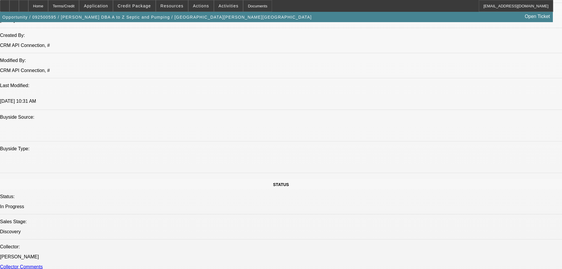
drag, startPoint x: 427, startPoint y: 191, endPoint x: 379, endPoint y: 193, distance: 48.1
copy div "PENDING vin + banks"
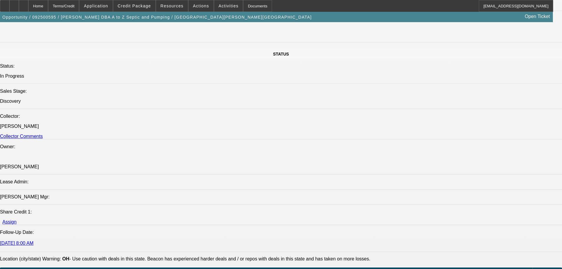
drag, startPoint x: 233, startPoint y: 203, endPoint x: 286, endPoint y: 220, distance: 56.0
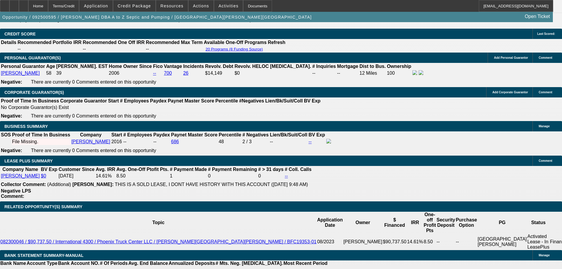
scroll to position [682, 0]
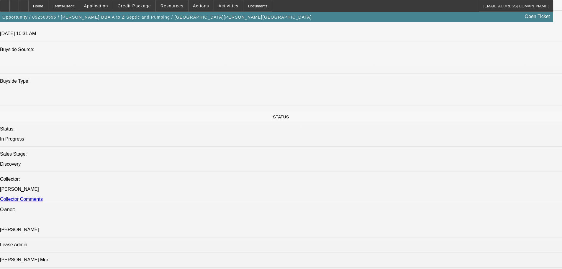
scroll to position [0, 0]
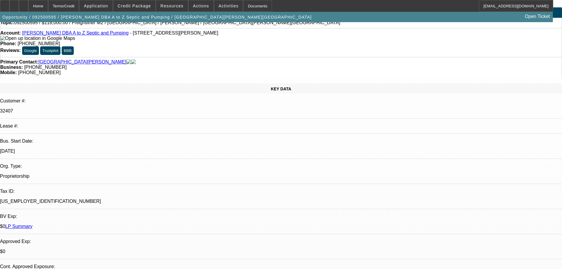
drag, startPoint x: 253, startPoint y: 173, endPoint x: 263, endPoint y: 79, distance: 94.6
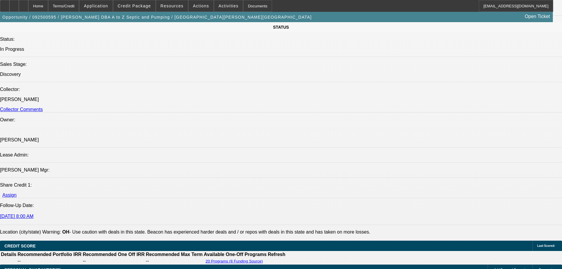
drag, startPoint x: 217, startPoint y: 172, endPoint x: 207, endPoint y: 222, distance: 50.8
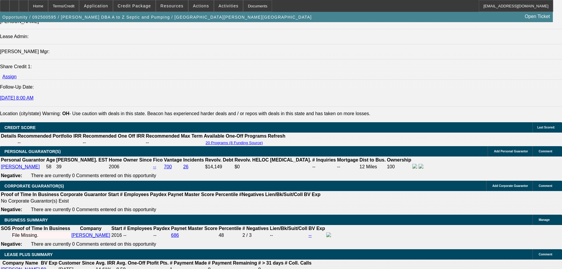
scroll to position [800, 0]
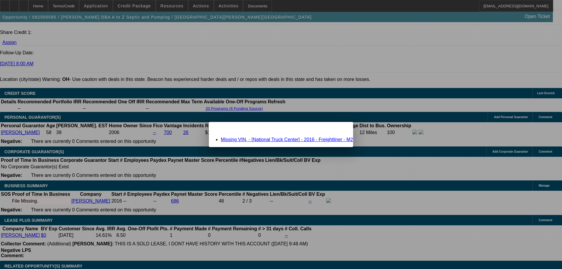
click at [340, 126] on div "Close" at bounding box center [346, 125] width 13 height 7
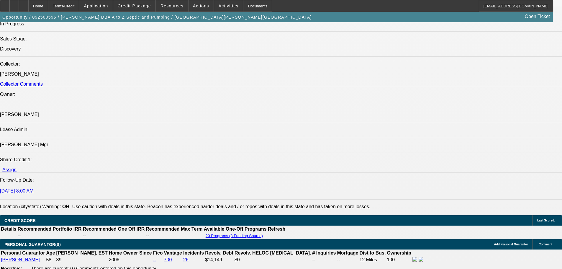
drag, startPoint x: 268, startPoint y: 138, endPoint x: 256, endPoint y: 93, distance: 46.7
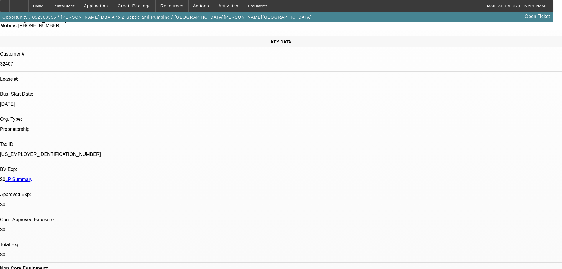
scroll to position [36, 0]
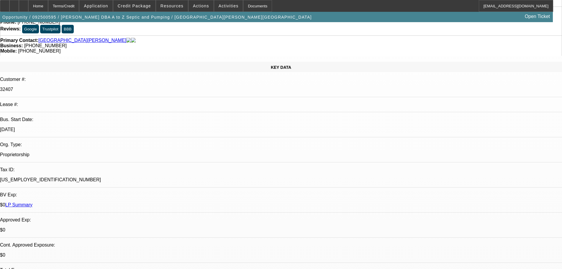
drag, startPoint x: 216, startPoint y: 104, endPoint x: 222, endPoint y: 108, distance: 7.5
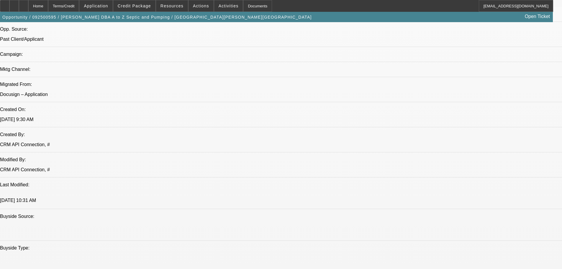
drag, startPoint x: 221, startPoint y: 109, endPoint x: 239, endPoint y: 204, distance: 96.8
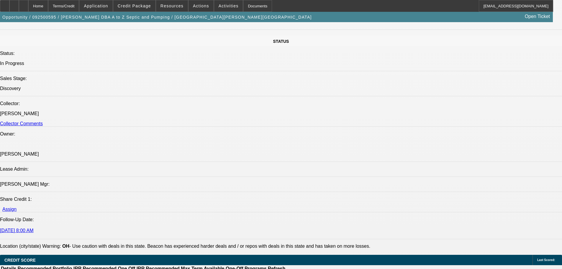
scroll to position [673, 0]
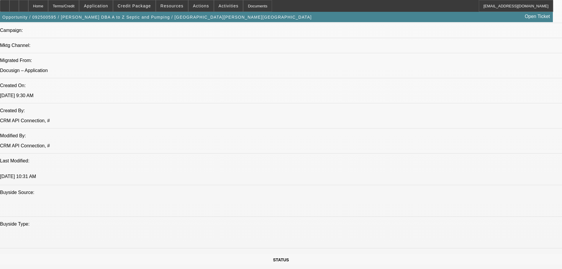
drag, startPoint x: 207, startPoint y: 91, endPoint x: 203, endPoint y: 81, distance: 10.4
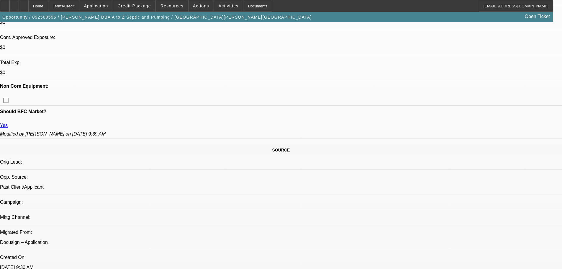
scroll to position [18, 0]
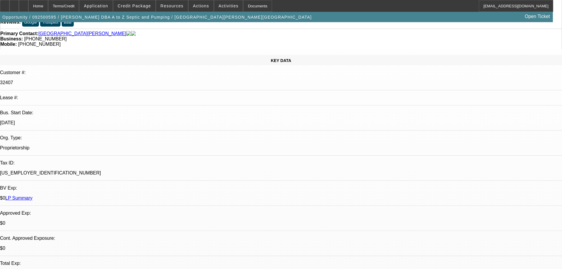
drag, startPoint x: 184, startPoint y: 133, endPoint x: 169, endPoint y: 57, distance: 77.6
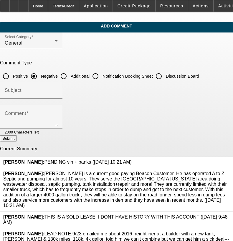
click at [165, 74] on input "Discussion Board" at bounding box center [159, 76] width 12 height 12
radio input "true"
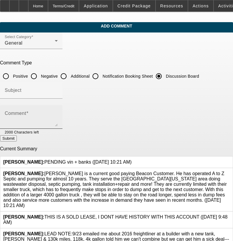
click at [58, 121] on textarea "Comment" at bounding box center [31, 119] width 53 height 14
paste textarea "PENDING vin + banks"
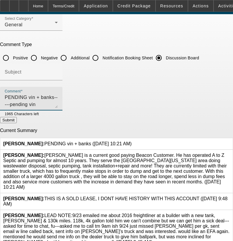
scroll to position [28, 0]
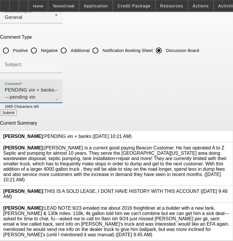
type textarea "PENDING vin + banks-----pending vin"
click at [132, 134] on icon at bounding box center [132, 134] width 0 height 0
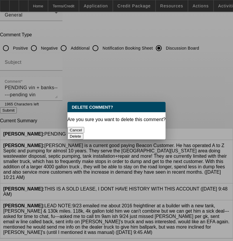
click at [84, 133] on button "Delete" at bounding box center [76, 136] width 16 height 6
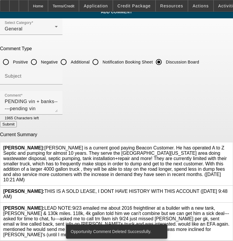
scroll to position [17, 0]
click at [58, 111] on div "Comment PENDING vin + banks-----pending vin" at bounding box center [31, 103] width 53 height 24
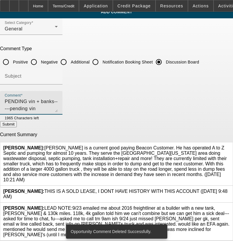
click at [17, 123] on button "Submit" at bounding box center [8, 124] width 17 height 6
radio input "true"
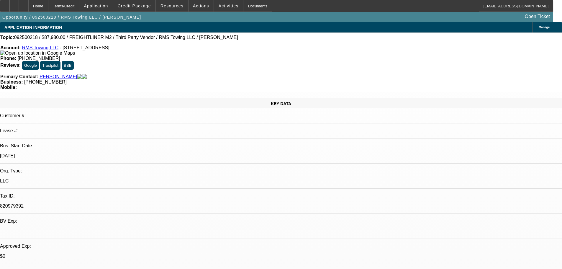
select select "0"
select select "3"
select select "0"
select select "6"
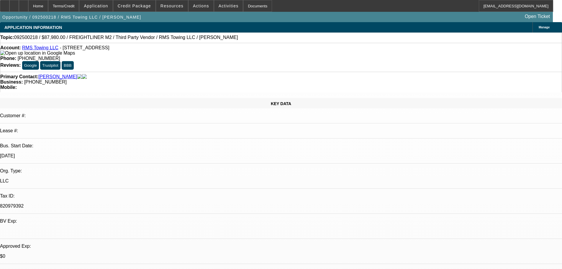
select select "0"
select select "3"
select select "0"
select select "6"
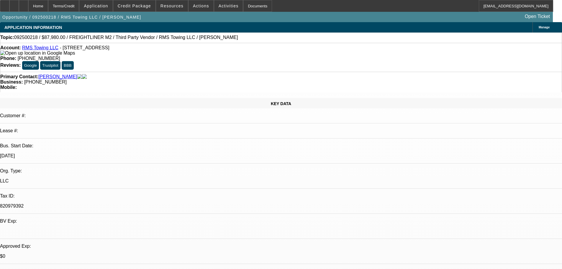
select select "0"
select select "3"
select select "0"
select select "6"
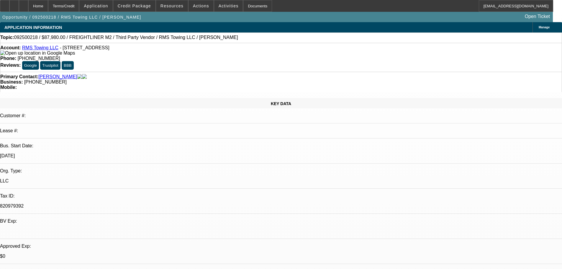
select select "0"
select select "3"
select select "0"
select select "6"
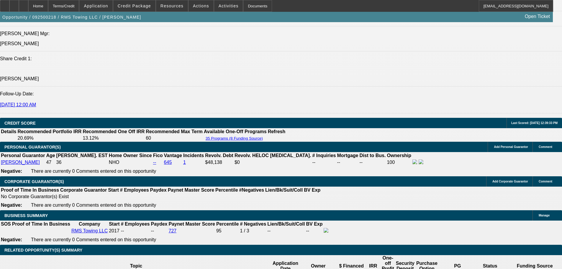
drag, startPoint x: 219, startPoint y: 132, endPoint x: 226, endPoint y: 224, distance: 91.7
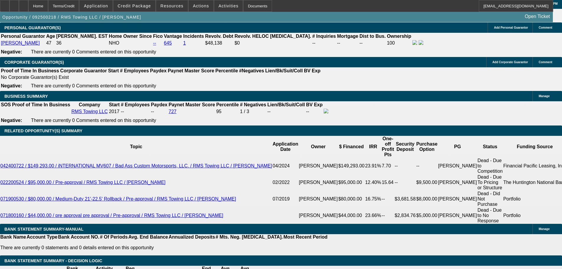
scroll to position [829, 0]
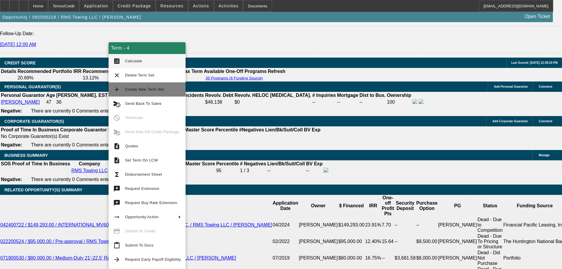
click at [172, 89] on span "Create New Term Set" at bounding box center [153, 89] width 56 height 7
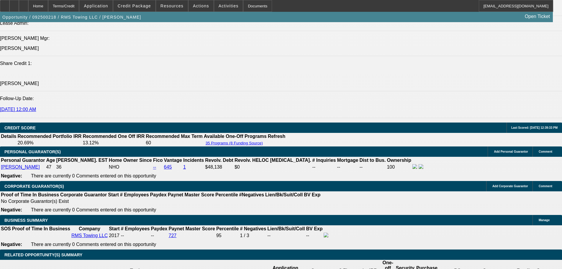
select select "0"
select select "3"
select select "0"
select select "6"
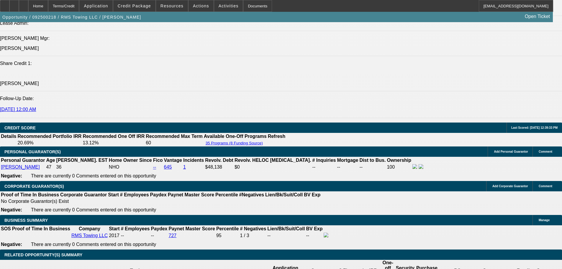
select select "0"
select select "3"
select select "0"
select select "6"
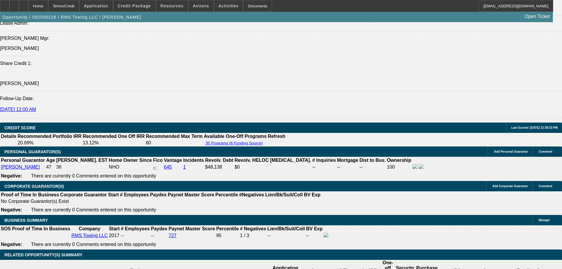
select select "0"
select select "3"
select select "0"
select select "6"
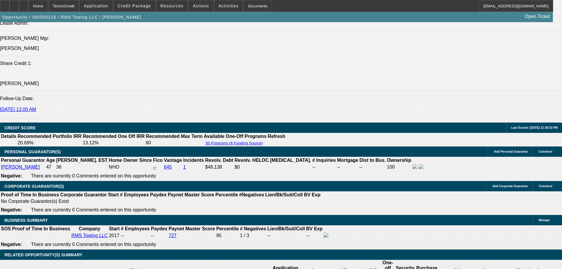
select select "0"
select select "3"
select select "0"
select select "6"
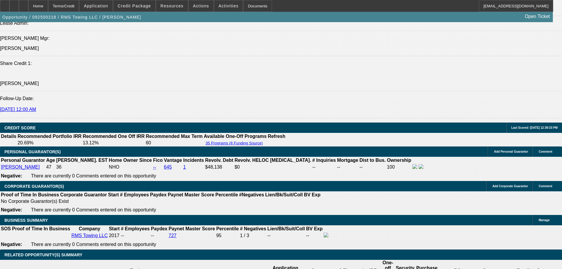
scroll to position [764, 0]
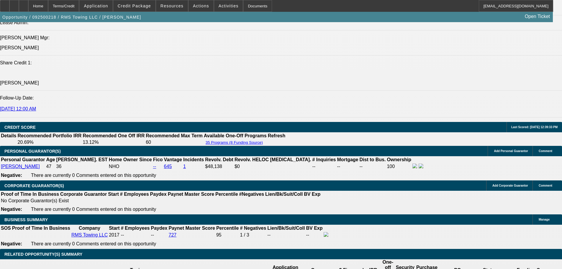
type input "0"
type input "UNKNOWN"
type input "40"
type input "$2,965.04"
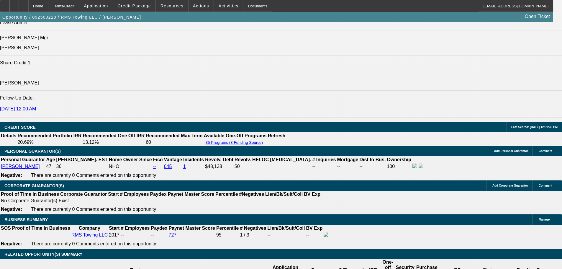
type input "48"
type input "$0.26"
type input "48"
type input "18"
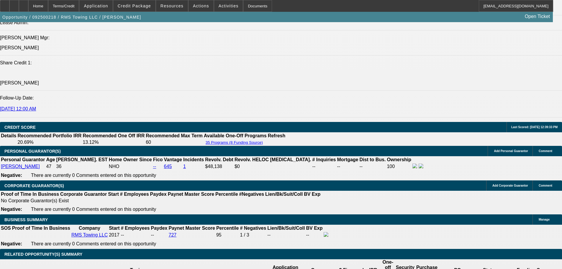
type input "$2,584.41"
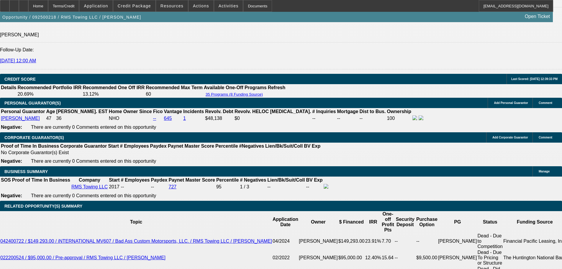
type input "18.5"
type input "$2,607.46"
type input "18.5"
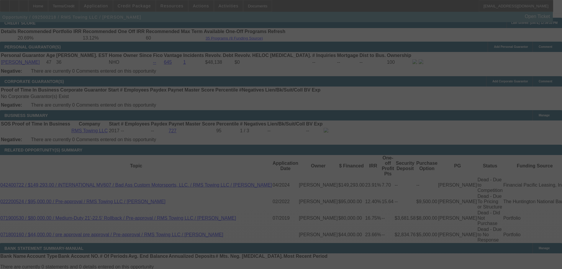
scroll to position [901, 0]
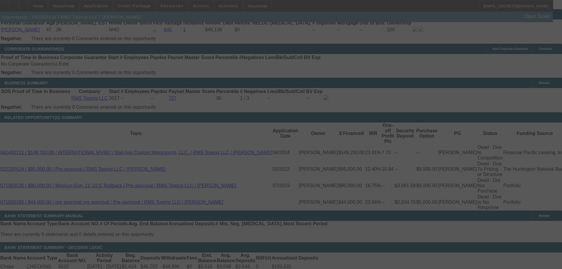
select select "0"
select select "3"
select select "0"
select select "6"
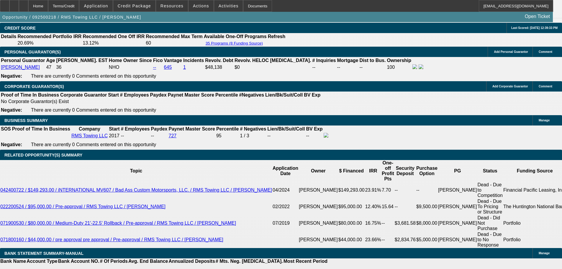
scroll to position [860, 0]
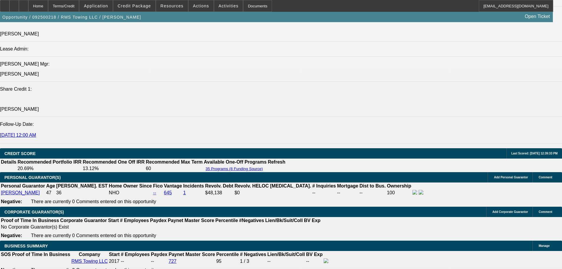
drag, startPoint x: 280, startPoint y: 180, endPoint x: 262, endPoint y: 102, distance: 80.2
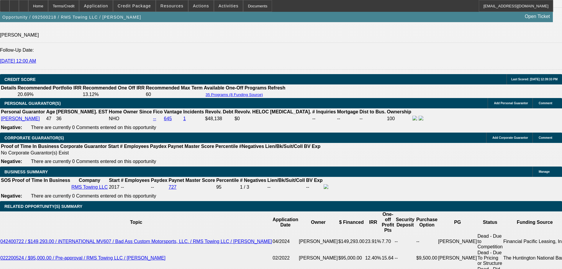
scroll to position [989, 0]
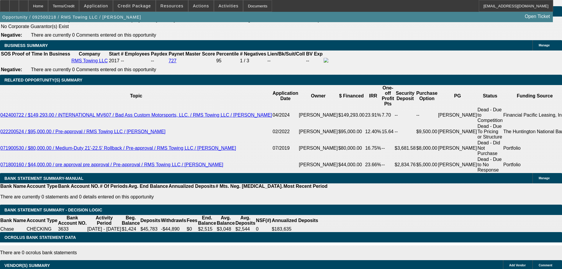
drag, startPoint x: 379, startPoint y: 178, endPoint x: 371, endPoint y: 131, distance: 48.4
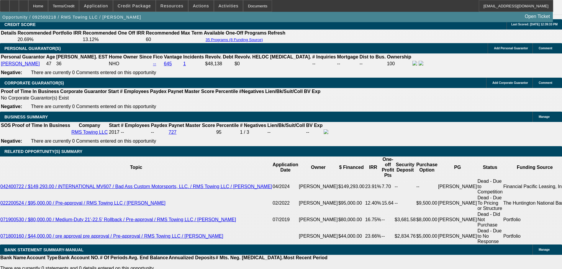
drag, startPoint x: 548, startPoint y: 210, endPoint x: 378, endPoint y: 198, distance: 170.1
copy div "9/25 TT ray, moving forward-going to go through cards to see which he would lik…"
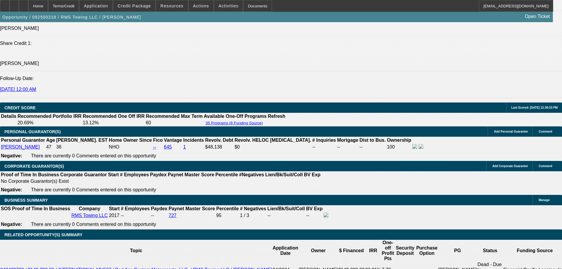
drag, startPoint x: 371, startPoint y: 168, endPoint x: 364, endPoint y: 94, distance: 74.1
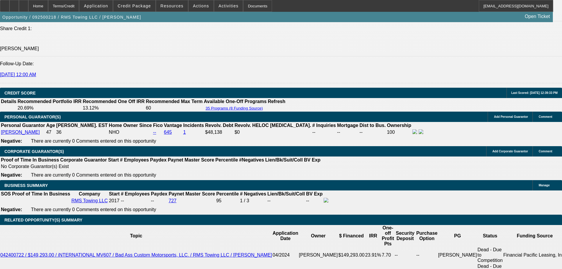
drag, startPoint x: 198, startPoint y: 173, endPoint x: 219, endPoint y: 214, distance: 45.9
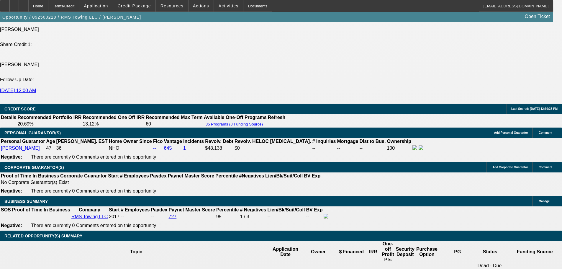
scroll to position [779, 0]
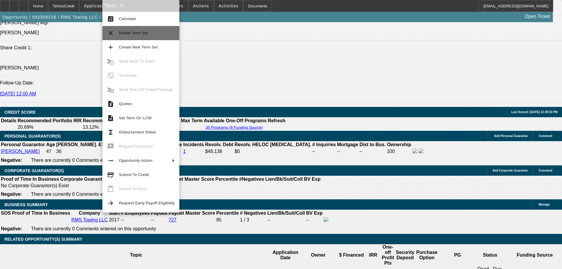
click at [160, 27] on button "clear Delete Term Set" at bounding box center [140, 33] width 77 height 14
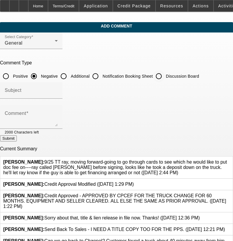
click at [165, 74] on input "Discussion Board" at bounding box center [159, 76] width 12 height 12
radio input "true"
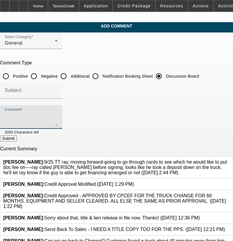
click at [58, 113] on textarea "Comment" at bounding box center [31, 119] width 53 height 14
paste textarea "9/25 TT ray, moving forward-going to go through cards to see which he would lik…"
type textarea "9/25 TT ray, moving forward-going to go through cards to see which he would lik…"
click at [17, 136] on button "Submit" at bounding box center [8, 138] width 17 height 6
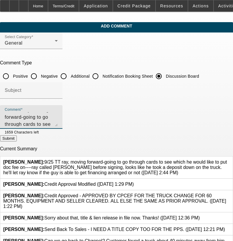
radio input "true"
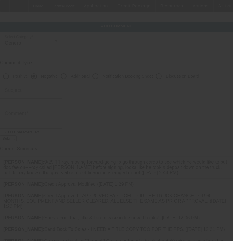
scroll to position [0, 0]
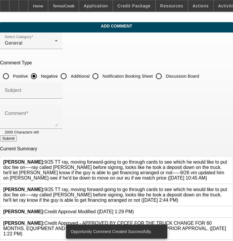
click at [207, 184] on div "[PERSON_NAME]: 9/25 TT ray, moving forward-going to go through cards to see whi…" at bounding box center [116, 195] width 233 height 22
click at [230, 187] on link at bounding box center [230, 187] width 0 height 0
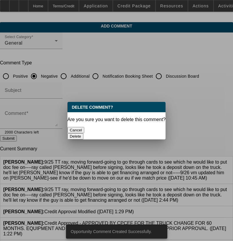
click at [84, 133] on button "Delete" at bounding box center [76, 136] width 16 height 6
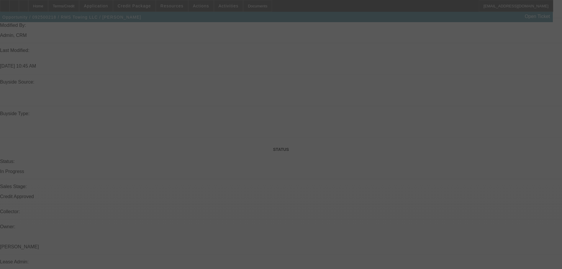
drag, startPoint x: 226, startPoint y: 146, endPoint x: 226, endPoint y: 180, distance: 34.5
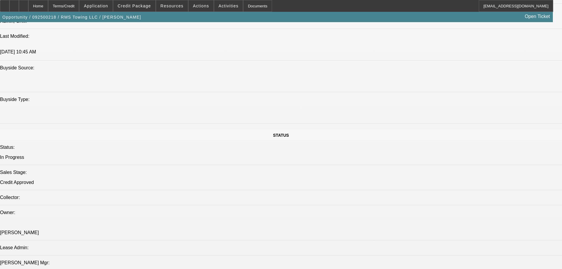
select select "0"
select select "3"
select select "0"
select select "6"
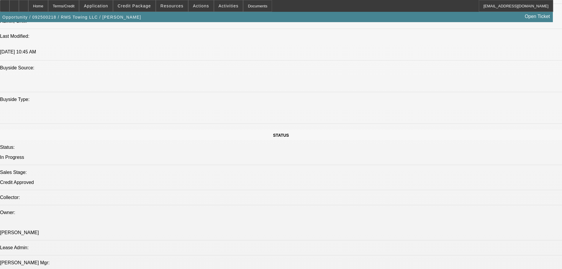
select select "0"
select select "3"
select select "0"
select select "6"
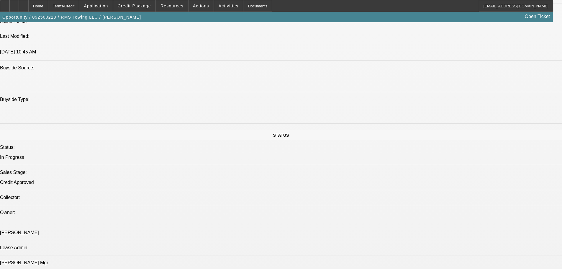
select select "0"
select select "3"
select select "0"
select select "6"
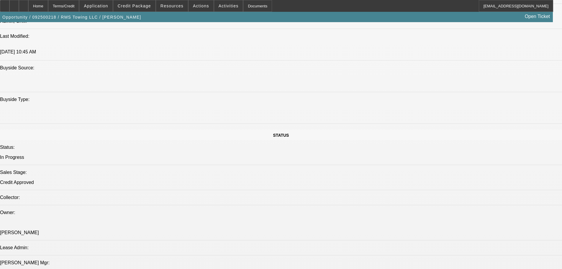
select select "0"
select select "3"
select select "0"
select select "6"
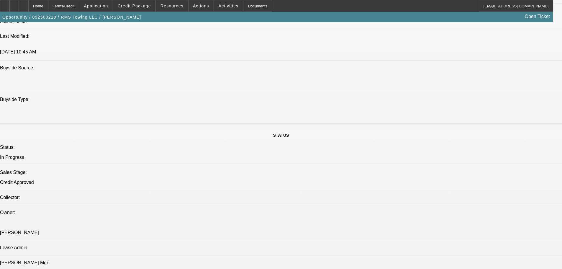
drag, startPoint x: 260, startPoint y: 182, endPoint x: 257, endPoint y: 187, distance: 6.1
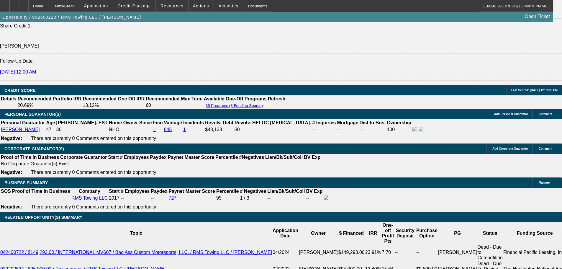
scroll to position [764, 0]
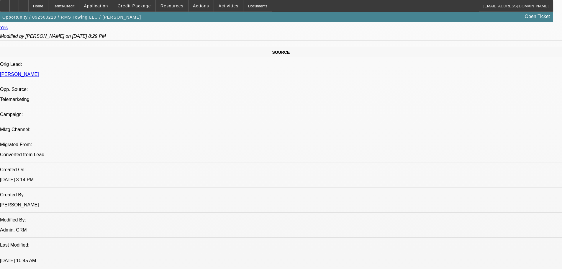
drag, startPoint x: 348, startPoint y: 152, endPoint x: 337, endPoint y: 68, distance: 84.1
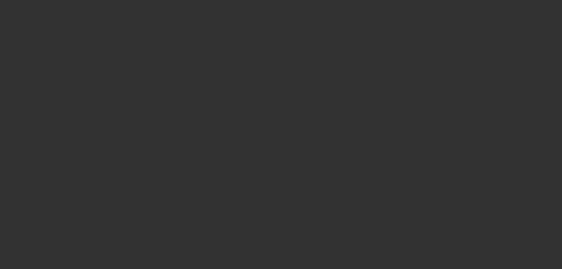
scroll to position [0, 0]
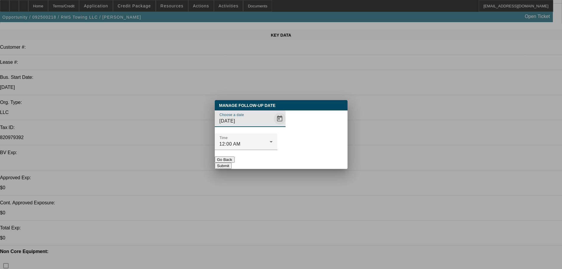
click at [273, 126] on span "Open calendar" at bounding box center [280, 118] width 14 height 14
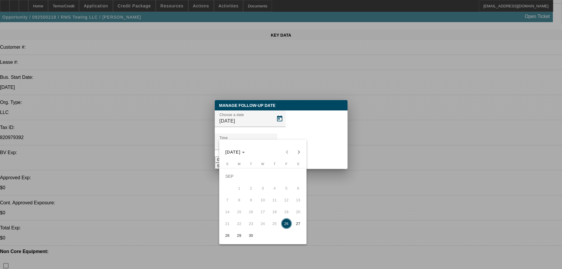
click at [236, 237] on span "29" at bounding box center [239, 235] width 11 height 11
type input "9/29/2025"
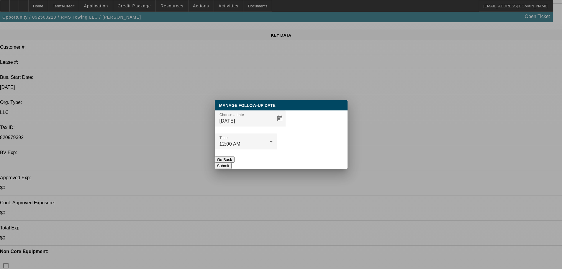
click at [232, 162] on button "Submit" at bounding box center [223, 165] width 17 height 6
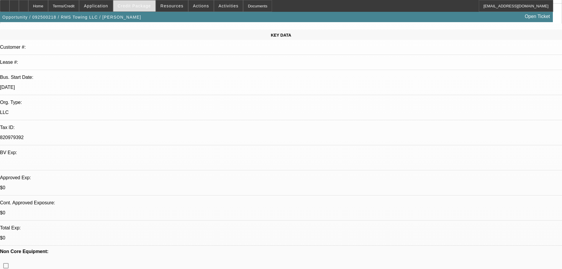
scroll to position [68, 0]
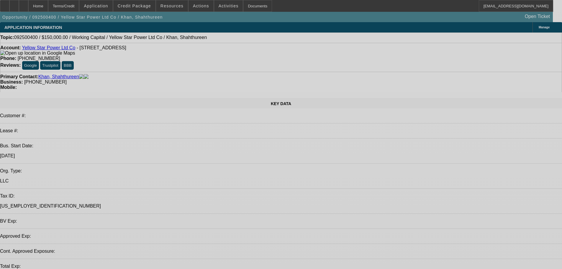
select select "0"
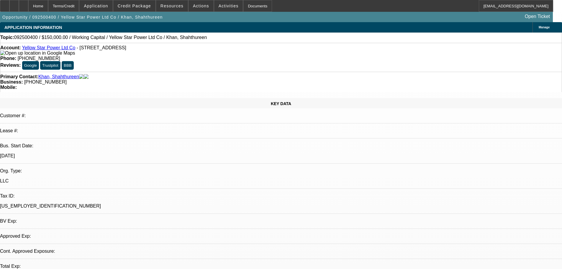
select select "0"
select select "2"
select select "0"
select select "6"
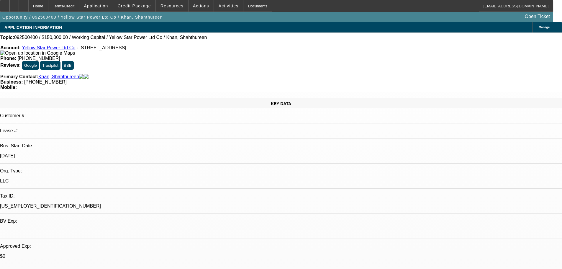
radio input "true"
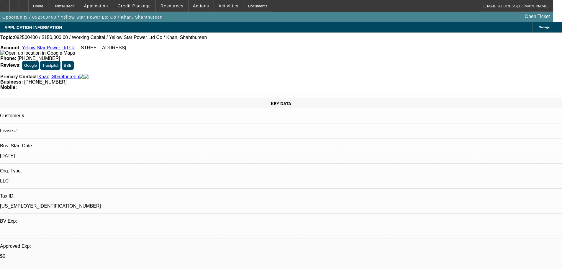
type textarea "9/26 confirmed these boxes will be used for the manufacturing of the final prod…"
radio input "true"
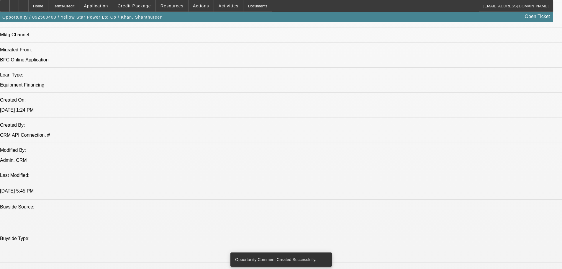
drag, startPoint x: 180, startPoint y: 146, endPoint x: 235, endPoint y: 257, distance: 123.7
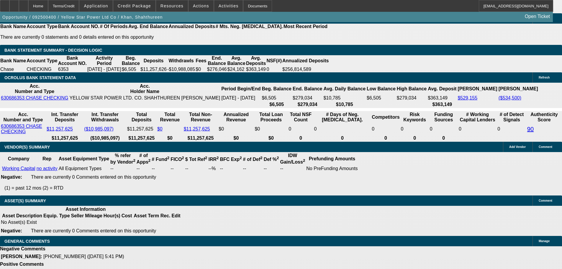
drag, startPoint x: 452, startPoint y: 97, endPoint x: 443, endPoint y: 77, distance: 21.6
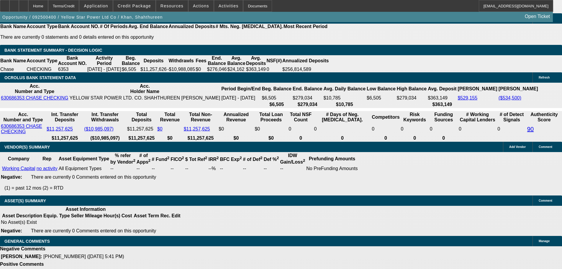
drag, startPoint x: 431, startPoint y: 83, endPoint x: 424, endPoint y: 60, distance: 24.4
drag, startPoint x: 427, startPoint y: 64, endPoint x: 419, endPoint y: 45, distance: 20.6
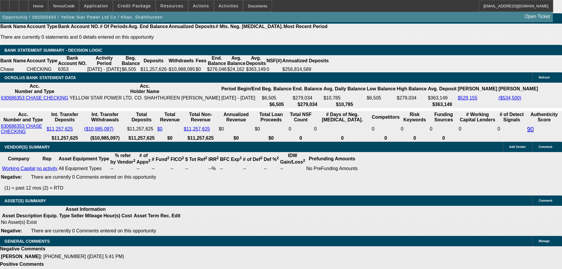
click at [28, 3] on div at bounding box center [23, 6] width 9 height 12
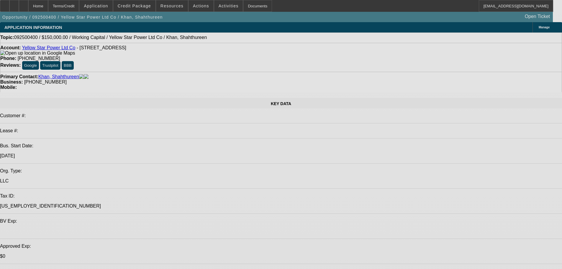
select select "0"
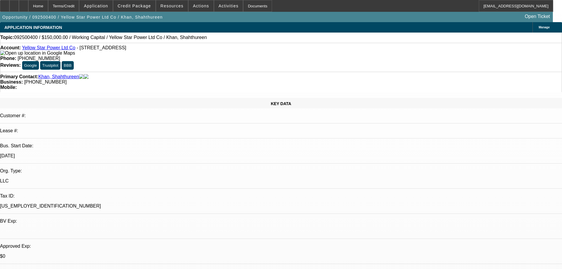
select select "2"
select select "0"
select select "6"
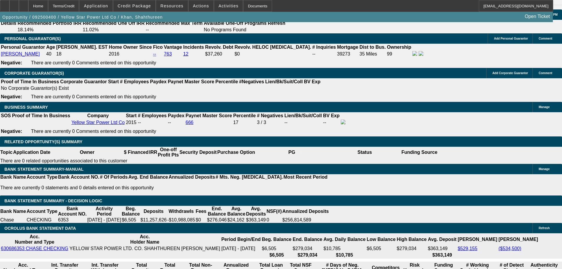
drag, startPoint x: 188, startPoint y: 138, endPoint x: 224, endPoint y: 214, distance: 84.3
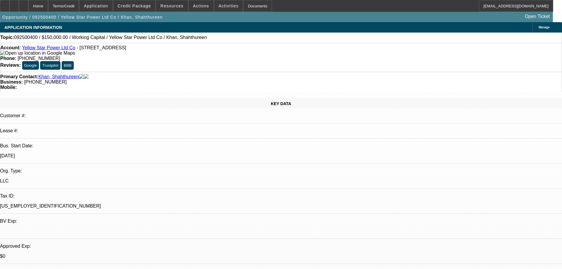
drag, startPoint x: 229, startPoint y: 85, endPoint x: 218, endPoint y: 53, distance: 33.6
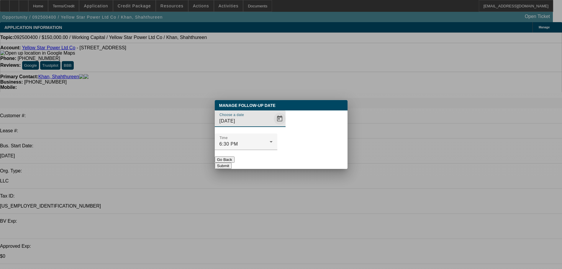
click at [273, 126] on span "Open calendar" at bounding box center [280, 118] width 14 height 14
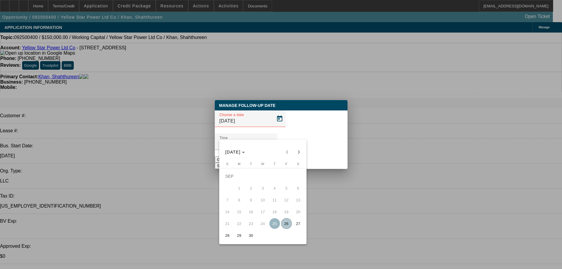
click at [251, 233] on span "30" at bounding box center [251, 235] width 11 height 11
type input "[DATE]"
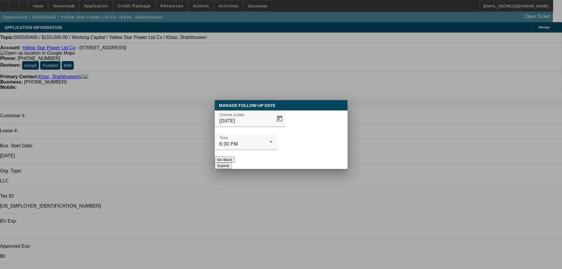
click at [324, 160] on div "Manage Follow-Up Date Choose a date 9/30/2025 Time 6:30 PM Go Back Submit" at bounding box center [281, 134] width 133 height 69
click at [232, 162] on button "Submit" at bounding box center [223, 165] width 17 height 6
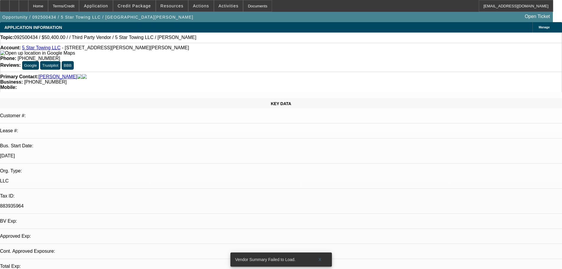
select select "0"
select select "2"
select select "0"
select select "6"
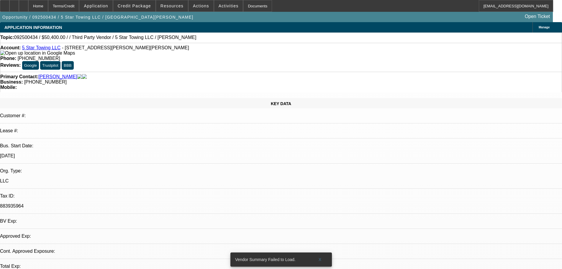
select select "0.1"
select select "2"
select select "0"
select select "6"
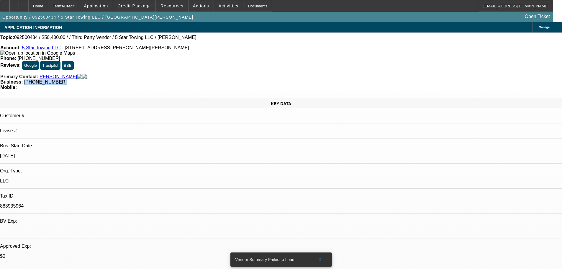
drag, startPoint x: 237, startPoint y: 65, endPoint x: 211, endPoint y: 66, distance: 25.7
click at [211, 79] on div "Business: (410) 301-1285" at bounding box center [280, 81] width 561 height 5
copy span "(410) 301-1285"
click at [127, 56] on div "Account: 5 Star Towing LLC - 514 Crain Hwy N, Glen Burnie, MD 21061" at bounding box center [280, 50] width 561 height 11
drag, startPoint x: 396, startPoint y: 172, endPoint x: 379, endPoint y: 140, distance: 35.9
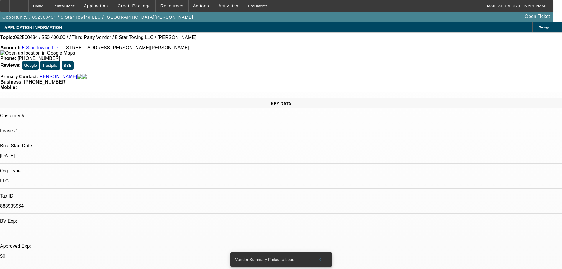
copy div "9/19 tt Najam, let him know if we beat it we'd be around 1750/mo assuming truck…"
drag, startPoint x: 265, startPoint y: 160, endPoint x: 262, endPoint y: 152, distance: 8.8
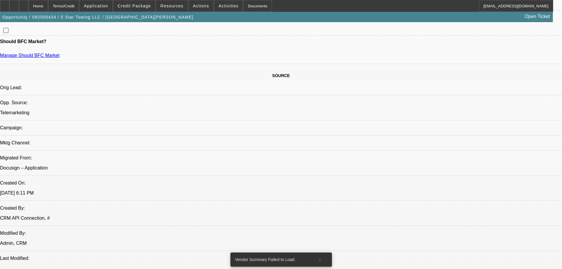
scroll to position [554, 0]
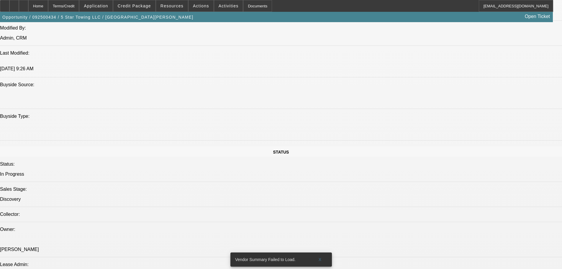
drag, startPoint x: 289, startPoint y: 237, endPoint x: 287, endPoint y: 241, distance: 4.5
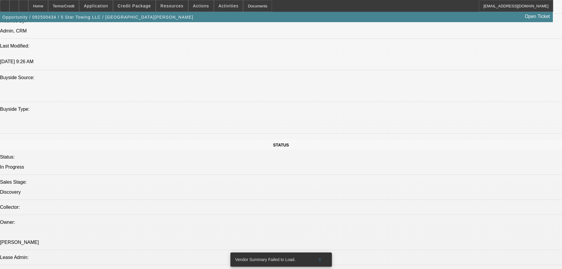
scroll to position [0, 0]
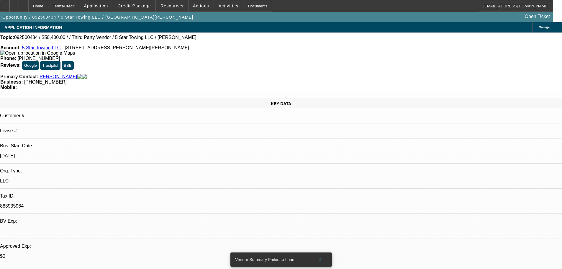
drag, startPoint x: 191, startPoint y: 191, endPoint x: 202, endPoint y: 94, distance: 98.0
drag, startPoint x: 330, startPoint y: 116, endPoint x: 303, endPoint y: 50, distance: 71.7
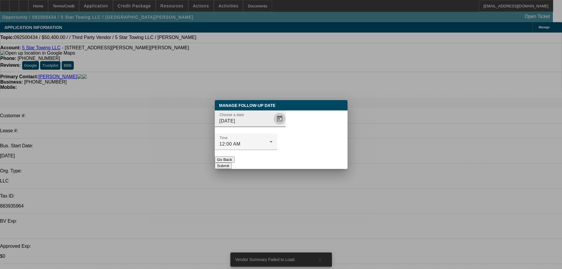
click at [273, 126] on span "Open calendar" at bounding box center [280, 118] width 14 height 14
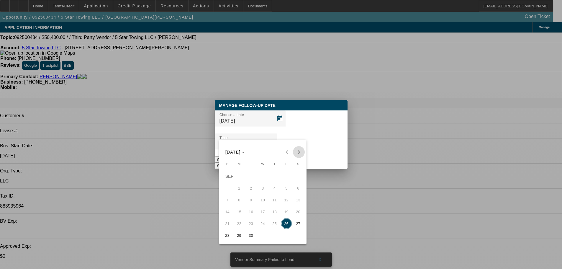
click at [297, 149] on span "Next month" at bounding box center [299, 152] width 12 height 12
click at [267, 177] on span "1" at bounding box center [262, 176] width 11 height 11
type input "10/1/2025"
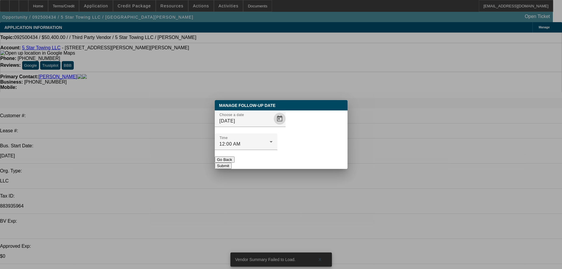
click at [232, 162] on button "Submit" at bounding box center [223, 165] width 17 height 6
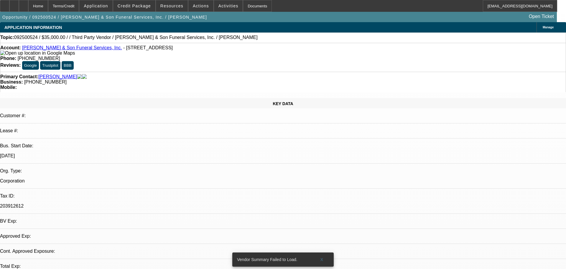
select select "0"
select select "6"
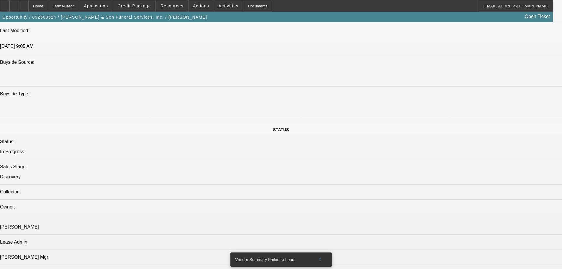
scroll to position [29, 0]
drag, startPoint x: 477, startPoint y: 262, endPoint x: 387, endPoint y: 231, distance: 95.5
copy td "Hi [PERSON_NAME], Thank you for applying for financing through Beacon Funding C…"
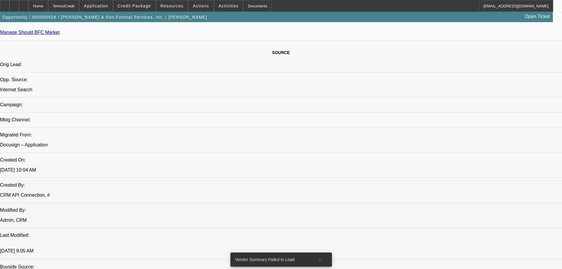
scroll to position [0, 0]
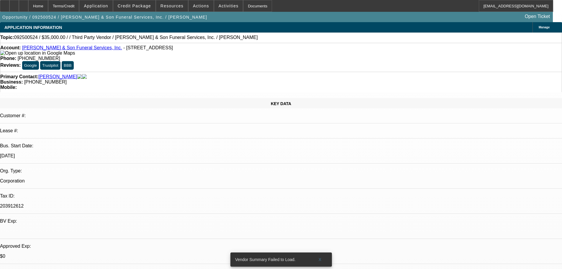
drag, startPoint x: 301, startPoint y: 172, endPoint x: 286, endPoint y: 78, distance: 95.1
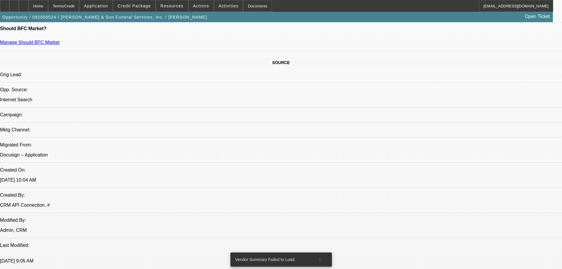
scroll to position [413, 0]
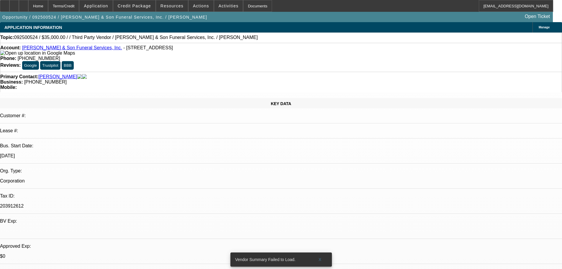
drag, startPoint x: 289, startPoint y: 211, endPoint x: 271, endPoint y: 123, distance: 89.9
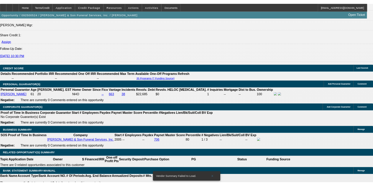
scroll to position [767, 0]
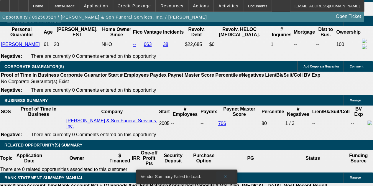
click at [225, 174] on span at bounding box center [225, 177] width 19 height 14
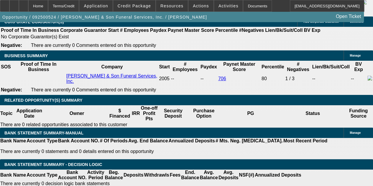
scroll to position [944, 0]
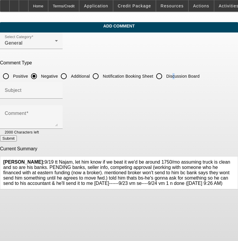
click at [191, 79] on div "Discussion Board" at bounding box center [176, 76] width 46 height 12
click at [165, 80] on input "Discussion Board" at bounding box center [159, 76] width 12 height 12
radio input "true"
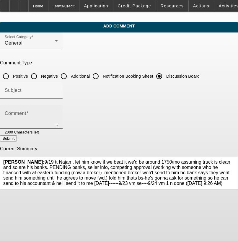
click at [58, 120] on textarea "Comment" at bounding box center [31, 119] width 53 height 14
paste textarea "9/19 tt Najam, let him know if we beat it we'd be around 1750/mo assuming truck…"
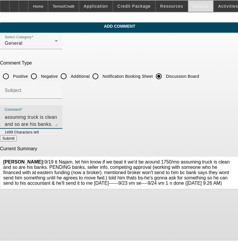
scroll to position [20, 0]
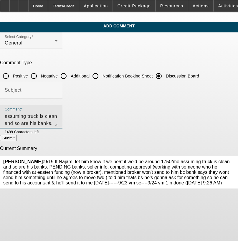
click at [58, 122] on textarea "9/19 tt Najam, let him know if we beat it we'd be around 1750/mo assuming truck…" at bounding box center [31, 119] width 53 height 14
type textarea "9/19 tt Najam, let him know if we beat it we'd be around 1750/mo assuming truck…"
click at [17, 137] on button "Submit" at bounding box center [8, 138] width 17 height 6
radio input "true"
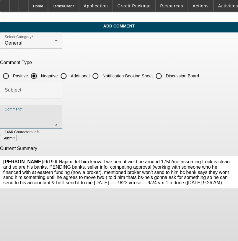
scroll to position [0, 0]
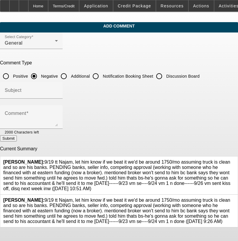
click at [234, 197] on icon at bounding box center [234, 197] width 0 height 0
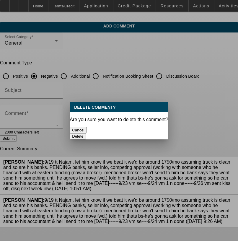
click at [86, 133] on button "Delete" at bounding box center [78, 136] width 16 height 6
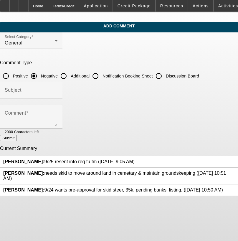
drag, startPoint x: 90, startPoint y: 158, endPoint x: 46, endPoint y: 158, distance: 43.4
click at [46, 159] on span "[PERSON_NAME]: 9/25 resent info req fu tm ([DATE] 9:05 AM)" at bounding box center [69, 161] width 132 height 5
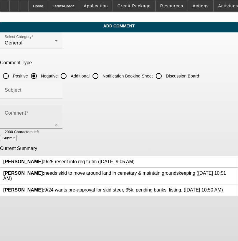
drag, startPoint x: 53, startPoint y: 159, endPoint x: 218, endPoint y: 111, distance: 171.2
click at [58, 111] on div "Comment" at bounding box center [31, 117] width 53 height 24
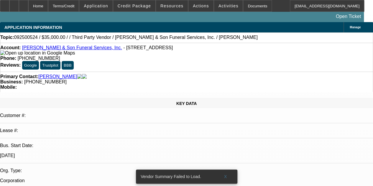
select select "0"
select select "6"
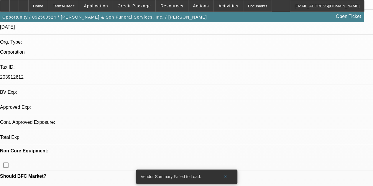
scroll to position [147, 0]
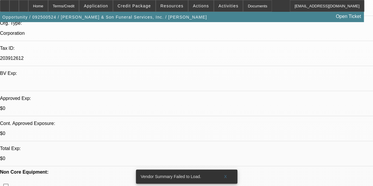
drag, startPoint x: 318, startPoint y: 69, endPoint x: 299, endPoint y: 62, distance: 20.1
drag, startPoint x: 308, startPoint y: 158, endPoint x: 255, endPoint y: 157, distance: 54.0
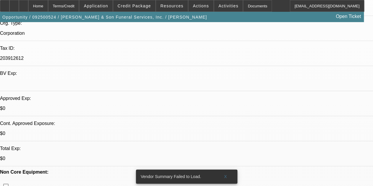
copy div "9/25 resent info req fu tm"
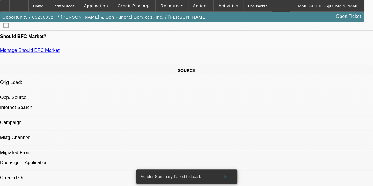
drag, startPoint x: 196, startPoint y: 65, endPoint x: 202, endPoint y: 139, distance: 74.3
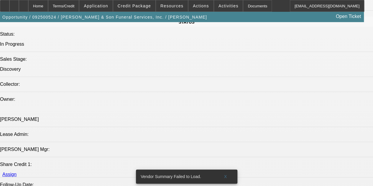
scroll to position [648, 0]
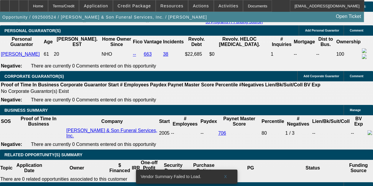
scroll to position [795, 0]
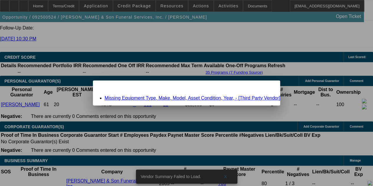
scroll to position [0, 0]
click at [267, 86] on div "Close" at bounding box center [273, 84] width 13 height 7
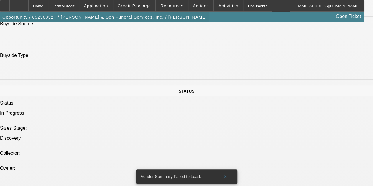
drag, startPoint x: 159, startPoint y: 59, endPoint x: 137, endPoint y: 14, distance: 50.0
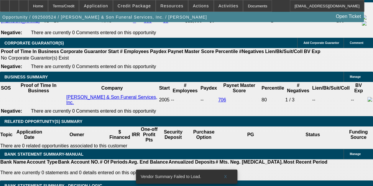
scroll to position [921, 0]
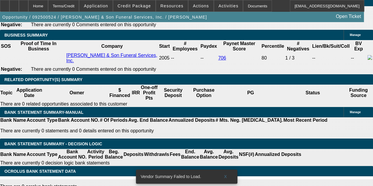
drag, startPoint x: 181, startPoint y: 182, endPoint x: 171, endPoint y: 200, distance: 20.9
click at [227, 170] on span at bounding box center [225, 177] width 19 height 14
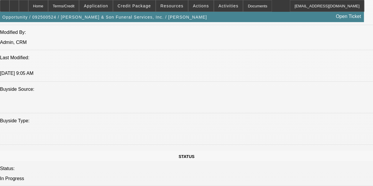
drag, startPoint x: 193, startPoint y: 12, endPoint x: 192, endPoint y: -1, distance: 13.0
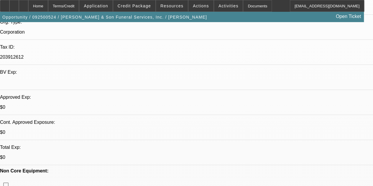
drag, startPoint x: 226, startPoint y: 110, endPoint x: 206, endPoint y: -2, distance: 113.8
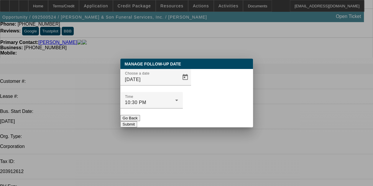
scroll to position [0, 0]
click at [178, 84] on span "Open calendar" at bounding box center [185, 77] width 14 height 14
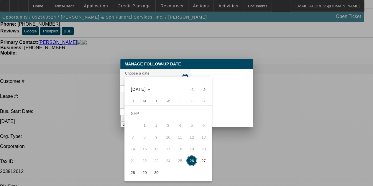
click at [156, 172] on span "30" at bounding box center [156, 172] width 11 height 11
type input "9/30/2025"
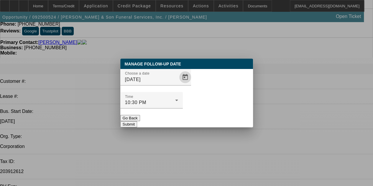
click at [137, 121] on button "Submit" at bounding box center [128, 124] width 17 height 6
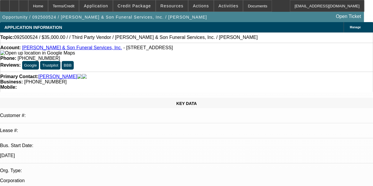
scroll to position [34, 0]
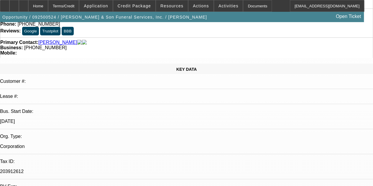
drag, startPoint x: 203, startPoint y: 134, endPoint x: 195, endPoint y: 116, distance: 19.9
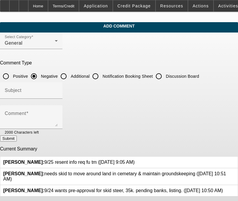
click at [135, 159] on div at bounding box center [135, 161] width 0 height 5
click at [135, 159] on icon at bounding box center [135, 159] width 0 height 0
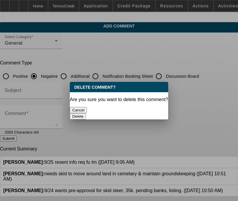
click at [86, 113] on button "Delete" at bounding box center [78, 116] width 16 height 6
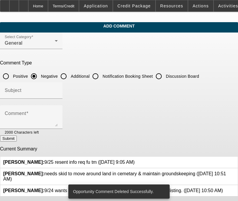
click at [165, 73] on input "Discussion Board" at bounding box center [159, 76] width 12 height 12
radio input "true"
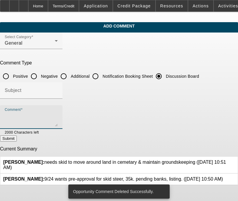
click at [58, 114] on textarea "Comment" at bounding box center [31, 119] width 53 height 14
paste textarea "9/25 resent info req fu tm"
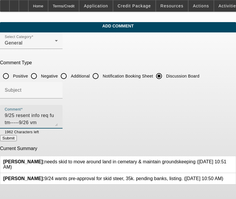
type textarea "9/25 resent info req fu tm-----9/26 vm"
click at [58, 111] on div "Comment 9/25 resent info req fu tm-----9/26 vm" at bounding box center [31, 117] width 53 height 24
click at [17, 136] on button "Submit" at bounding box center [8, 138] width 17 height 6
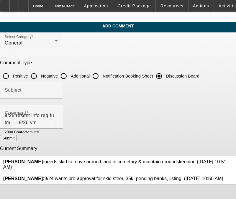
radio input "true"
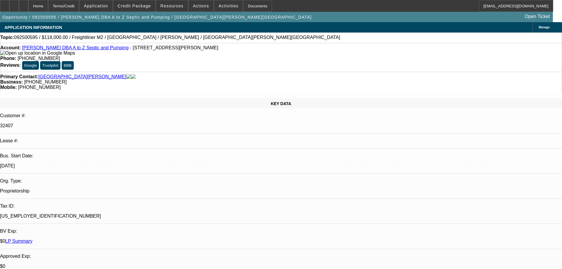
select select "0"
select select "2"
select select "0"
select select "6"
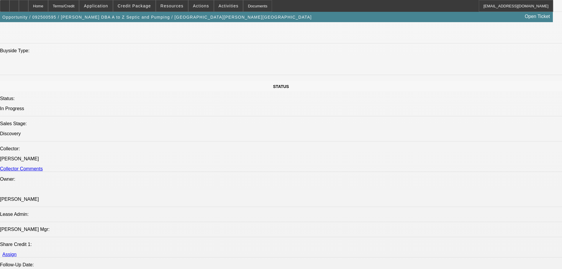
drag, startPoint x: 177, startPoint y: 134, endPoint x: 227, endPoint y: 216, distance: 96.1
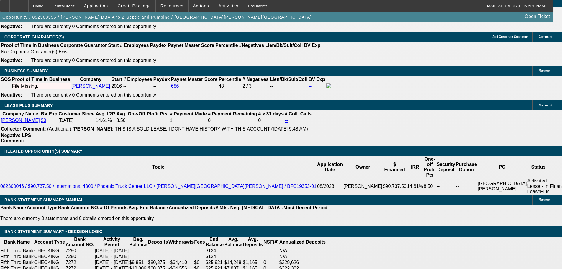
scroll to position [767, 0]
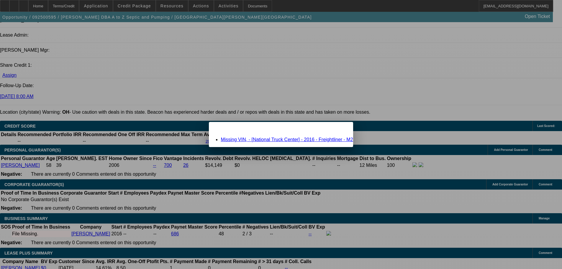
click at [252, 137] on div "Missing VIN, - [National Truck Center] - 2016 - Freightliner - M2" at bounding box center [281, 139] width 144 height 5
click at [248, 139] on link "Missing VIN, - [National Truck Center] - 2016 - Freightliner - M2" at bounding box center [287, 139] width 132 height 5
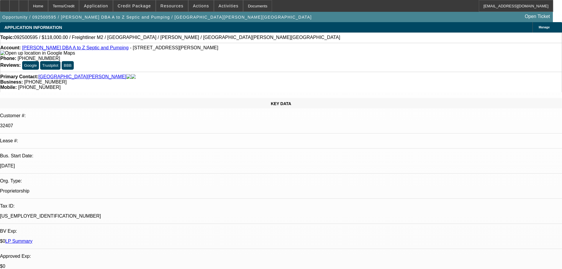
scroll to position [767, 0]
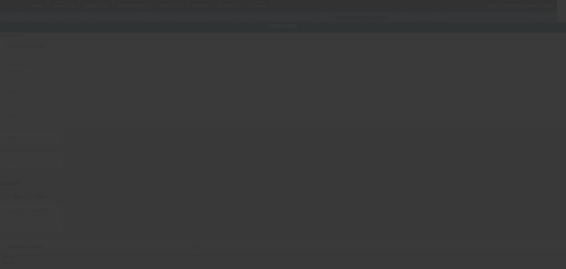
type input "Freightliner"
type input "M2"
radio input "true"
type textarea "New Spartan 420 Vacuum Pump (425 CFM) | 4000 Gallon Carbon Steel Tank"
type input "23 Powell Ave"
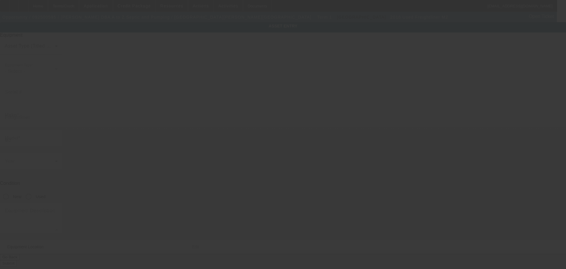
type input "Fairborn"
type input "45324"
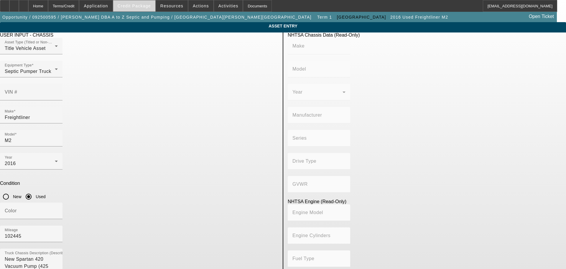
click at [150, 4] on span "Credit Package" at bounding box center [134, 6] width 33 height 5
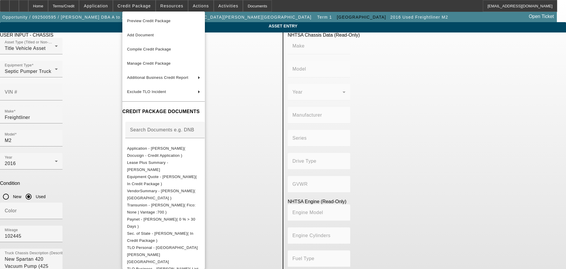
click at [476, 89] on div at bounding box center [283, 134] width 566 height 269
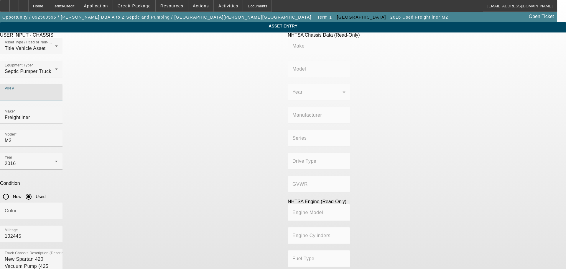
click at [58, 91] on input "VIN #" at bounding box center [31, 94] width 53 height 7
paste input "3AKBCYCY2GDHK7184"
type input "3AKBCYCY2GDHK7184"
type input "FREIGHTLINER"
type input "M2"
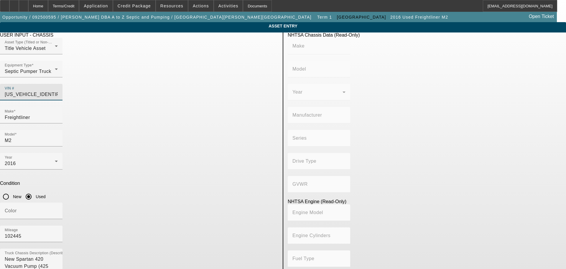
type input "DAIMLER VEHÍCULOS COMERCIALES MÉXICO S. DE R.L. DE C.V."
type input "106 Medium Duty"
type input "4x2"
type input "Class 8: 33,001 lb and above (14,969 kg and above)"
type input "Cummins ISL"
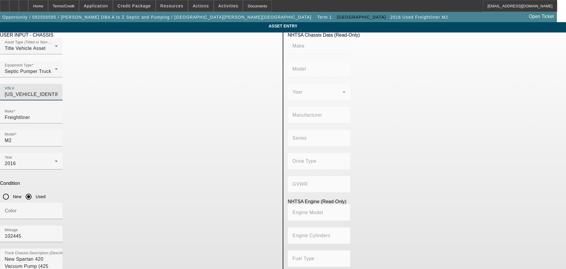
type input "6"
type input "Diesel"
type input "543.11132244311"
type input "8.9"
type input "3AKBCYCY2GDHK7184"
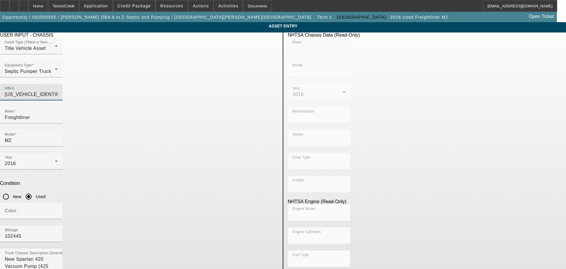
type input "FREIGHTLINER"
type input "M2"
type input "DAIMLER VEHÍCULOS COMERCIALES MÉXICO S. DE R.L. DE C.V."
type input "106 Medium Duty"
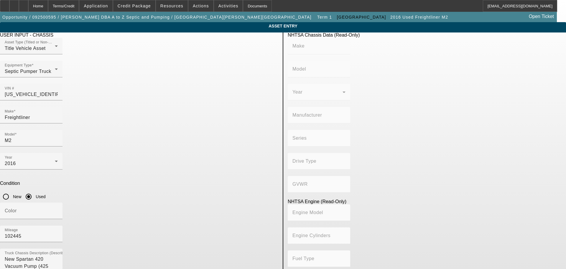
type input "4x2"
type input "Class 8: 33,001 lb and above (14,969 kg and above)"
type input "Cummins ISL"
type input "6"
type input "Diesel"
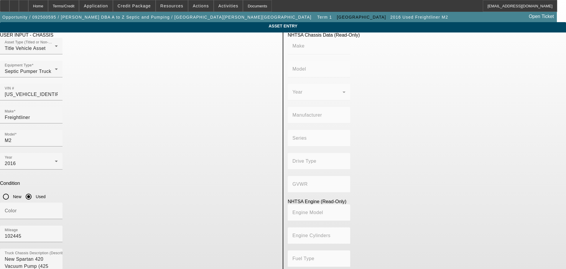
type input "543.11132244311"
type input "8.9"
click at [250, 232] on div "USER INPUT - CHASSIS Asset Type (Titled or Non-Titled) Title Vehicle Asset Equi…" at bounding box center [139, 190] width 287 height 317
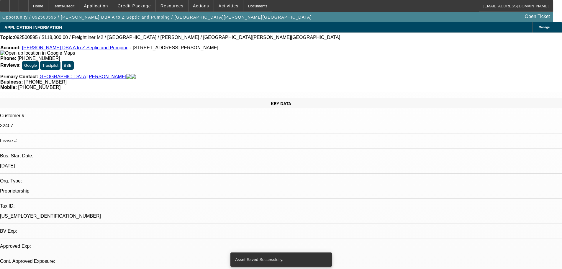
select select "0"
select select "2"
select select "0"
select select "6"
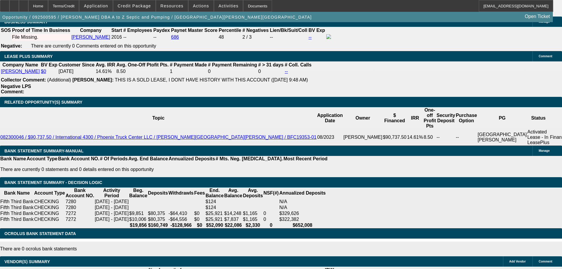
scroll to position [816, 0]
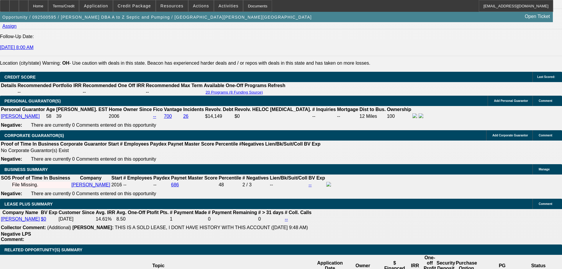
drag, startPoint x: 445, startPoint y: 54, endPoint x: 360, endPoint y: 132, distance: 115.0
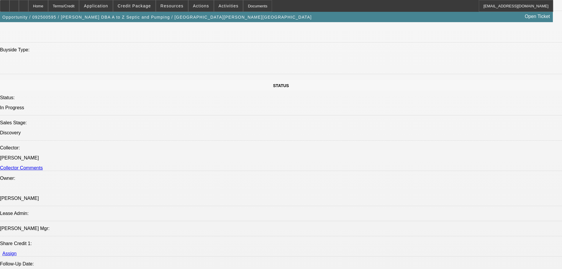
drag, startPoint x: 252, startPoint y: 193, endPoint x: 228, endPoint y: 131, distance: 66.0
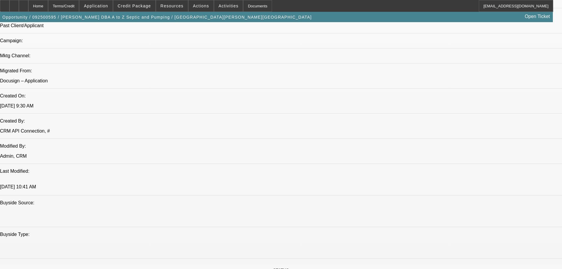
drag, startPoint x: 215, startPoint y: 139, endPoint x: 212, endPoint y: 111, distance: 28.1
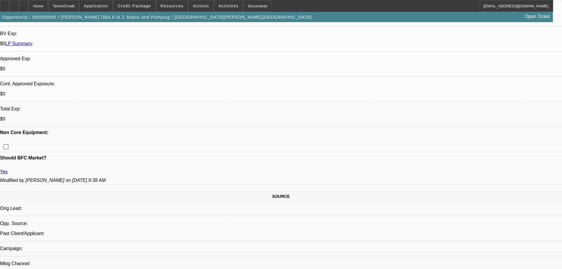
scroll to position [134, 0]
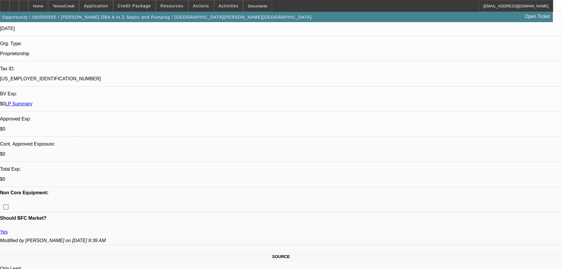
drag, startPoint x: 222, startPoint y: 181, endPoint x: 215, endPoint y: 150, distance: 31.1
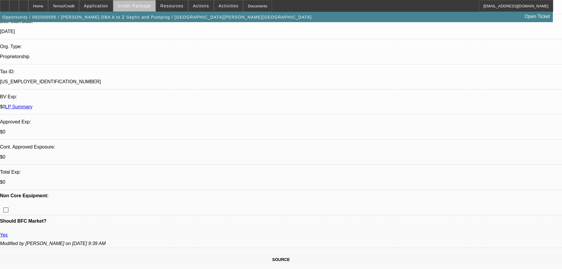
click at [148, 9] on span at bounding box center [134, 6] width 42 height 14
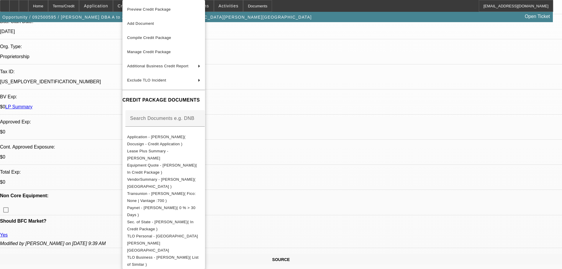
click at [57, 36] on div at bounding box center [281, 134] width 562 height 269
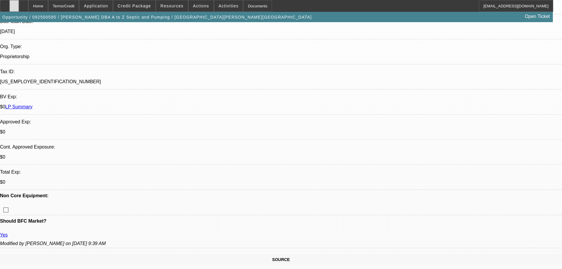
click at [19, 5] on div at bounding box center [13, 6] width 9 height 12
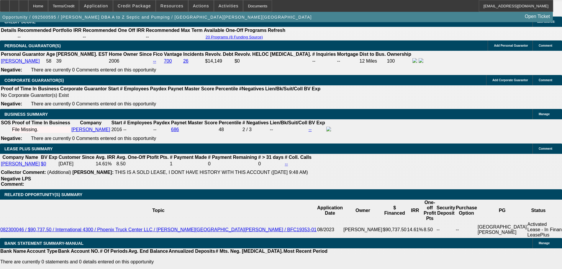
scroll to position [571, 0]
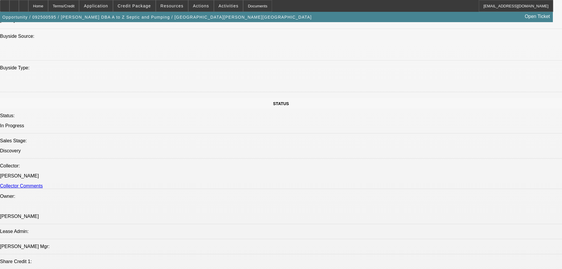
drag, startPoint x: 330, startPoint y: 69, endPoint x: 202, endPoint y: 48, distance: 130.1
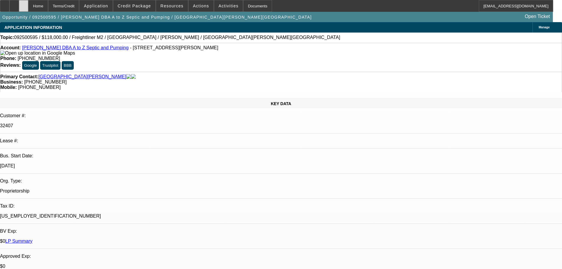
click at [28, 10] on div at bounding box center [23, 6] width 9 height 12
select select "0"
select select "2"
select select "0"
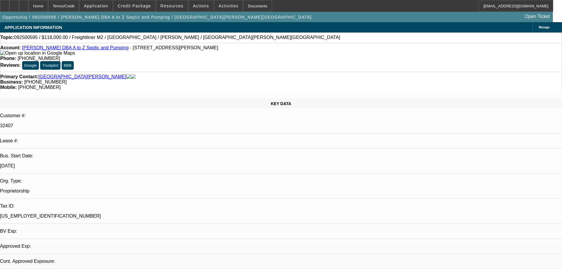
select select "6"
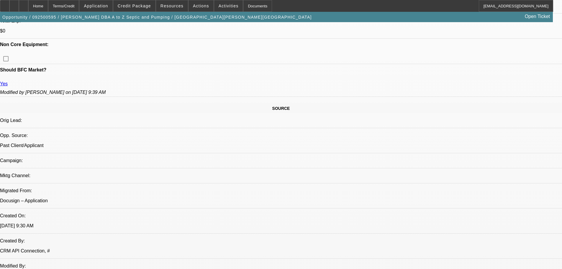
scroll to position [206, 0]
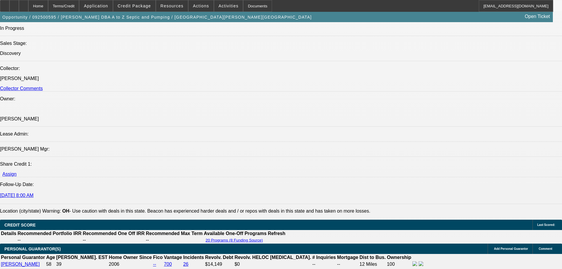
scroll to position [711, 0]
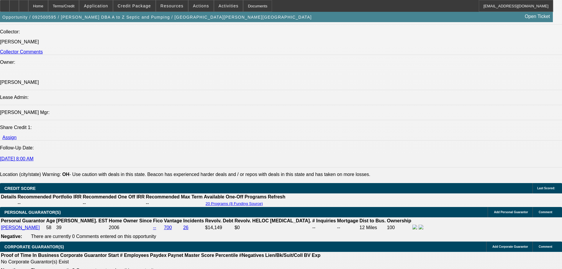
drag, startPoint x: 234, startPoint y: 182, endPoint x: 216, endPoint y: 219, distance: 41.4
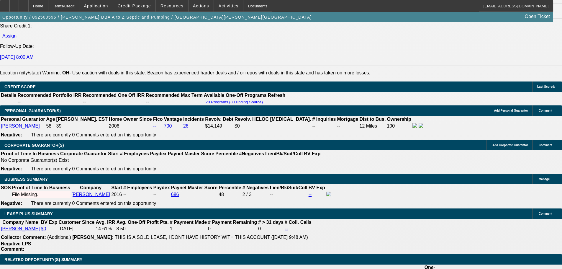
drag, startPoint x: 182, startPoint y: 147, endPoint x: 176, endPoint y: 166, distance: 19.5
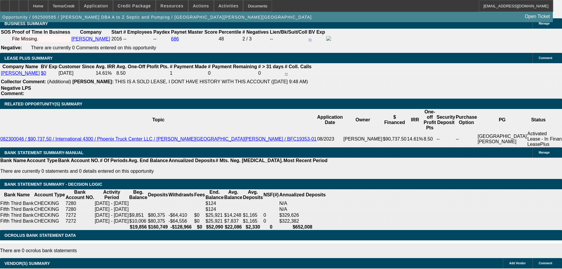
drag, startPoint x: 221, startPoint y: 202, endPoint x: 218, endPoint y: 221, distance: 18.6
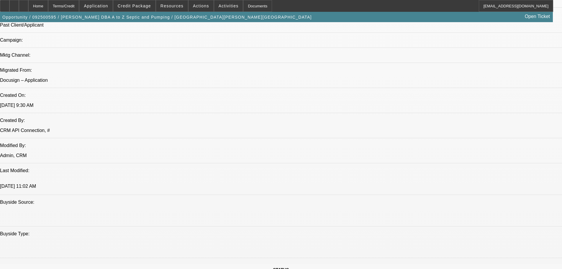
scroll to position [0, 0]
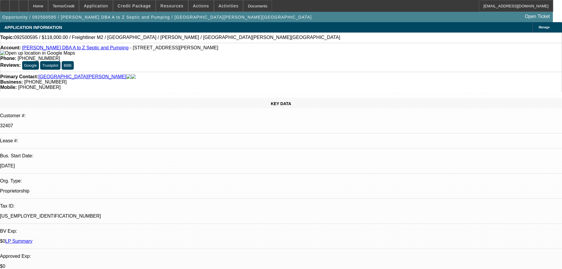
drag, startPoint x: 217, startPoint y: 220, endPoint x: 211, endPoint y: 115, distance: 104.9
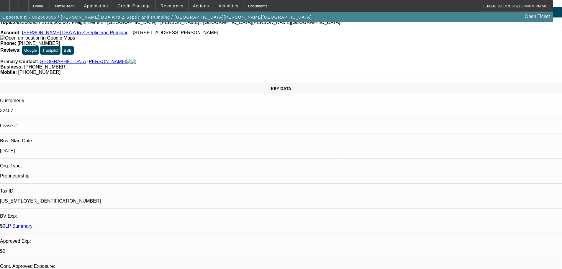
scroll to position [29, 0]
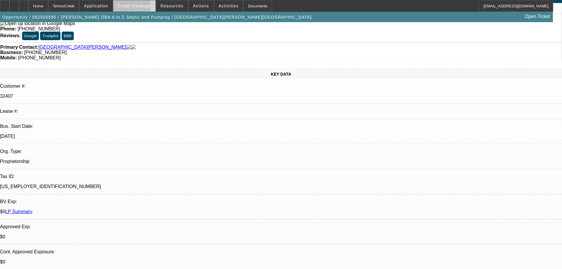
click at [141, 7] on span "Credit Package" at bounding box center [134, 6] width 33 height 5
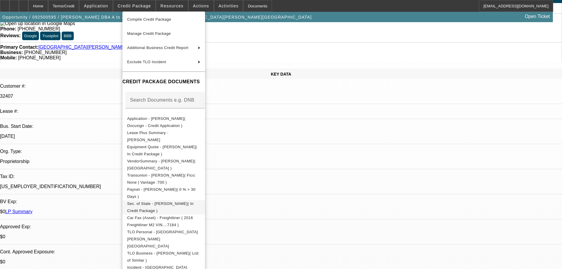
scroll to position [60, 0]
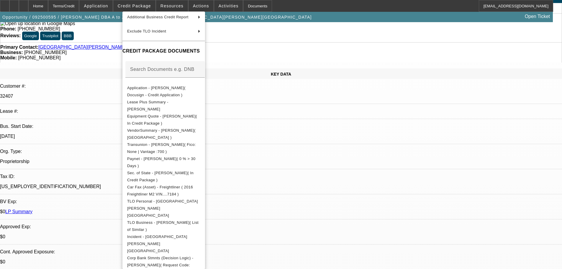
click at [297, 137] on div at bounding box center [281, 134] width 562 height 269
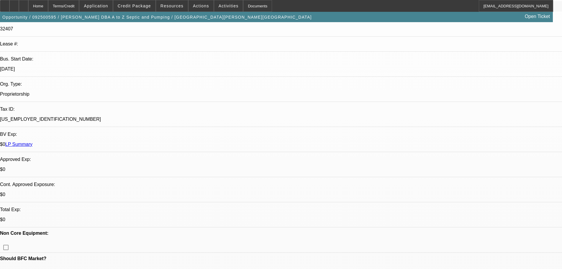
scroll to position [147, 0]
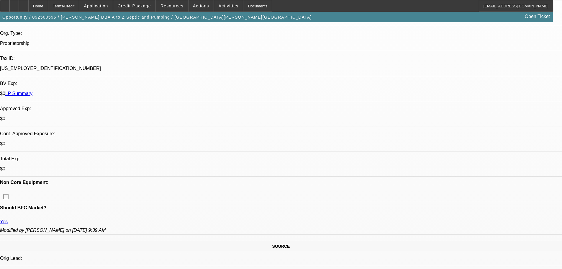
drag, startPoint x: 211, startPoint y: 218, endPoint x: 209, endPoint y: 224, distance: 6.5
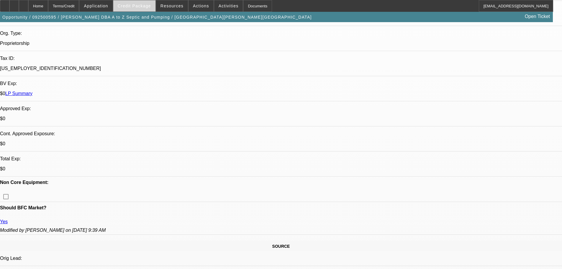
click at [145, 8] on span "Credit Package" at bounding box center [134, 6] width 33 height 5
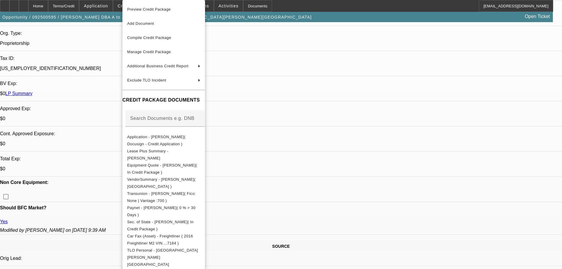
click at [176, 13] on button "Preview Credit Package" at bounding box center [163, 9] width 83 height 14
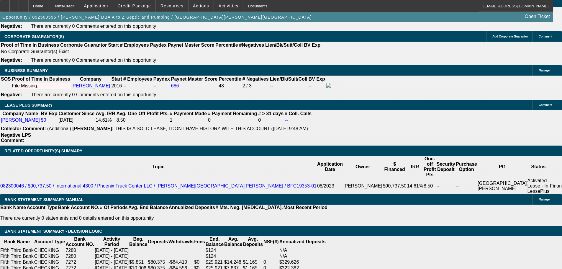
drag, startPoint x: 244, startPoint y: 147, endPoint x: 244, endPoint y: 162, distance: 15.6
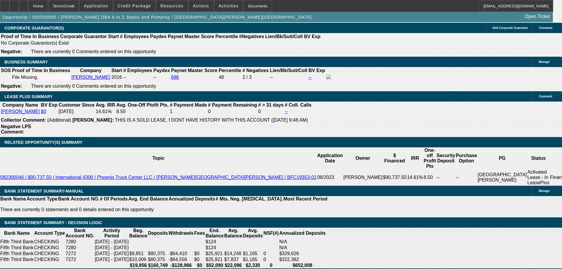
drag, startPoint x: 250, startPoint y: 167, endPoint x: 251, endPoint y: 146, distance: 20.4
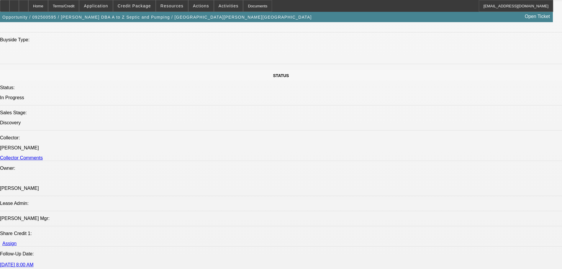
drag, startPoint x: 276, startPoint y: 210, endPoint x: 275, endPoint y: 151, distance: 58.7
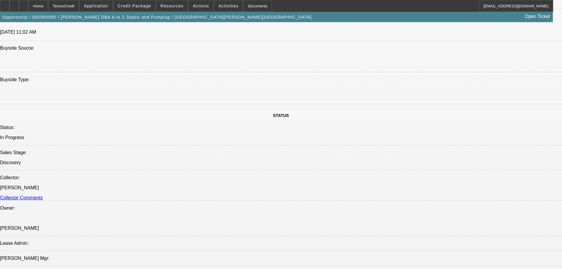
scroll to position [0, 0]
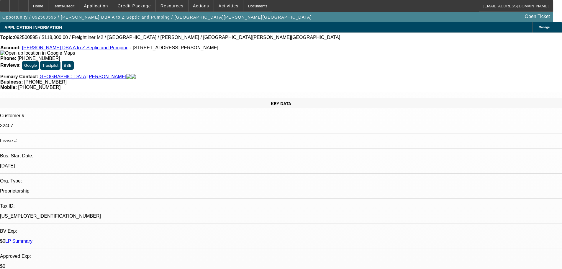
drag, startPoint x: 281, startPoint y: 198, endPoint x: 279, endPoint y: 72, distance: 126.8
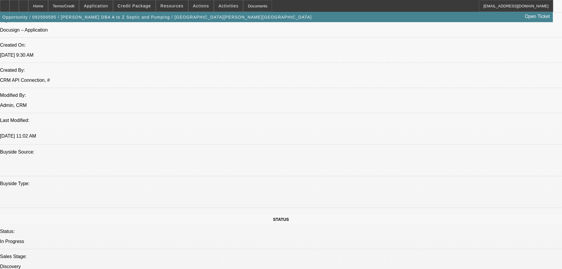
drag, startPoint x: 216, startPoint y: 86, endPoint x: 190, endPoint y: 157, distance: 75.1
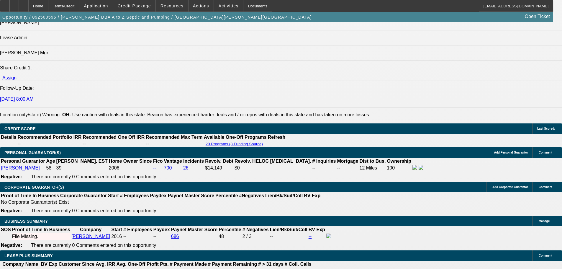
scroll to position [912, 0]
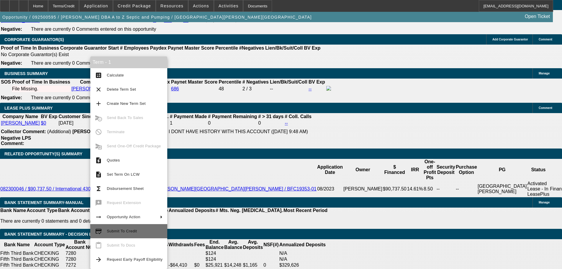
click at [149, 229] on span "Submit To Credit" at bounding box center [135, 230] width 56 height 7
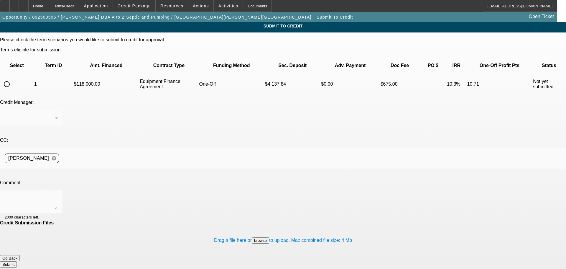
click at [13, 78] on input "radio" at bounding box center [7, 84] width 12 height 12
radio input "true"
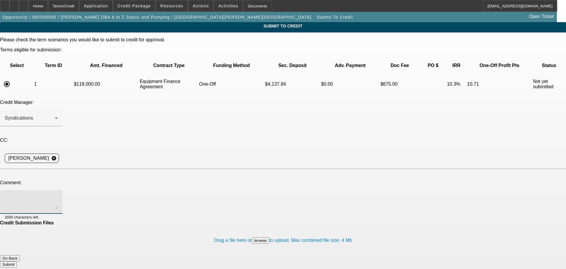
click at [58, 195] on textarea at bounding box center [31, 202] width 53 height 14
type textarea "Morning guys, can we try leaf for this new tank build? See comments for write-u…"
click at [17, 261] on button "Submit" at bounding box center [8, 264] width 17 height 6
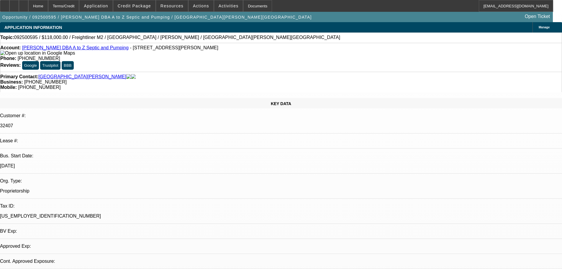
select select "0"
select select "2"
select select "0"
select select "6"
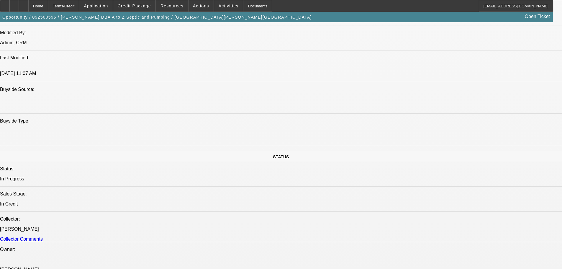
drag, startPoint x: 233, startPoint y: 162, endPoint x: 242, endPoint y: 263, distance: 102.2
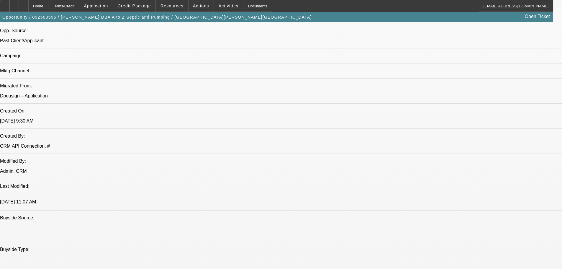
scroll to position [344, 0]
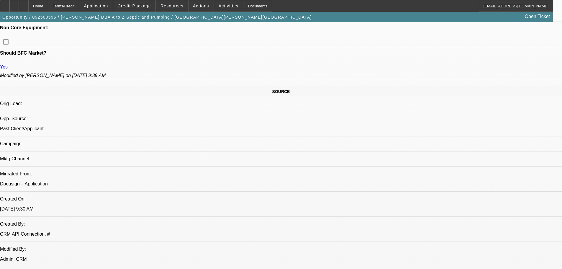
scroll to position [0, 0]
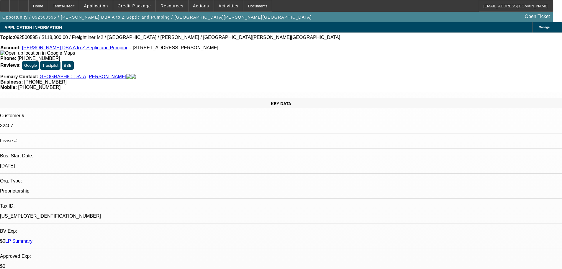
drag, startPoint x: 208, startPoint y: 90, endPoint x: 208, endPoint y: 33, distance: 57.2
click at [132, 4] on span "Credit Package" at bounding box center [134, 6] width 33 height 5
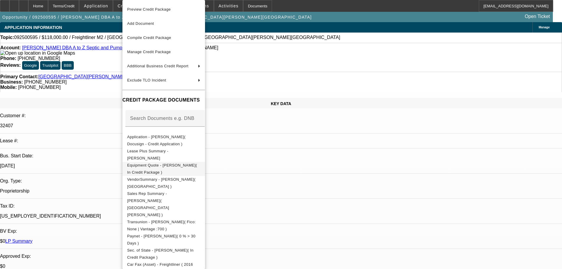
click at [200, 163] on span "Equipment Quote - Glen Henderson( In Credit Package )" at bounding box center [163, 169] width 73 height 14
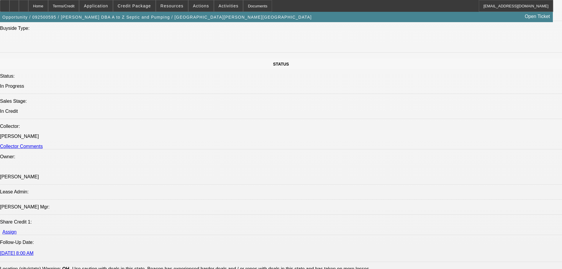
drag, startPoint x: 290, startPoint y: 167, endPoint x: 287, endPoint y: 176, distance: 9.4
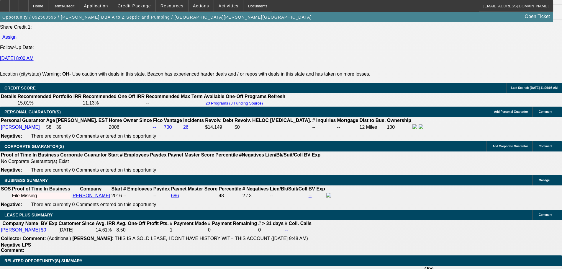
drag, startPoint x: 278, startPoint y: 175, endPoint x: 273, endPoint y: 209, distance: 34.0
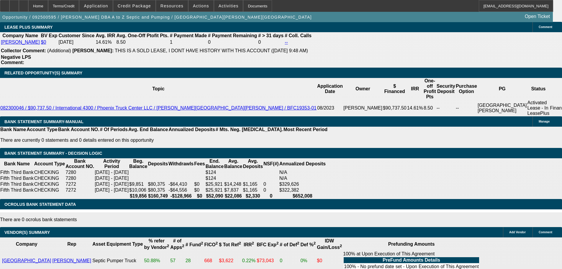
click at [28, 9] on div at bounding box center [23, 6] width 9 height 12
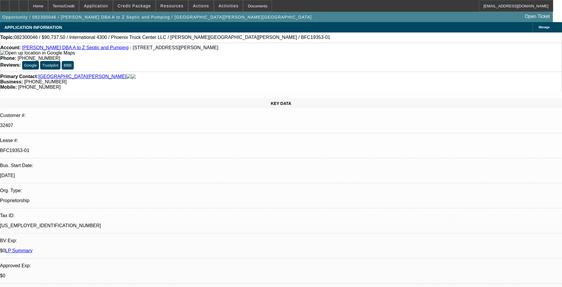
select select "0"
select select "6"
select select "0"
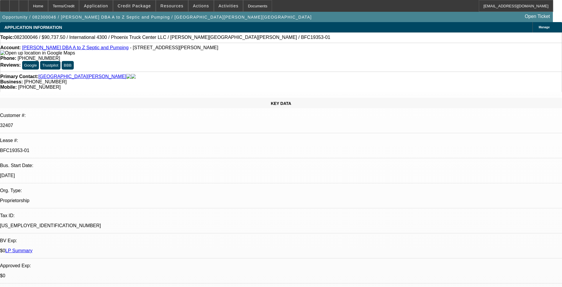
select select "0"
select select "0.1"
select select "4"
select select "0"
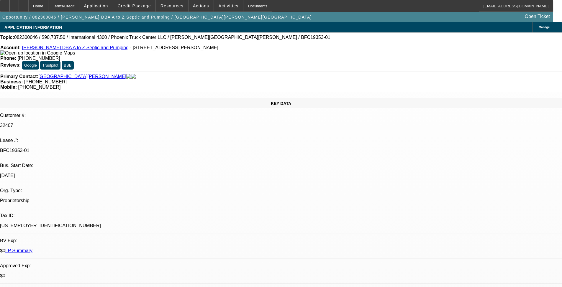
select select "0"
select select "4"
select select "0"
select select "0.1"
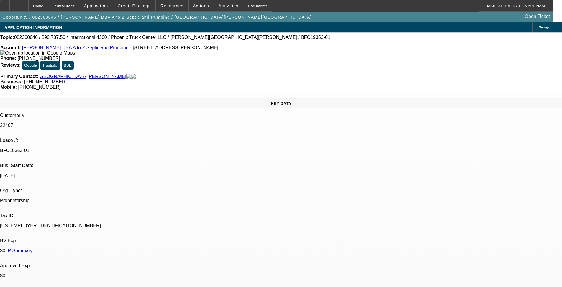
select select "4"
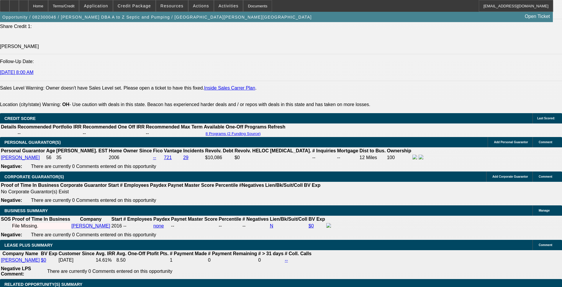
drag, startPoint x: 248, startPoint y: 114, endPoint x: 241, endPoint y: 186, distance: 73.1
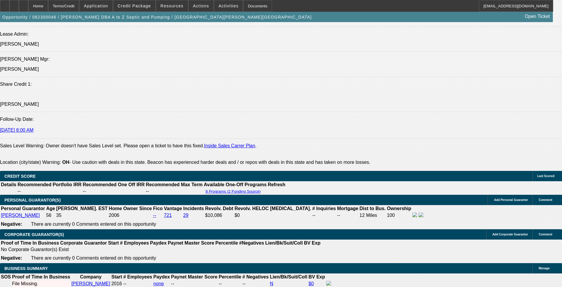
drag, startPoint x: 265, startPoint y: 150, endPoint x: 262, endPoint y: 142, distance: 8.1
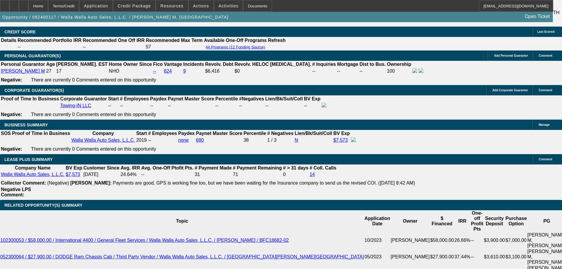
select select "0"
select select "2"
select select "0.1"
select select "4"
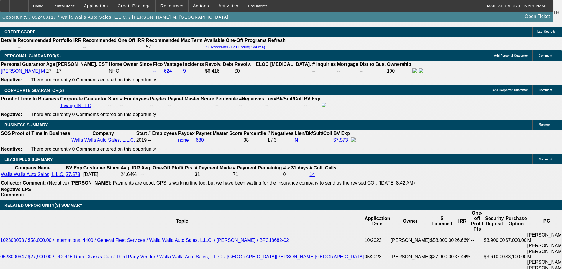
select select "0"
select select "2"
select select "0.1"
select select "4"
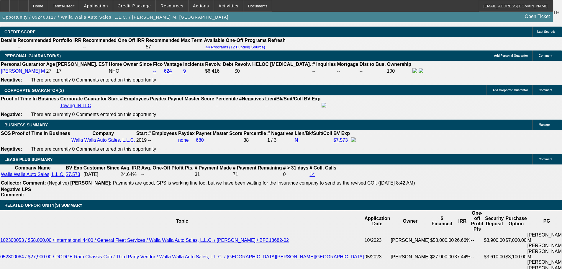
select select "0"
select select "2"
select select "0.1"
select select "4"
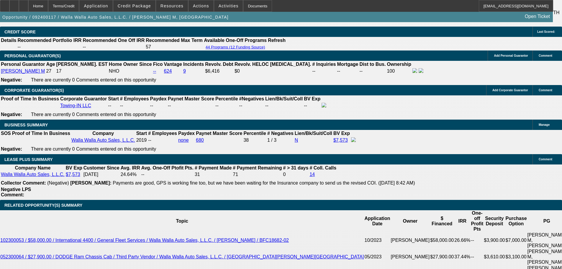
select select "0"
select select "2"
select select "0.1"
select select "4"
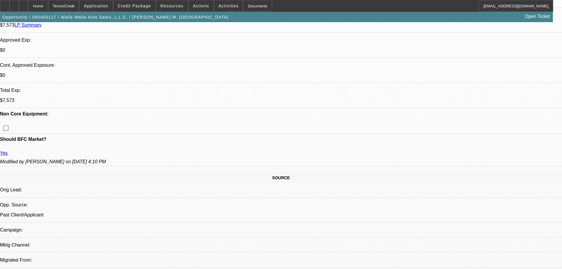
scroll to position [192, 0]
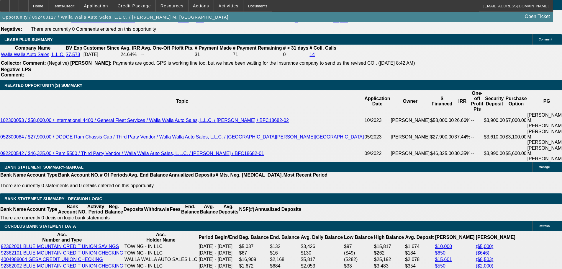
drag, startPoint x: 185, startPoint y: 132, endPoint x: 199, endPoint y: 203, distance: 72.8
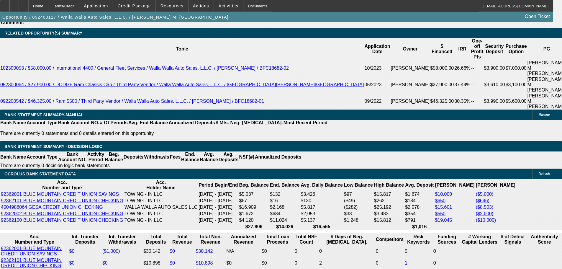
drag, startPoint x: 252, startPoint y: 188, endPoint x: 242, endPoint y: 138, distance: 51.2
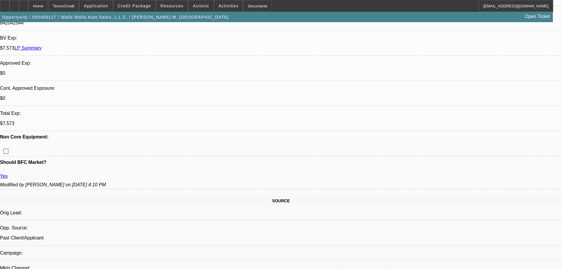
drag, startPoint x: 226, startPoint y: 102, endPoint x: 225, endPoint y: 42, distance: 60.2
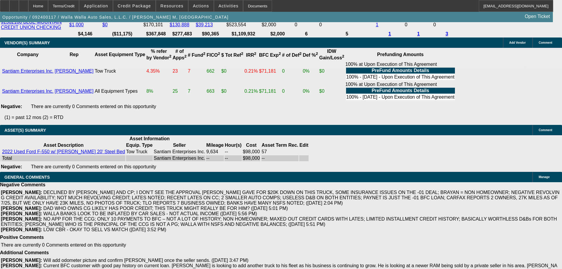
scroll to position [1335, 0]
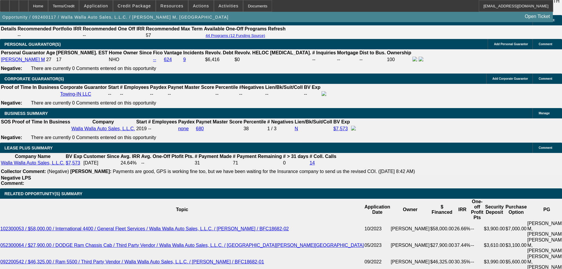
drag, startPoint x: 273, startPoint y: 177, endPoint x: 258, endPoint y: 103, distance: 75.2
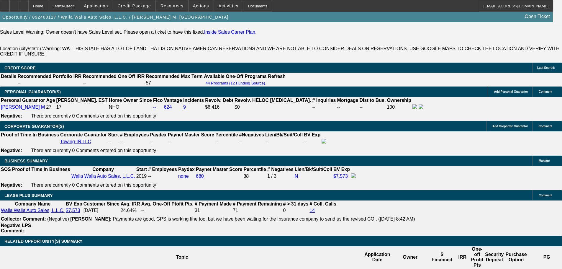
scroll to position [538, 0]
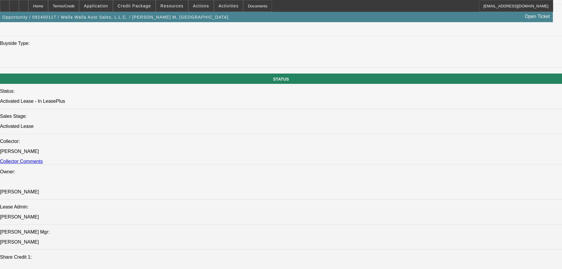
drag, startPoint x: 252, startPoint y: 73, endPoint x: 239, endPoint y: 68, distance: 13.9
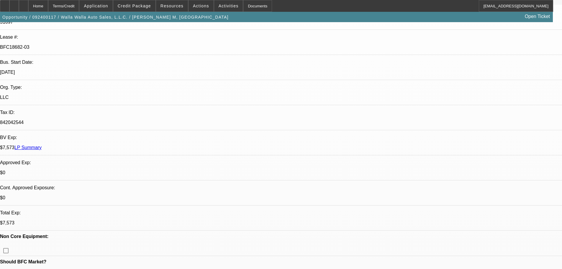
drag, startPoint x: 199, startPoint y: 173, endPoint x: 189, endPoint y: 105, distance: 68.4
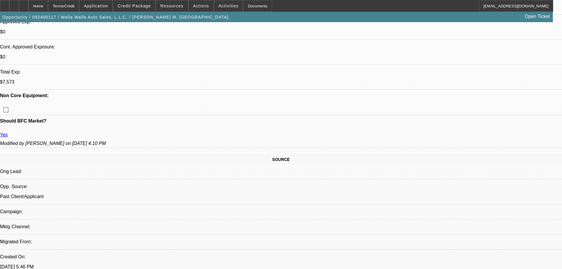
scroll to position [0, 0]
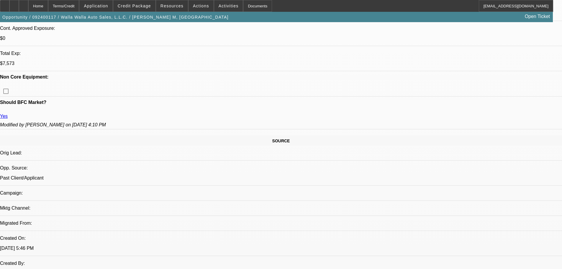
drag, startPoint x: 206, startPoint y: 147, endPoint x: 212, endPoint y: 218, distance: 71.0
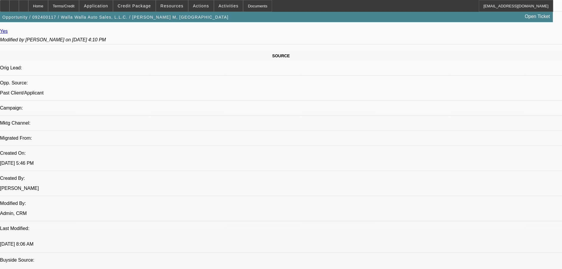
scroll to position [549, 0]
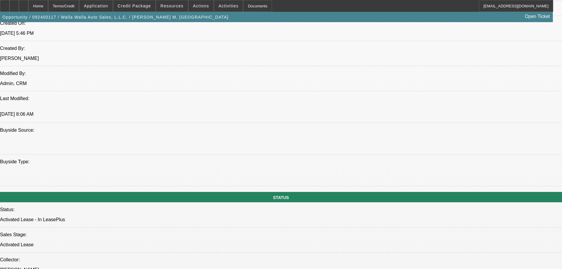
drag, startPoint x: 232, startPoint y: 233, endPoint x: 223, endPoint y: 161, distance: 73.0
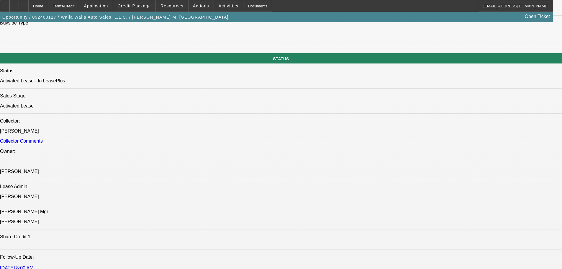
drag, startPoint x: 245, startPoint y: 244, endPoint x: 242, endPoint y: 234, distance: 10.5
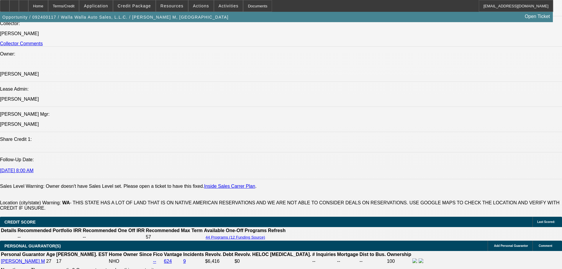
scroll to position [0, 0]
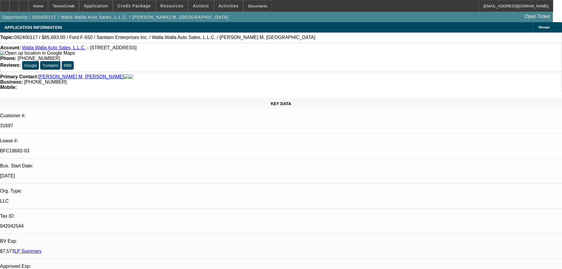
drag, startPoint x: 202, startPoint y: 128, endPoint x: 204, endPoint y: 87, distance: 41.6
drag, startPoint x: 451, startPoint y: 146, endPoint x: 451, endPoint y: 139, distance: 6.2
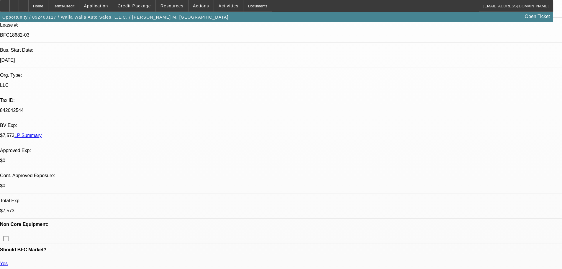
drag, startPoint x: 211, startPoint y: 115, endPoint x: 221, endPoint y: 197, distance: 82.6
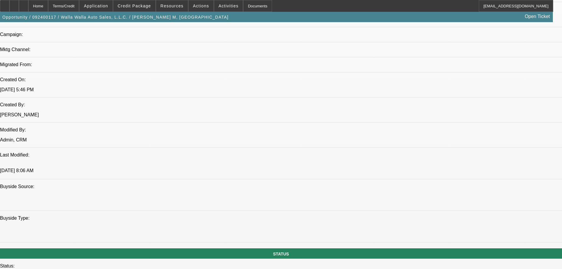
drag, startPoint x: 214, startPoint y: 142, endPoint x: 221, endPoint y: 211, distance: 69.1
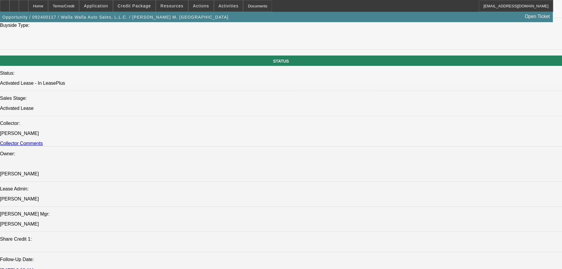
scroll to position [150, 0]
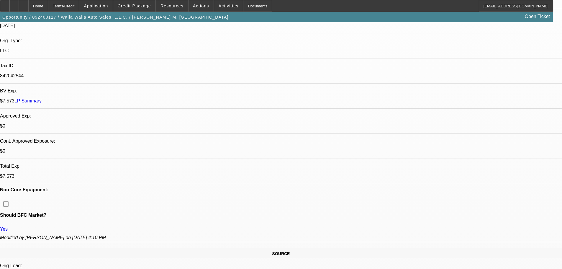
drag, startPoint x: 253, startPoint y: 105, endPoint x: 245, endPoint y: 56, distance: 49.8
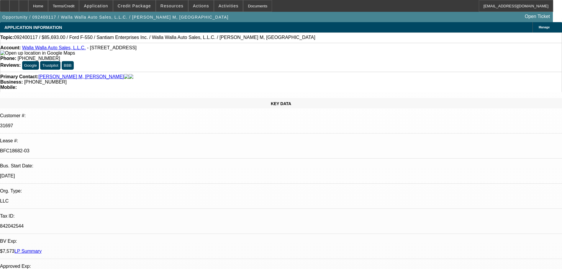
drag, startPoint x: 452, startPoint y: 79, endPoint x: 449, endPoint y: 58, distance: 21.4
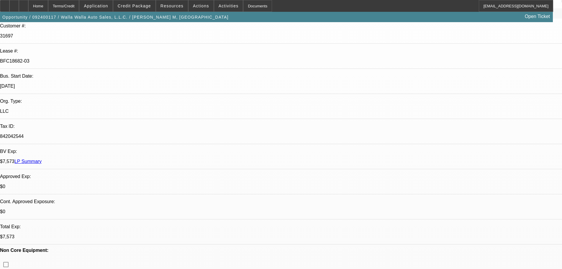
drag, startPoint x: 237, startPoint y: 152, endPoint x: 236, endPoint y: 204, distance: 51.3
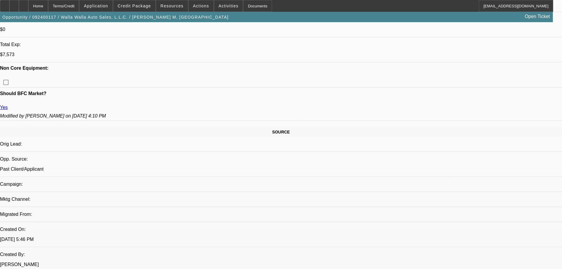
drag, startPoint x: 231, startPoint y: 173, endPoint x: 225, endPoint y: 182, distance: 10.3
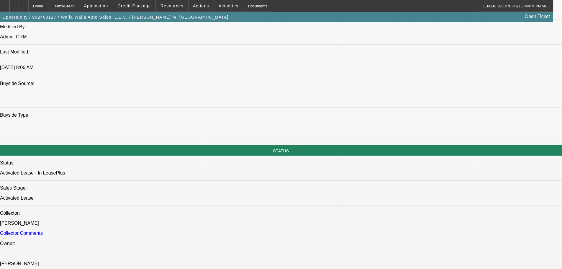
drag, startPoint x: 195, startPoint y: 119, endPoint x: 216, endPoint y: 183, distance: 68.1
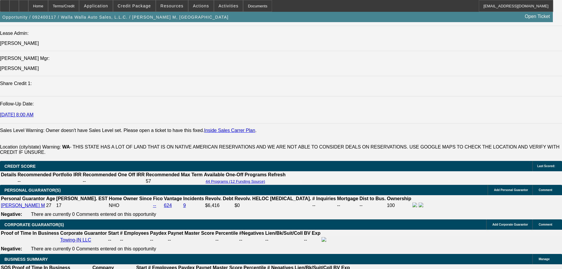
drag, startPoint x: 236, startPoint y: 116, endPoint x: 228, endPoint y: 154, distance: 38.4
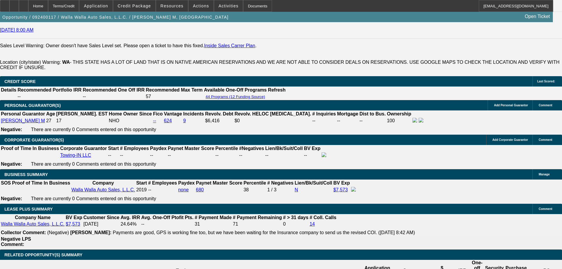
drag, startPoint x: 204, startPoint y: 105, endPoint x: 206, endPoint y: 181, distance: 76.1
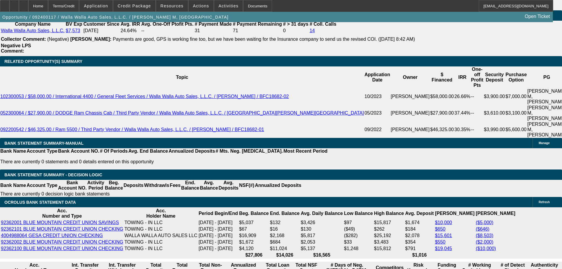
drag, startPoint x: 212, startPoint y: 97, endPoint x: 211, endPoint y: 152, distance: 55.5
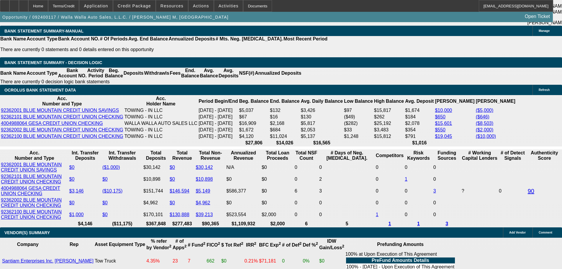
drag, startPoint x: 426, startPoint y: 143, endPoint x: 420, endPoint y: 111, distance: 33.0
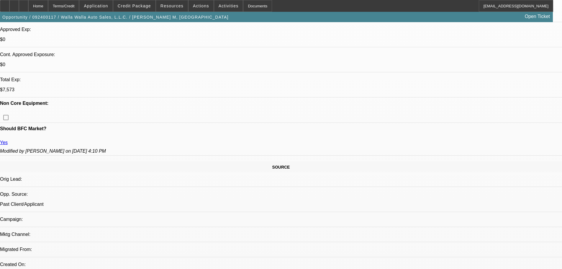
drag, startPoint x: 227, startPoint y: 53, endPoint x: 224, endPoint y: 49, distance: 5.7
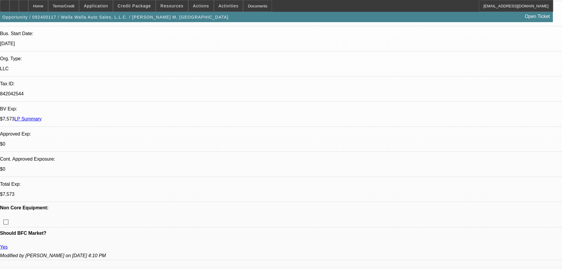
drag, startPoint x: 242, startPoint y: 99, endPoint x: 240, endPoint y: 93, distance: 5.4
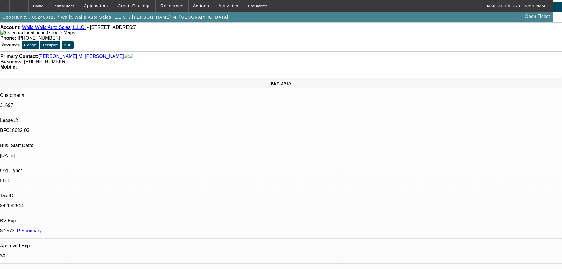
scroll to position [0, 0]
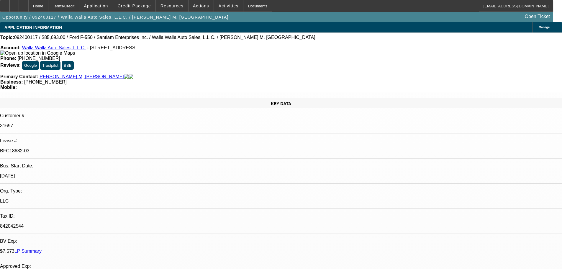
drag, startPoint x: 233, startPoint y: 162, endPoint x: 230, endPoint y: 108, distance: 54.4
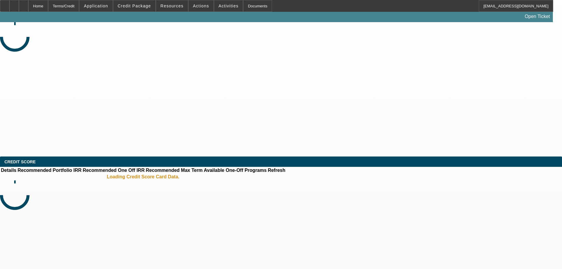
select select "0"
select select "2"
select select "0"
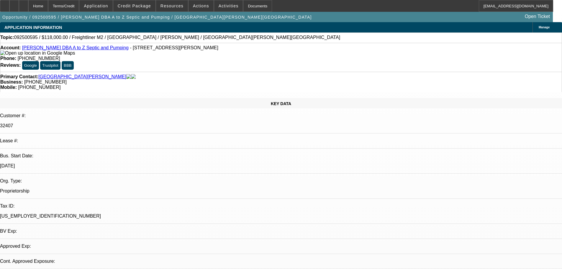
select select "1"
select select "2"
select select "6"
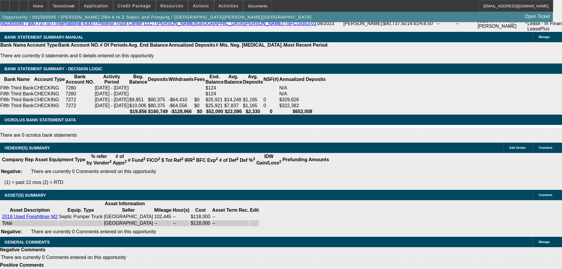
drag, startPoint x: 242, startPoint y: 126, endPoint x: 254, endPoint y: 182, distance: 56.8
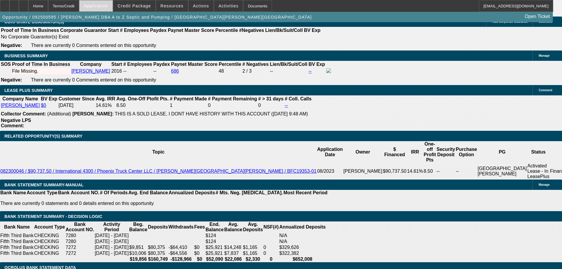
scroll to position [964, 0]
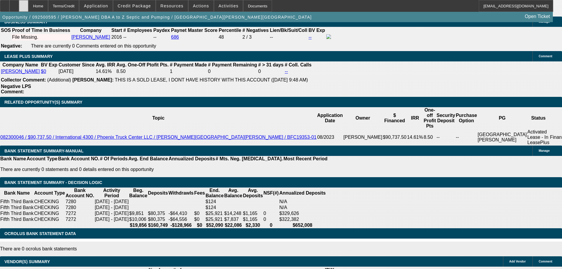
click at [28, 3] on div at bounding box center [23, 6] width 9 height 12
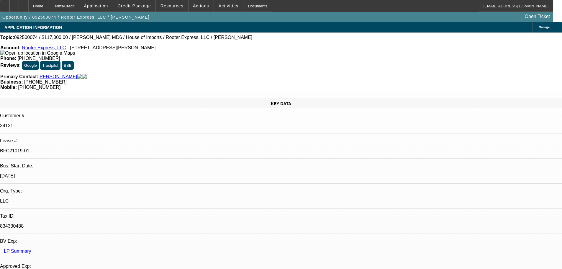
select select "0"
select select "2"
select select "0"
select select "6"
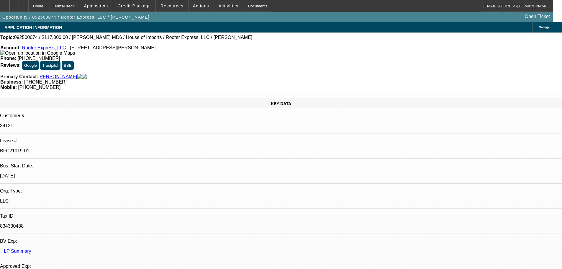
select select "0"
select select "2"
select select "0"
select select "6"
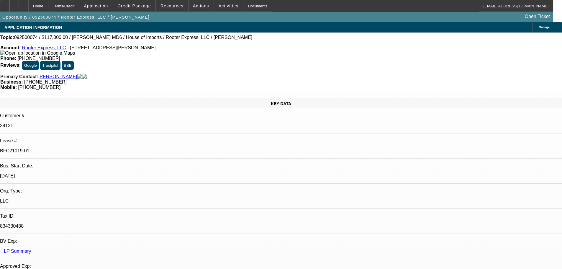
select select "0.1"
select select "0"
select select "2"
select select "0"
select select "6"
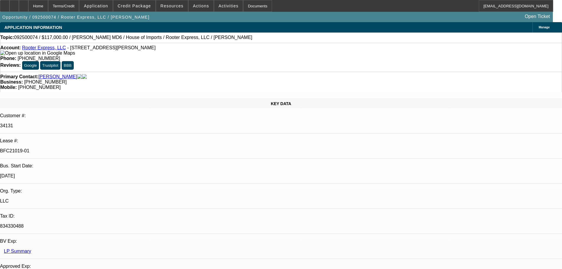
select select "0"
select select "3"
select select "0"
select select "6"
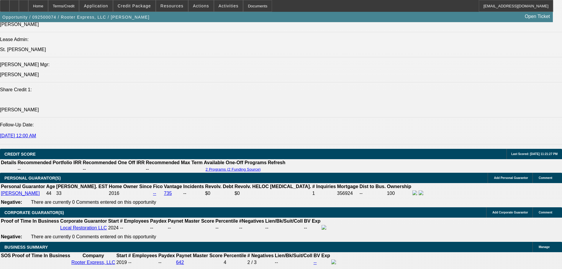
drag, startPoint x: 206, startPoint y: 100, endPoint x: 210, endPoint y: 189, distance: 89.4
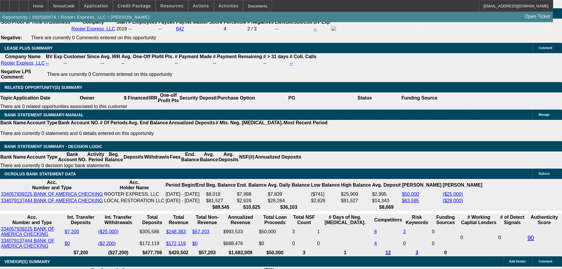
scroll to position [1009, 0]
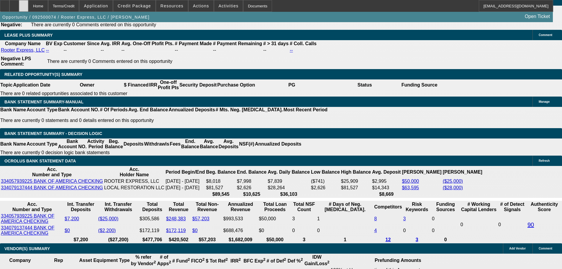
click at [24, 4] on icon at bounding box center [24, 4] width 0 height 0
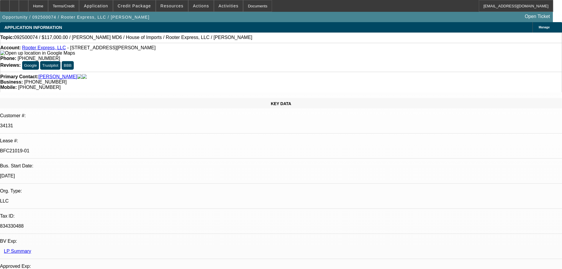
select select "0"
select select "2"
select select "0"
select select "6"
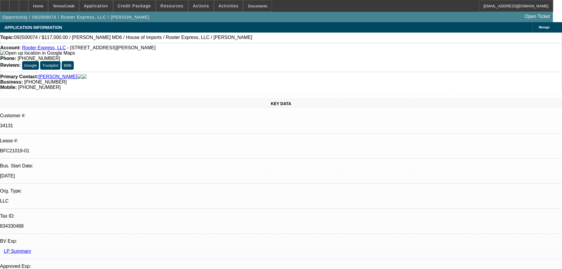
select select "0"
select select "2"
select select "0"
select select "6"
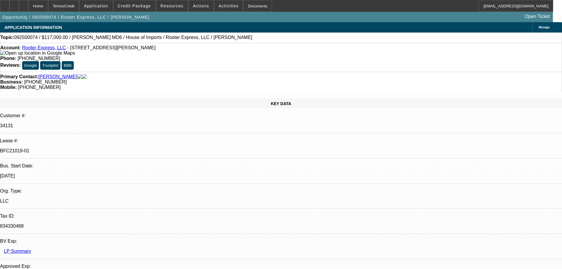
select select "0.1"
select select "0"
select select "2"
select select "0"
select select "6"
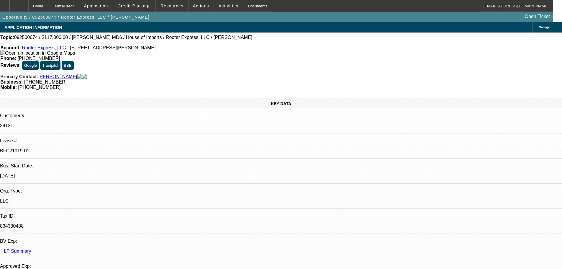
select select "0"
select select "3"
select select "0"
select select "6"
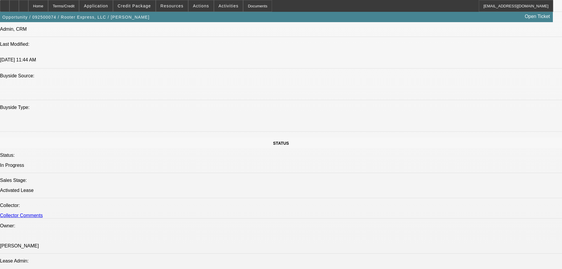
drag, startPoint x: 174, startPoint y: 115, endPoint x: 180, endPoint y: 184, distance: 69.3
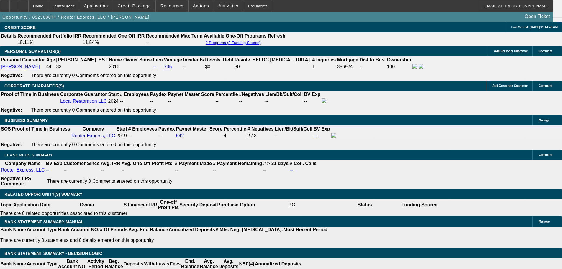
drag, startPoint x: 209, startPoint y: 145, endPoint x: 213, endPoint y: 215, distance: 69.7
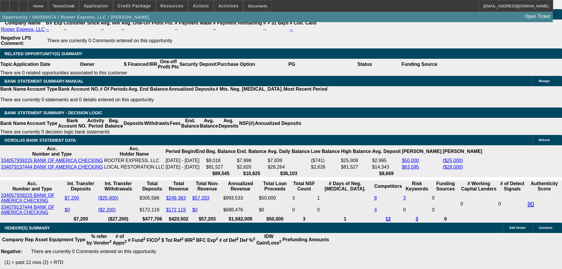
drag, startPoint x: 191, startPoint y: 211, endPoint x: 180, endPoint y: 188, distance: 25.3
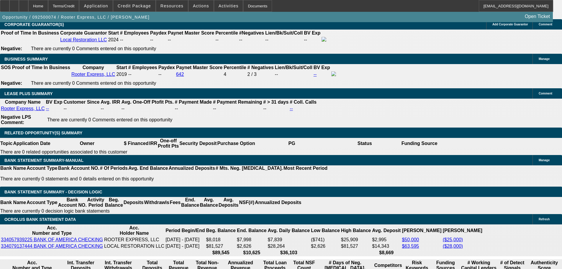
drag, startPoint x: 167, startPoint y: 214, endPoint x: 160, endPoint y: 186, distance: 28.5
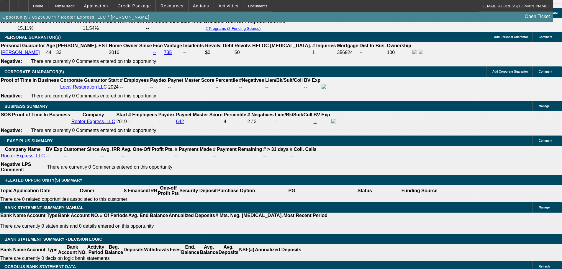
scroll to position [901, 0]
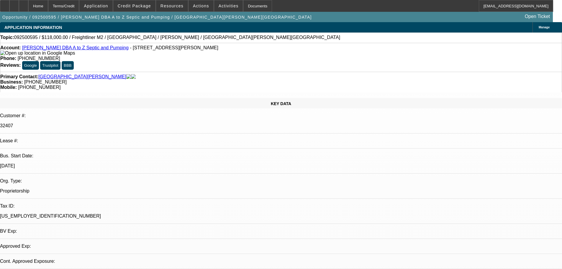
select select "0"
select select "2"
select select "0"
select select "6"
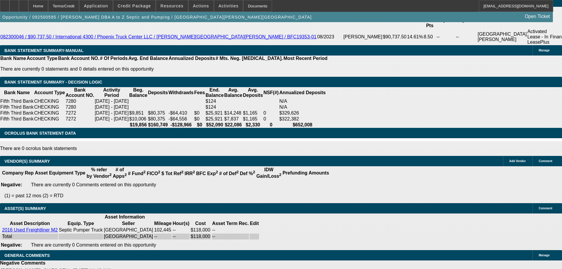
drag, startPoint x: 203, startPoint y: 124, endPoint x: 210, endPoint y: 216, distance: 92.6
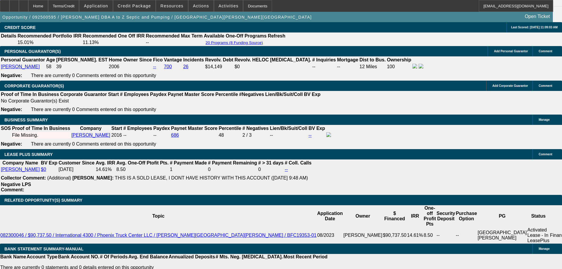
scroll to position [875, 0]
